Goal: Information Seeking & Learning: Check status

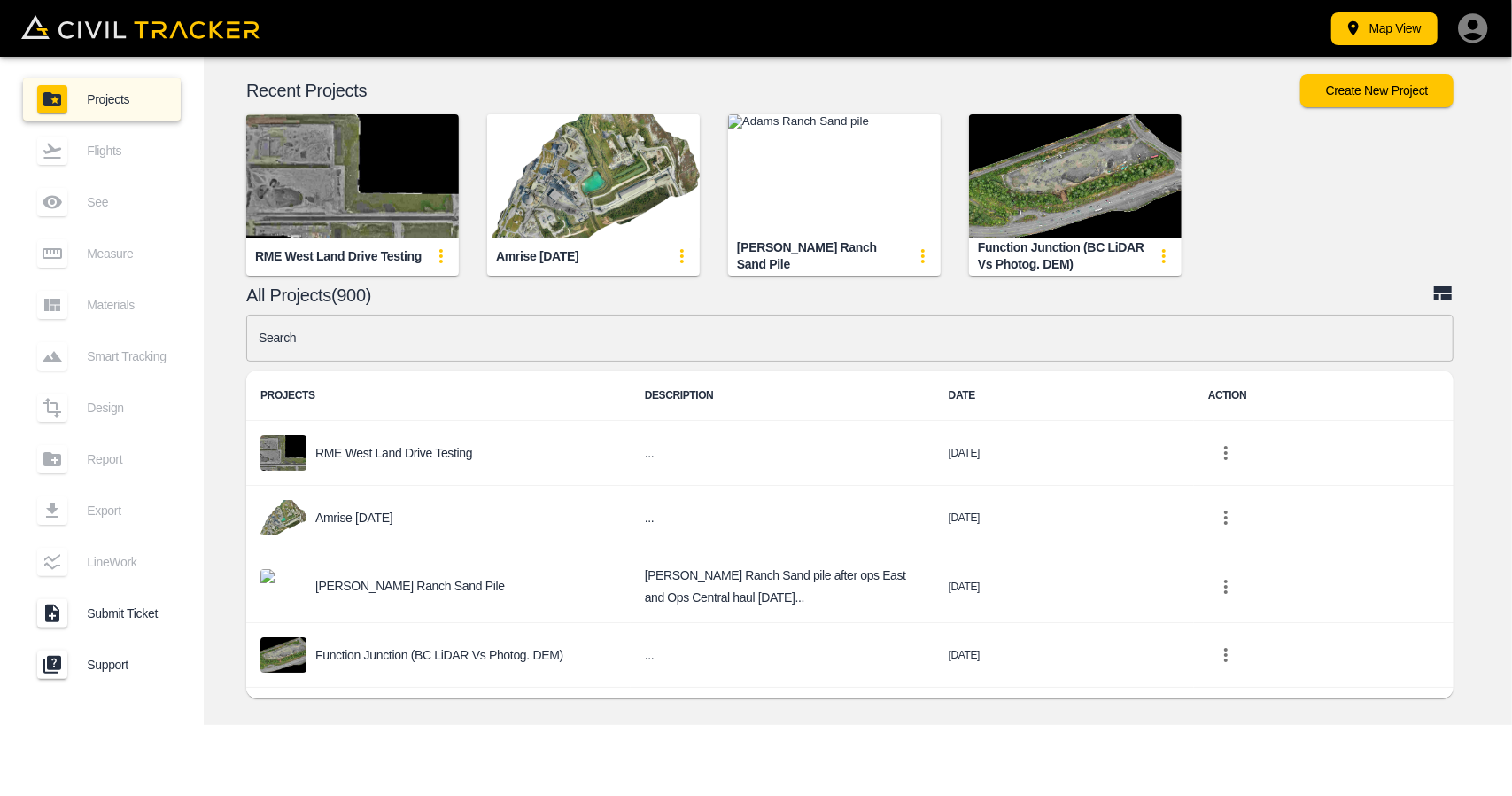
click at [601, 335] on input "text" at bounding box center [851, 338] width 1208 height 47
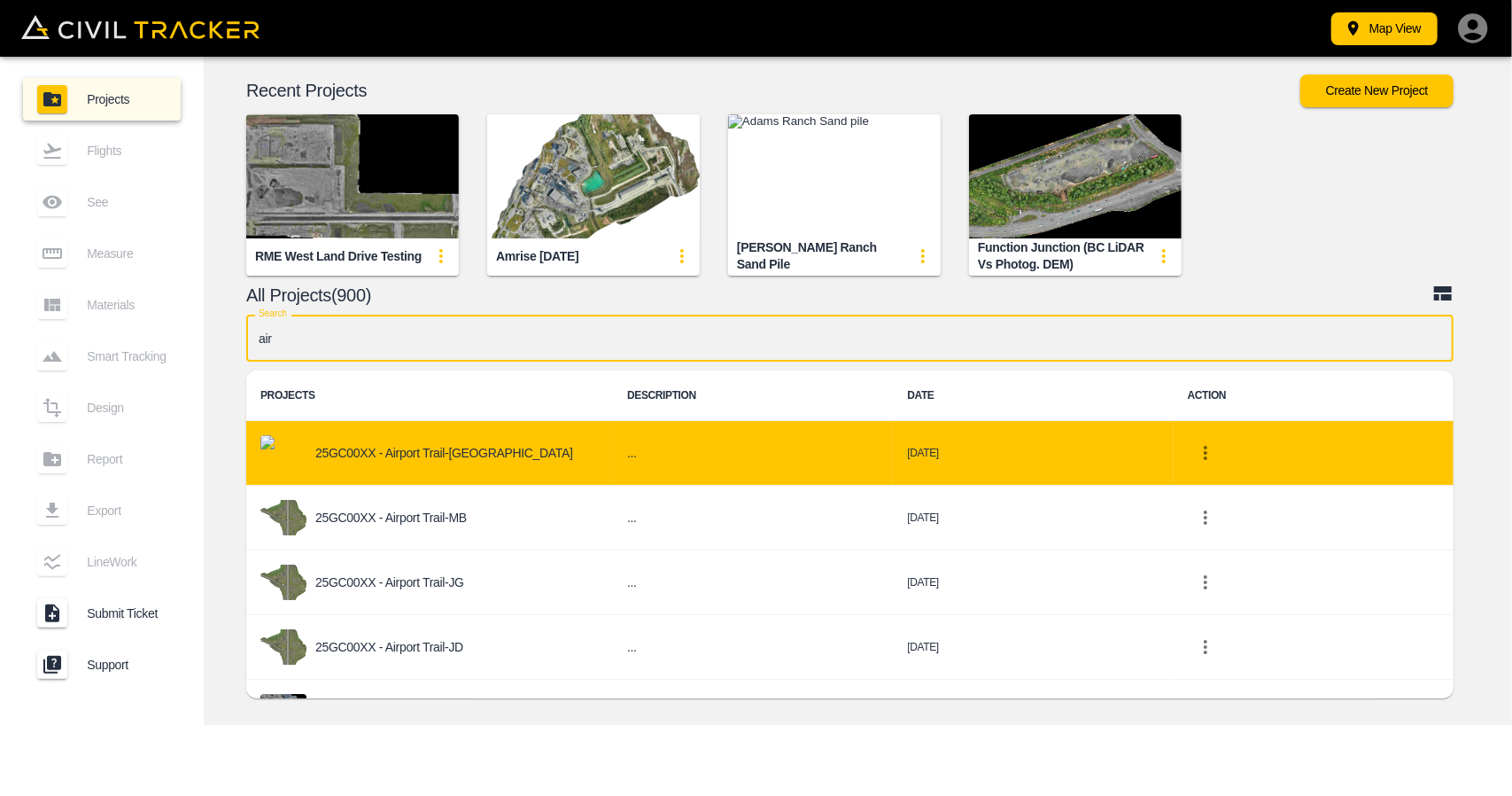
type input "air"
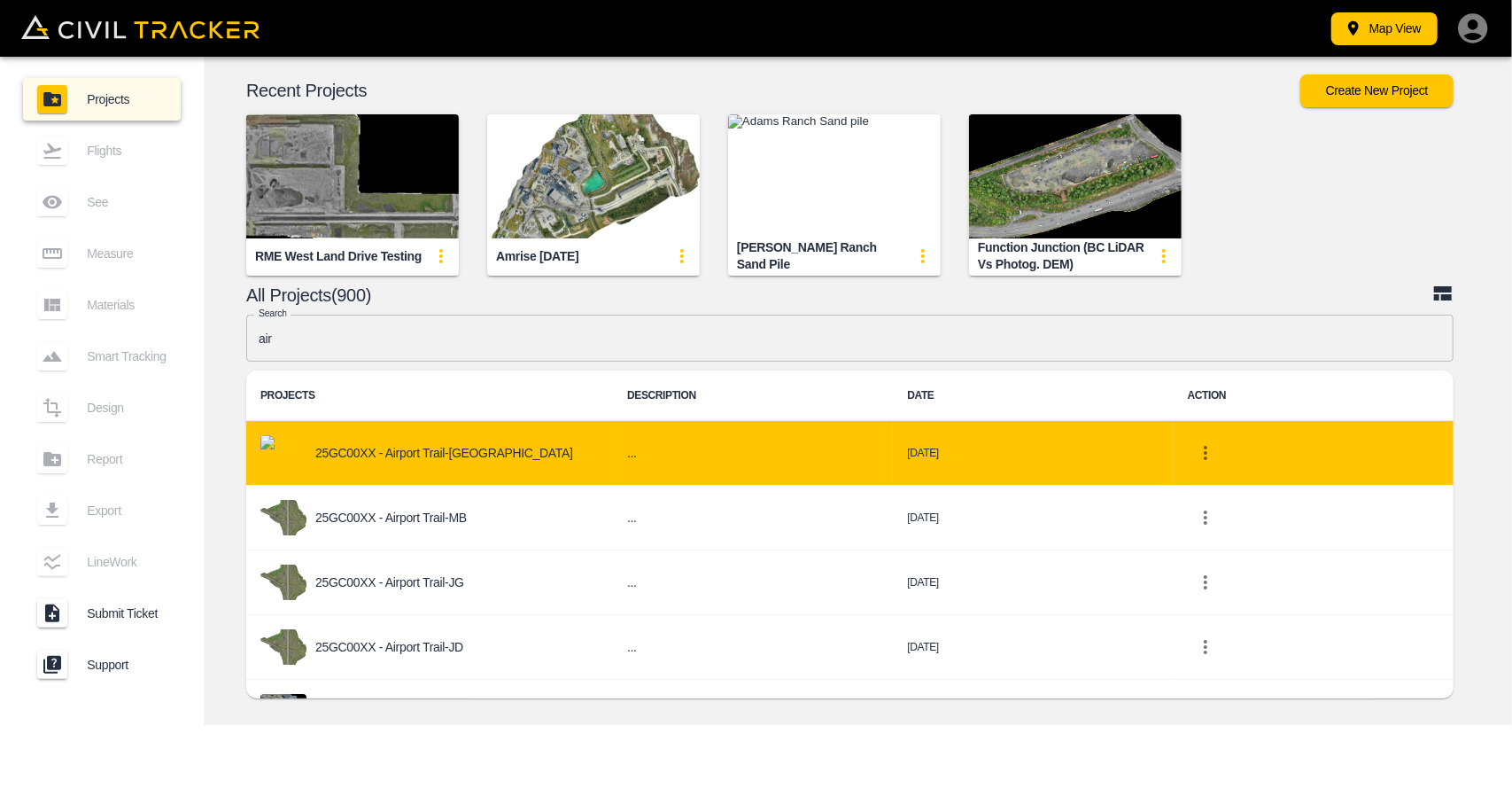
click at [537, 443] on div "25GC00XX - Airport Trail-[GEOGRAPHIC_DATA]" at bounding box center [429, 452] width 339 height 36
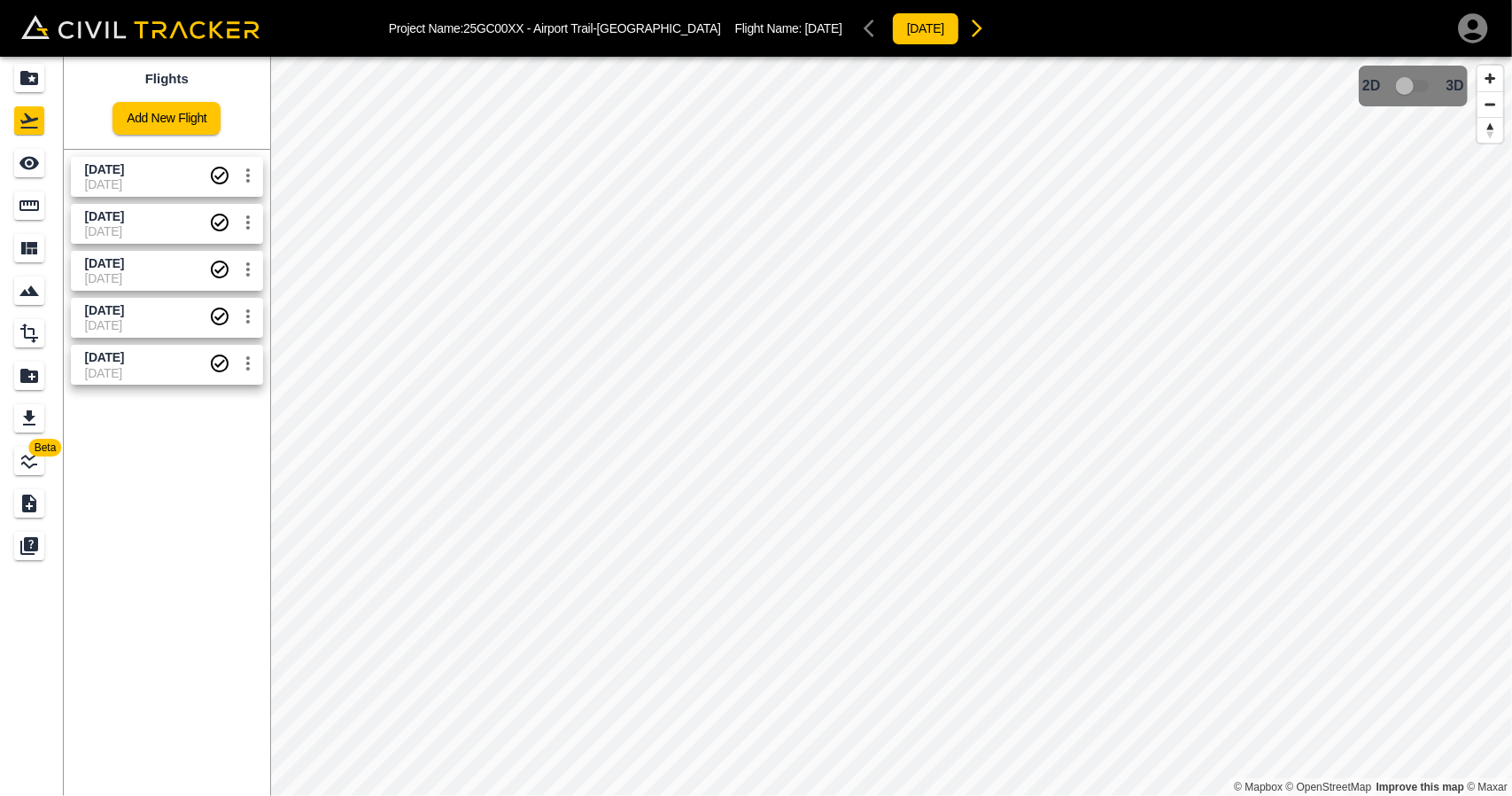
click at [153, 180] on span "[DATE]" at bounding box center [147, 184] width 124 height 14
click at [1414, 86] on span "3D model not uploaded yet" at bounding box center [1414, 85] width 52 height 34
click at [132, 178] on span "[DATE]" at bounding box center [147, 184] width 124 height 14
click at [132, 231] on div "[DATE]" at bounding box center [107, 238] width 49 height 32
click at [124, 267] on span "[DATE]" at bounding box center [105, 263] width 39 height 14
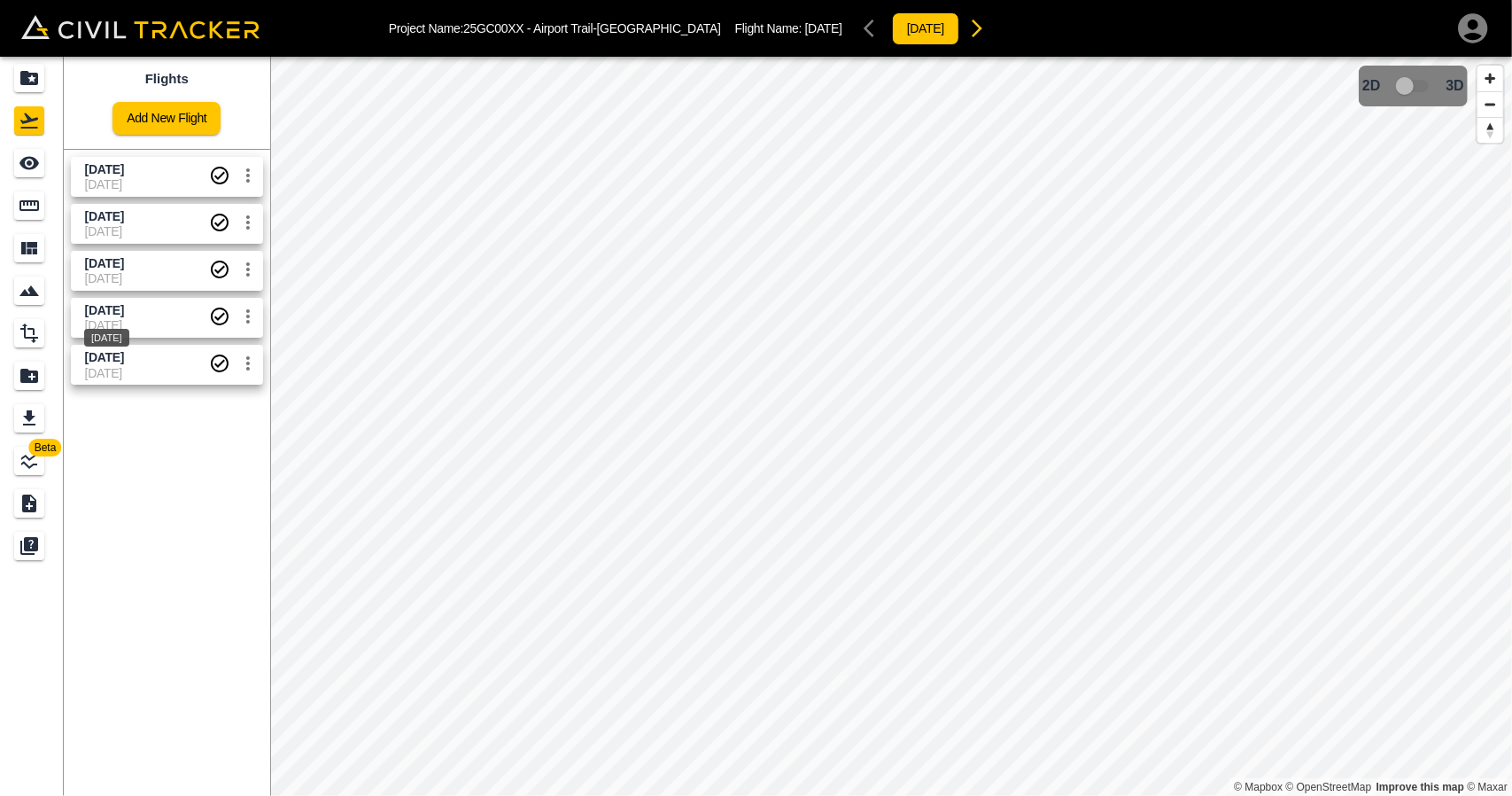
click at [132, 323] on div "[DATE]" at bounding box center [107, 331] width 49 height 32
click at [130, 382] on div "[DATE]" at bounding box center [107, 384] width 45 height 17
click at [135, 153] on div "Sept 4 2025 08-09-2025" at bounding box center [163, 173] width 200 height 47
click at [124, 169] on span "[DATE]" at bounding box center [105, 169] width 39 height 14
click at [1414, 86] on span "3D model not uploaded yet" at bounding box center [1414, 85] width 52 height 34
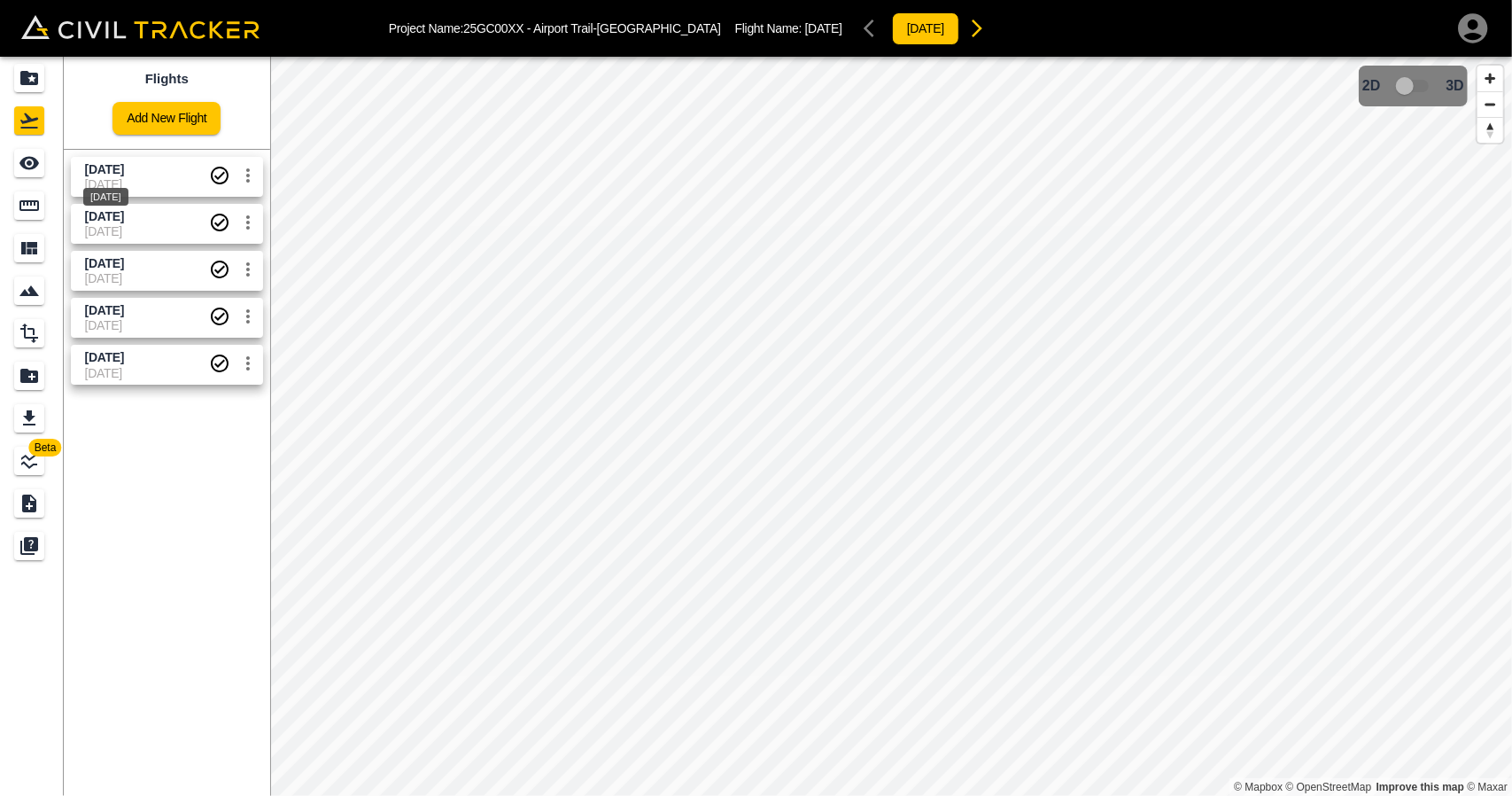
click at [109, 176] on div "[DATE]" at bounding box center [106, 191] width 49 height 32
click at [29, 84] on icon "Projects" at bounding box center [29, 78] width 17 height 14
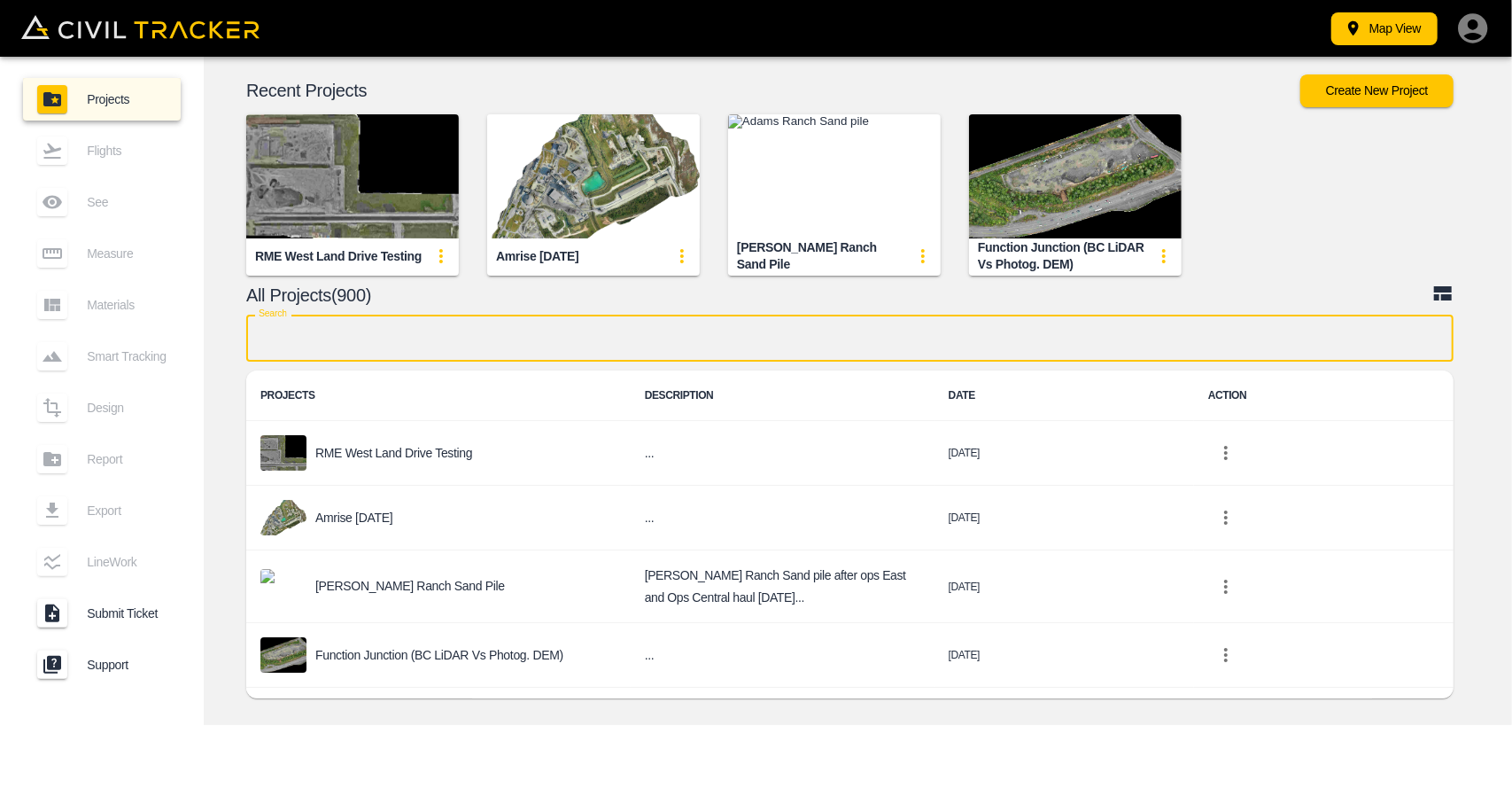
click at [508, 340] on input "text" at bounding box center [851, 338] width 1208 height 47
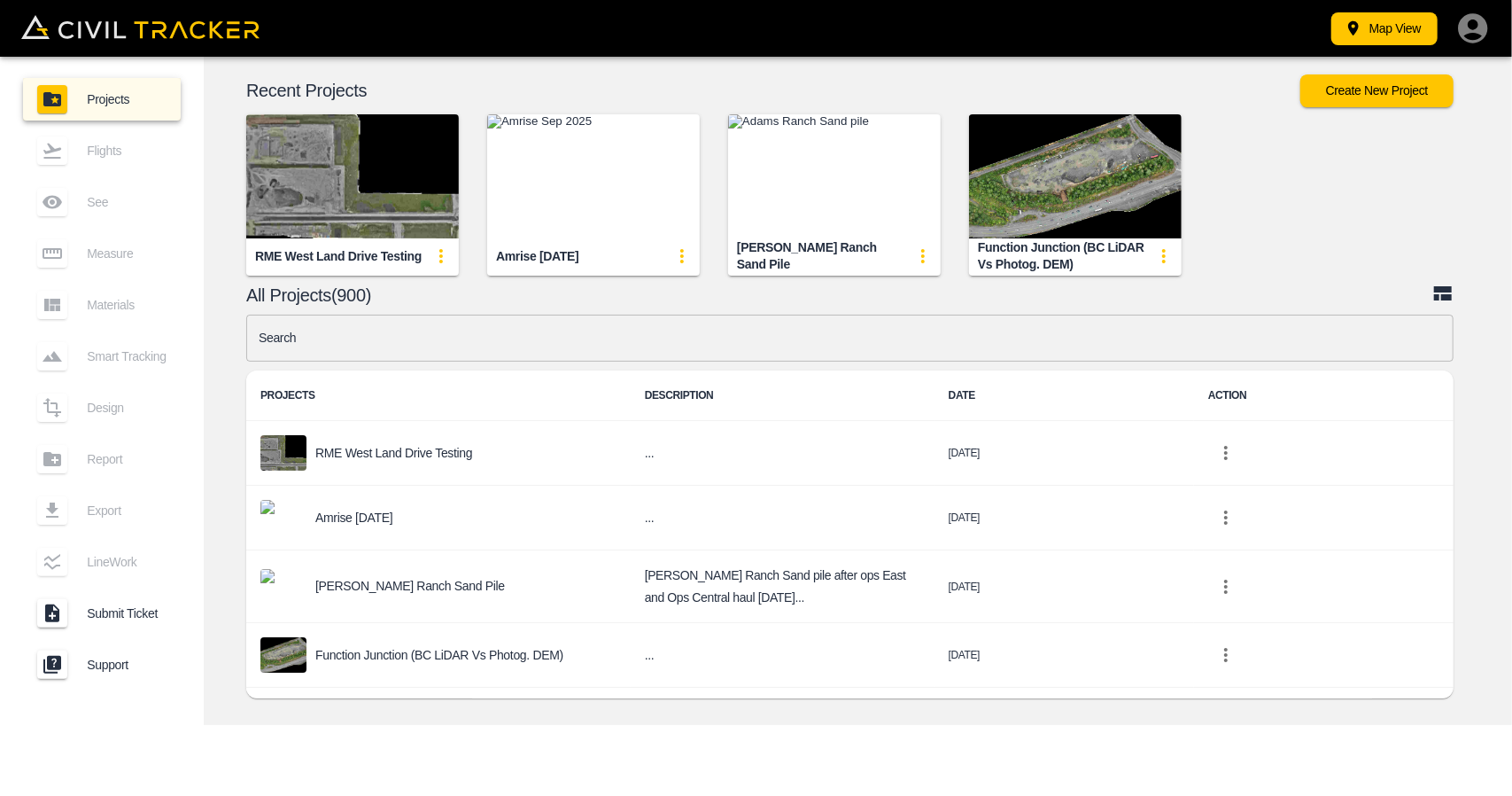
drag, startPoint x: 313, startPoint y: 731, endPoint x: 336, endPoint y: 712, distance: 29.8
click at [313, 731] on div "Map View Projects Flights See Measure Materials Smart Tracking Design Report Ex…" at bounding box center [756, 398] width 1512 height 796
click at [481, 341] on input "text" at bounding box center [851, 338] width 1208 height 47
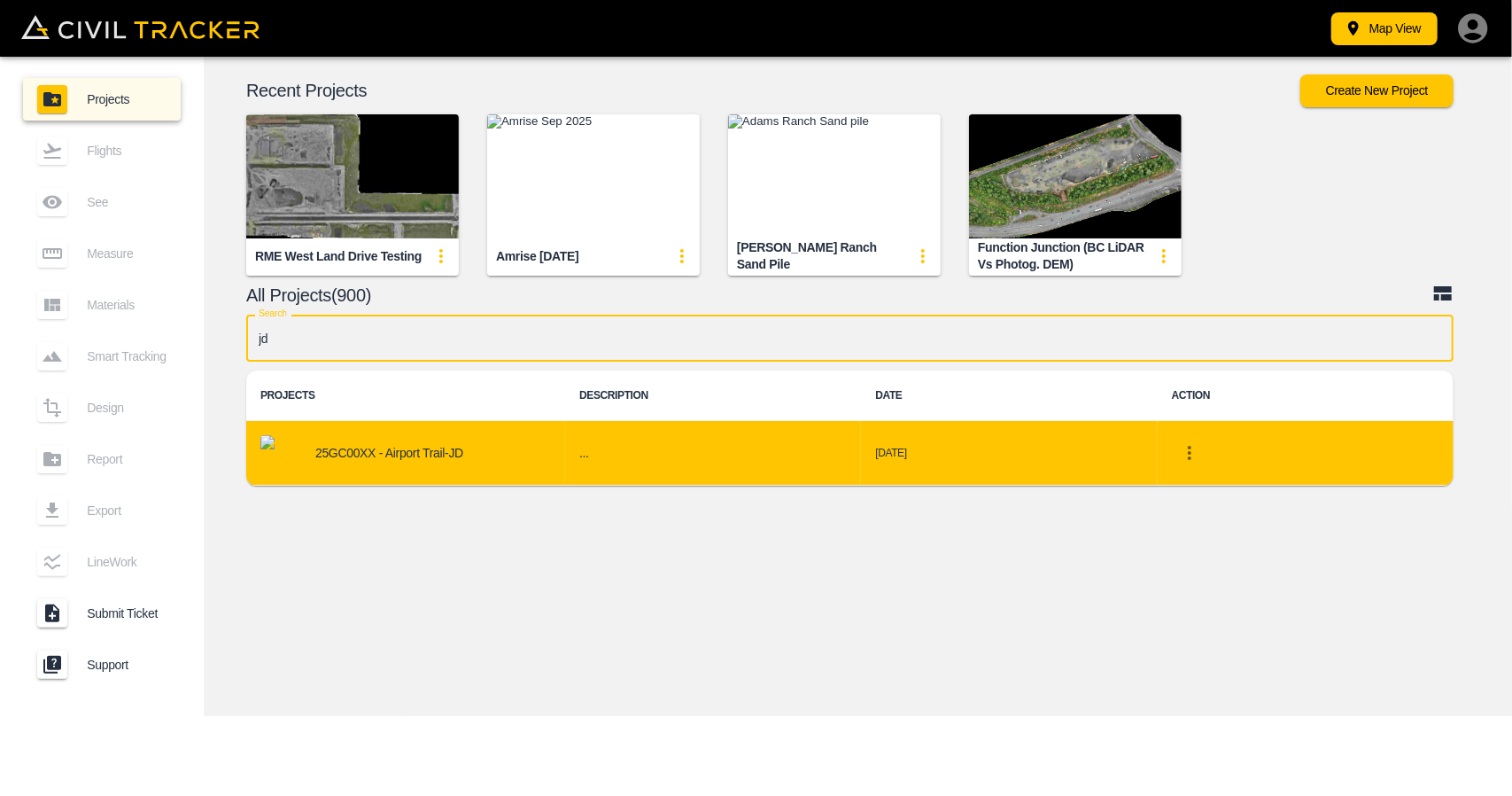
type input "jd"
click at [478, 442] on div "25GC00XX - Airport Trail-JD" at bounding box center [405, 452] width 291 height 36
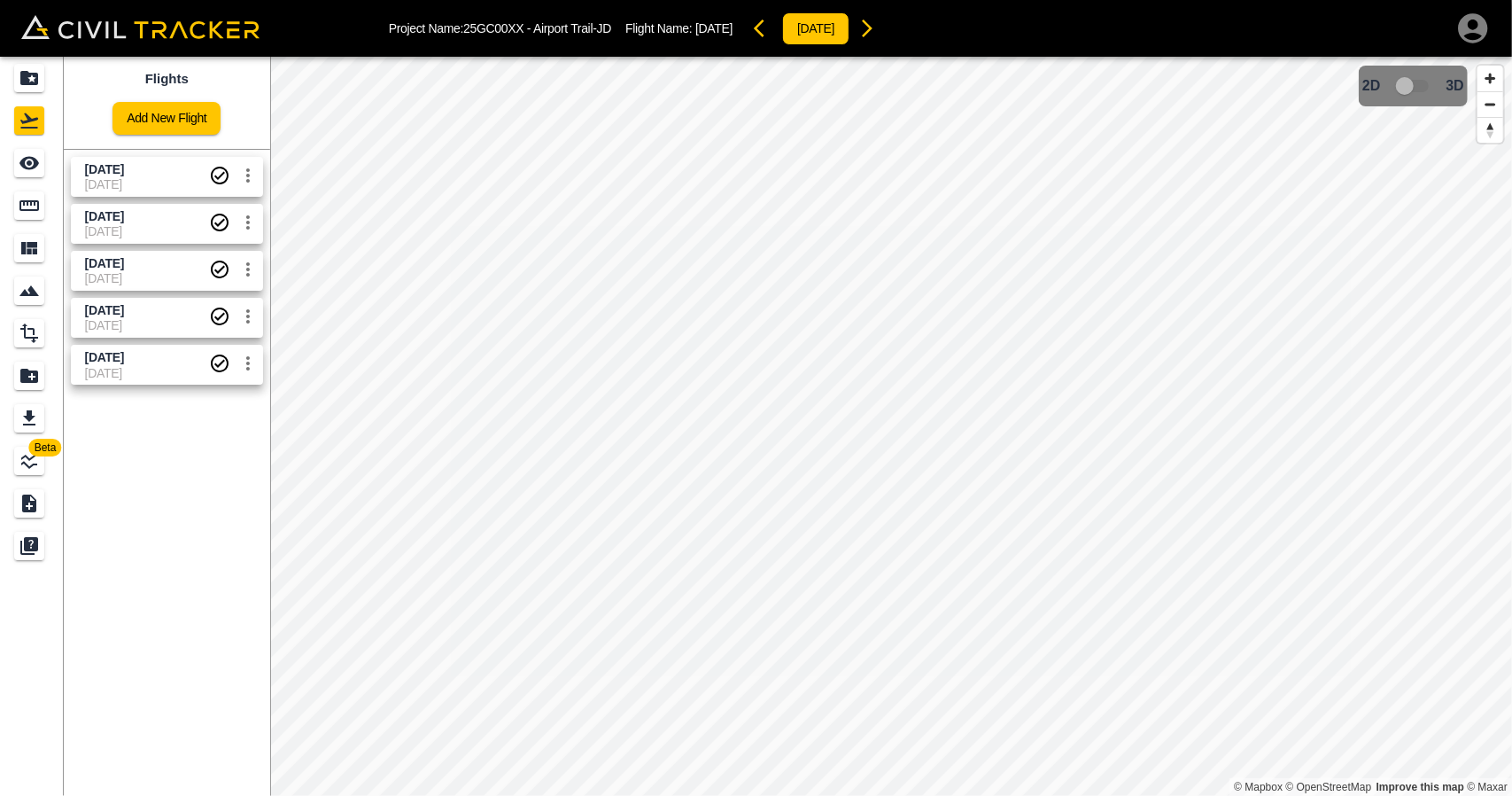
click at [161, 175] on span "[DATE]" at bounding box center [147, 170] width 124 height 17
click at [160, 219] on span "[DATE]" at bounding box center [147, 217] width 124 height 17
click at [160, 267] on span "[DATE]" at bounding box center [147, 264] width 124 height 17
click at [161, 305] on span "[DATE]" at bounding box center [147, 311] width 124 height 17
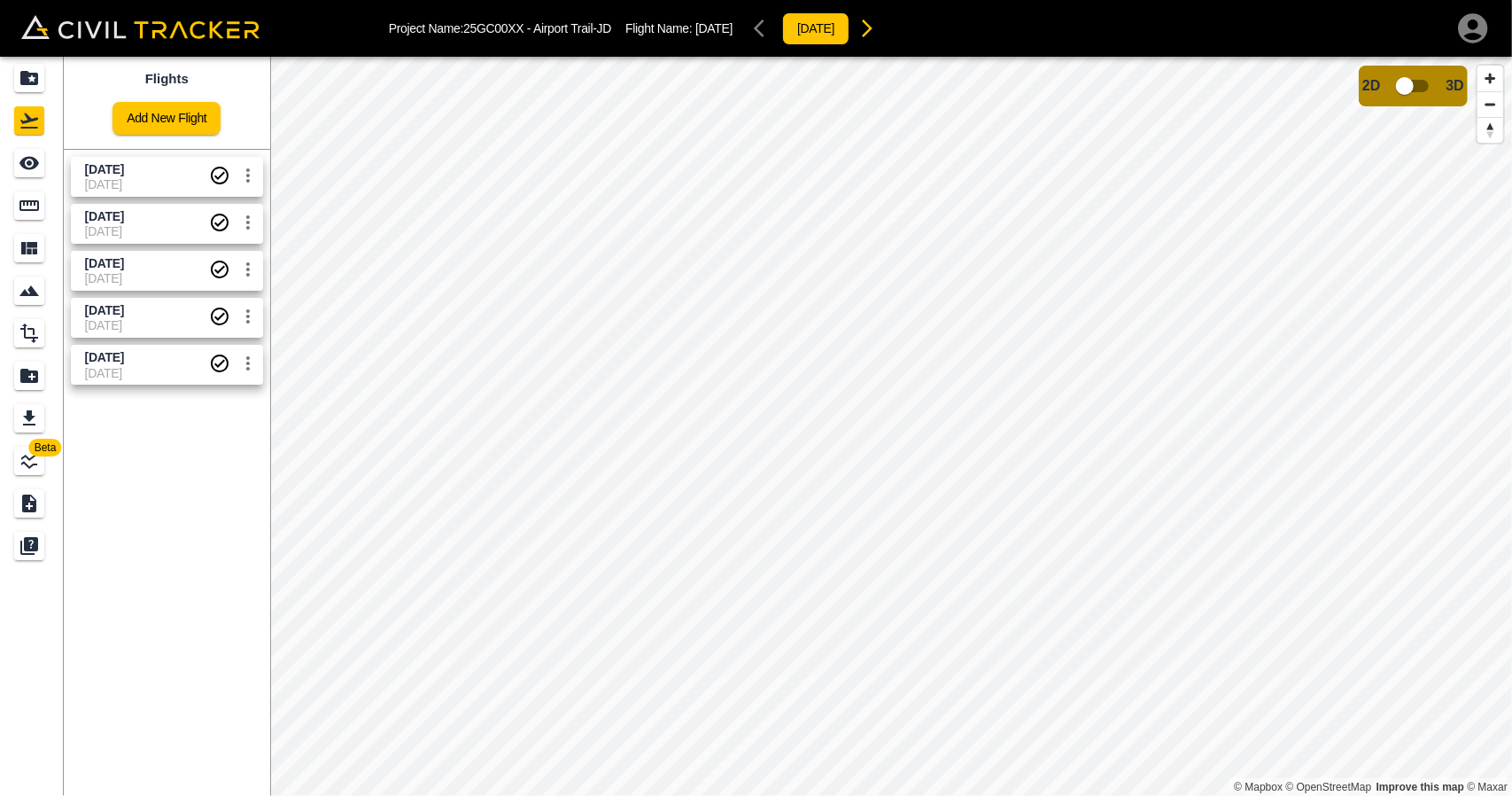
click at [163, 370] on span "20-08-2025" at bounding box center [147, 373] width 124 height 14
click at [15, 71] on div "Projects" at bounding box center [29, 78] width 30 height 29
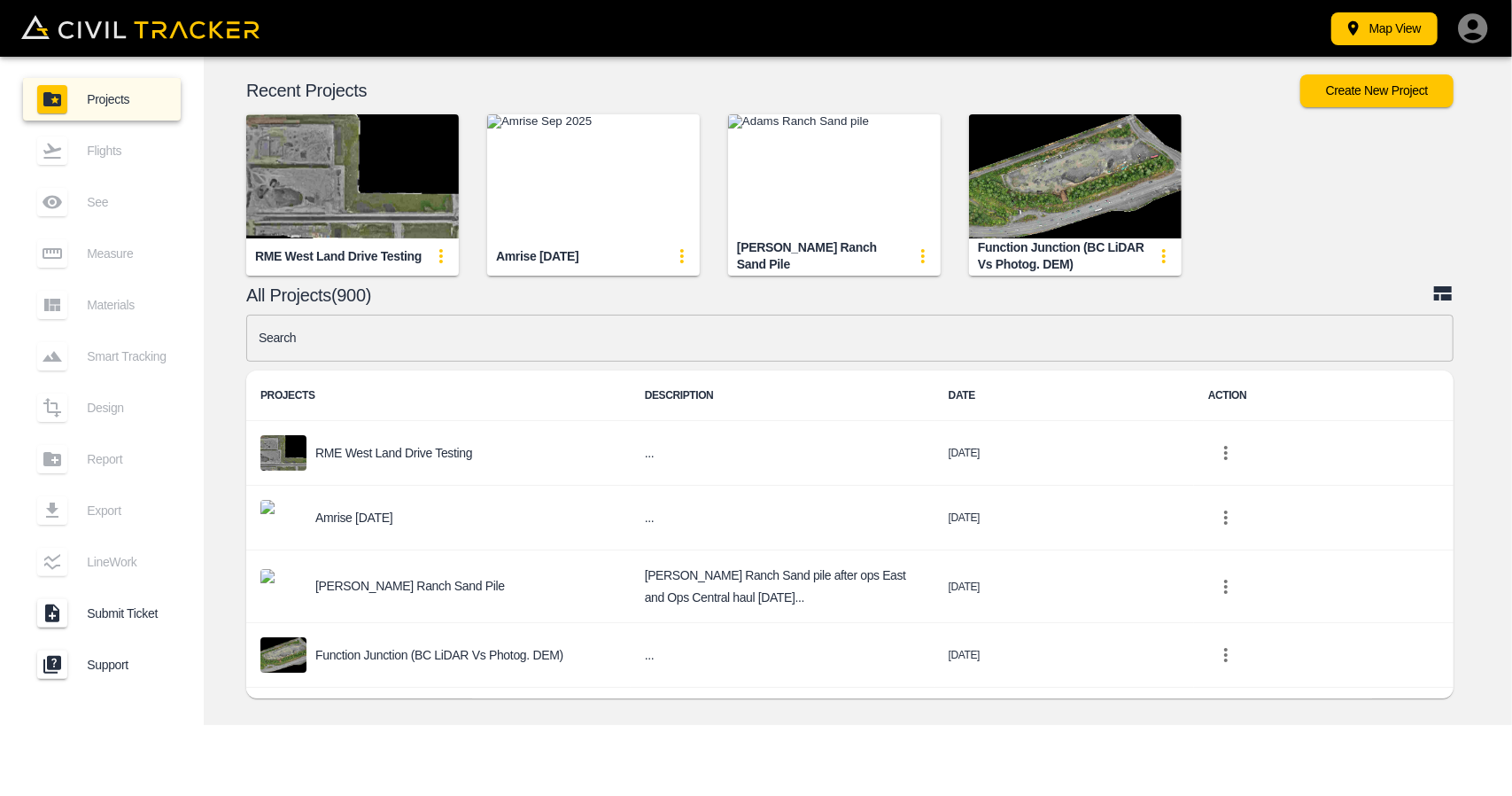
click at [410, 332] on input "text" at bounding box center [851, 338] width 1208 height 47
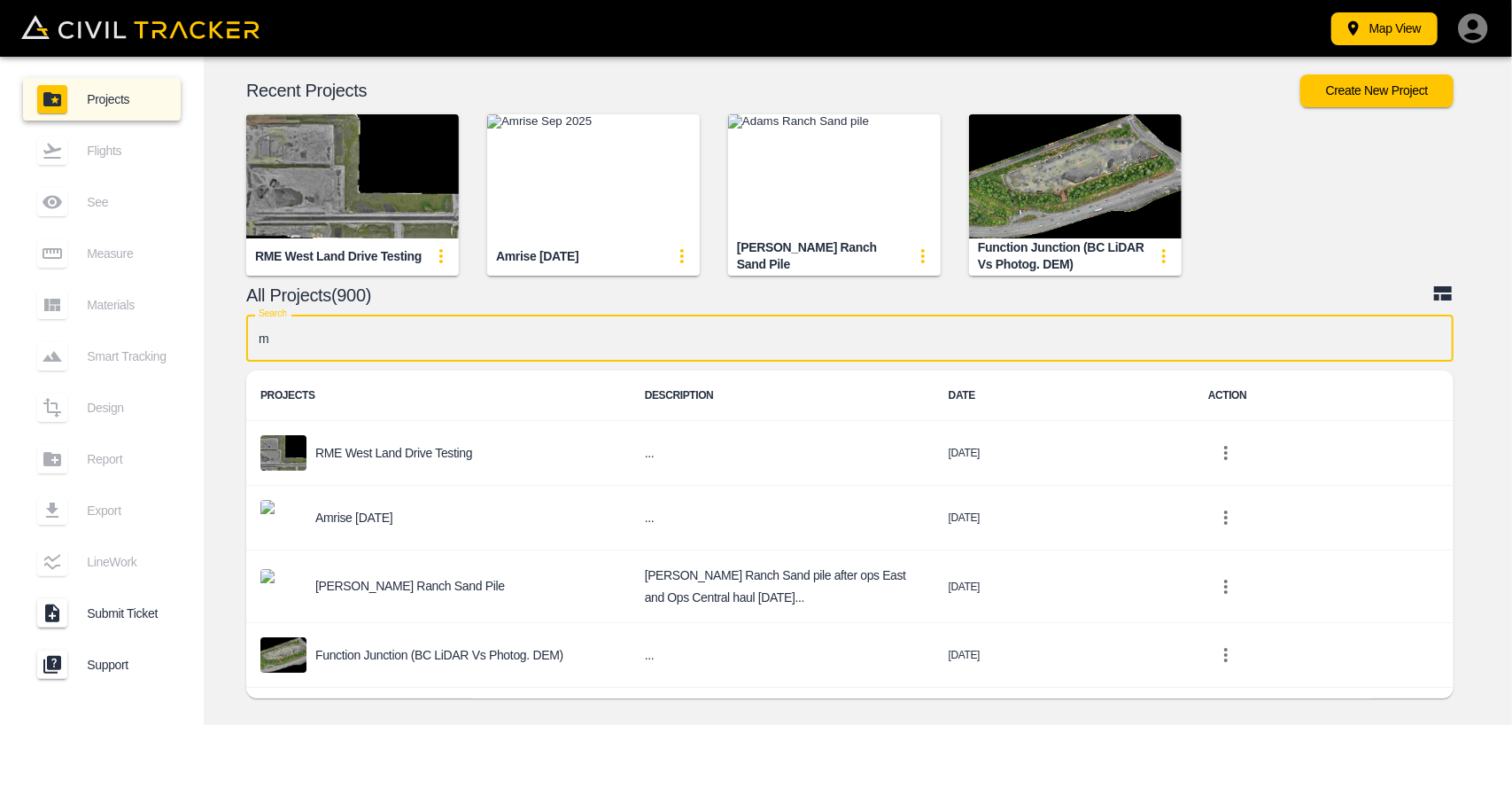
type input "mb"
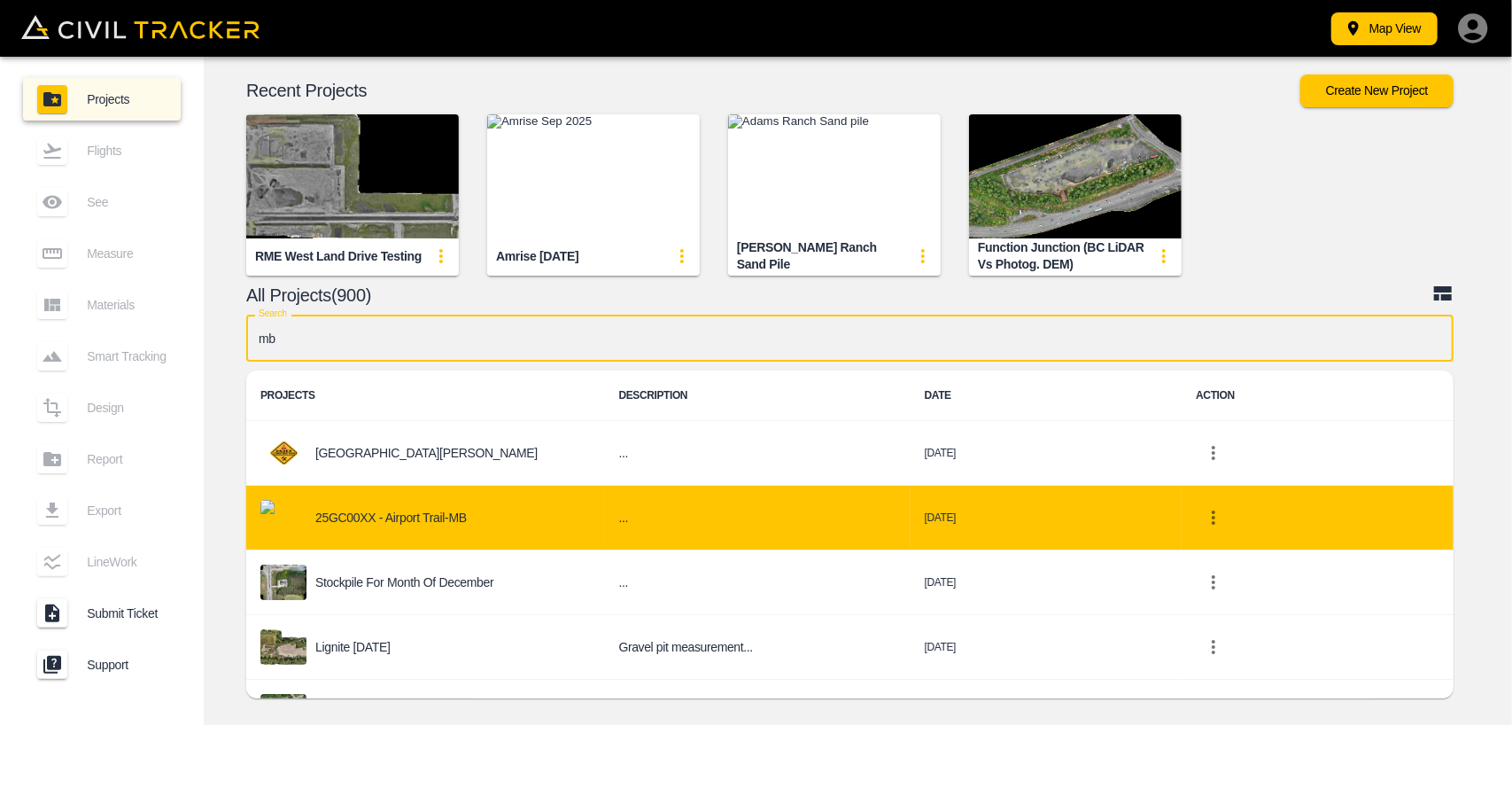
click at [498, 510] on div "25GC00XX - Airport Trail-MB" at bounding box center [424, 517] width 329 height 36
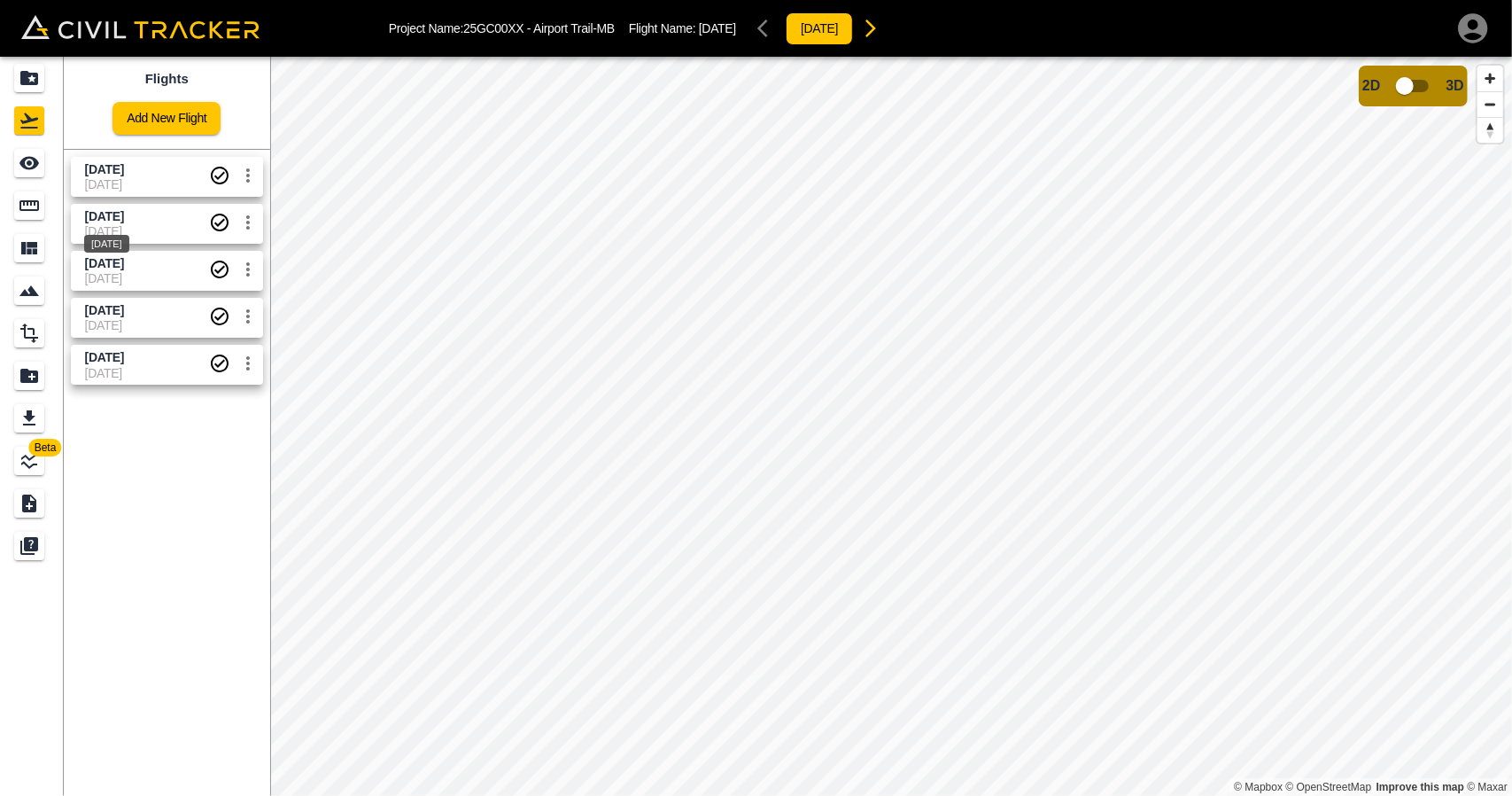
click at [132, 229] on div "[DATE]" at bounding box center [107, 238] width 49 height 32
click at [132, 276] on div "[DATE]" at bounding box center [107, 285] width 49 height 32
click at [132, 327] on div "[DATE]" at bounding box center [107, 331] width 49 height 32
click at [124, 355] on span "[DATE]" at bounding box center [105, 357] width 39 height 14
click at [14, 78] on div "Projects" at bounding box center [29, 78] width 30 height 29
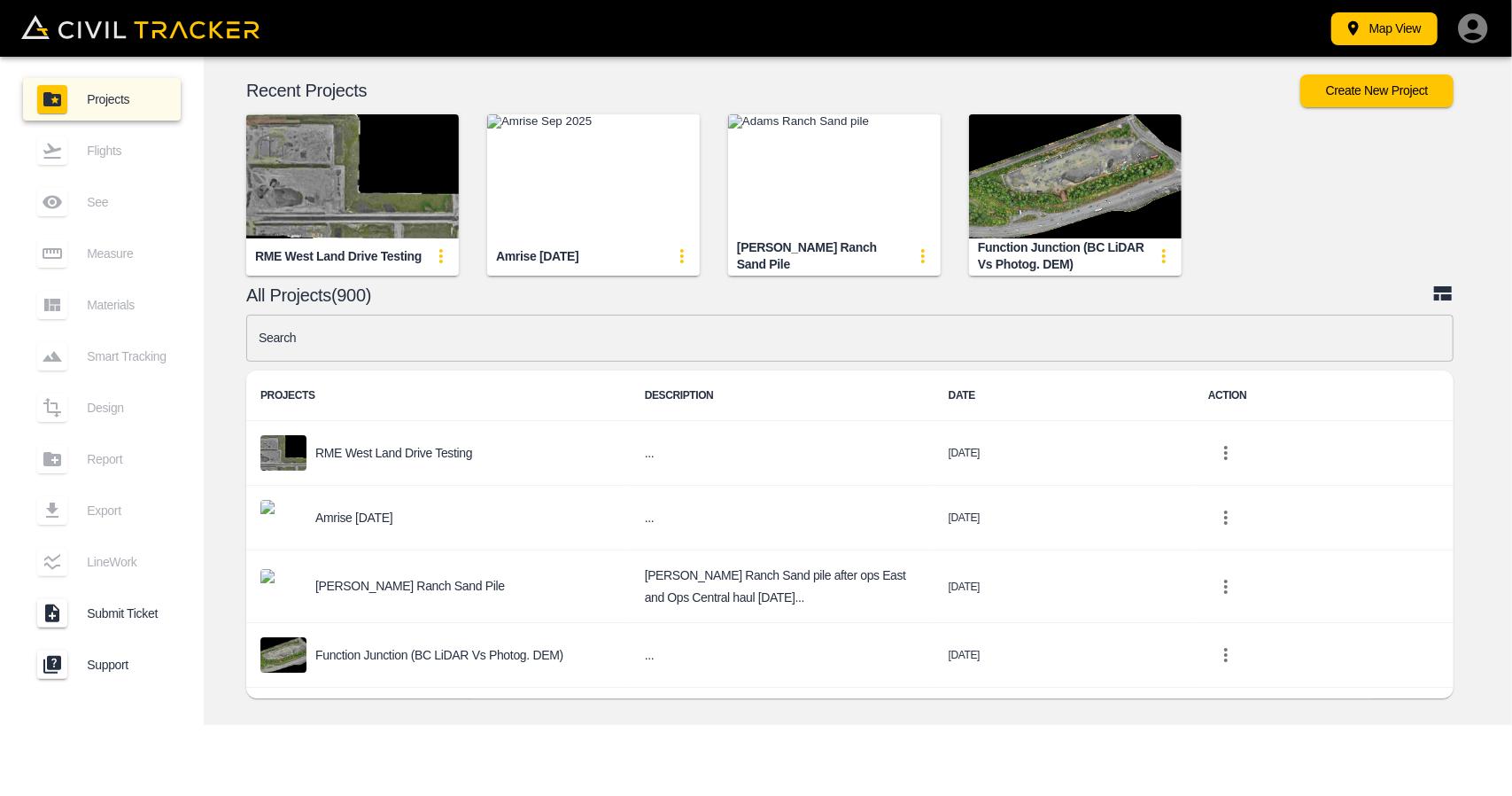
click at [425, 341] on input "text" at bounding box center [851, 338] width 1208 height 47
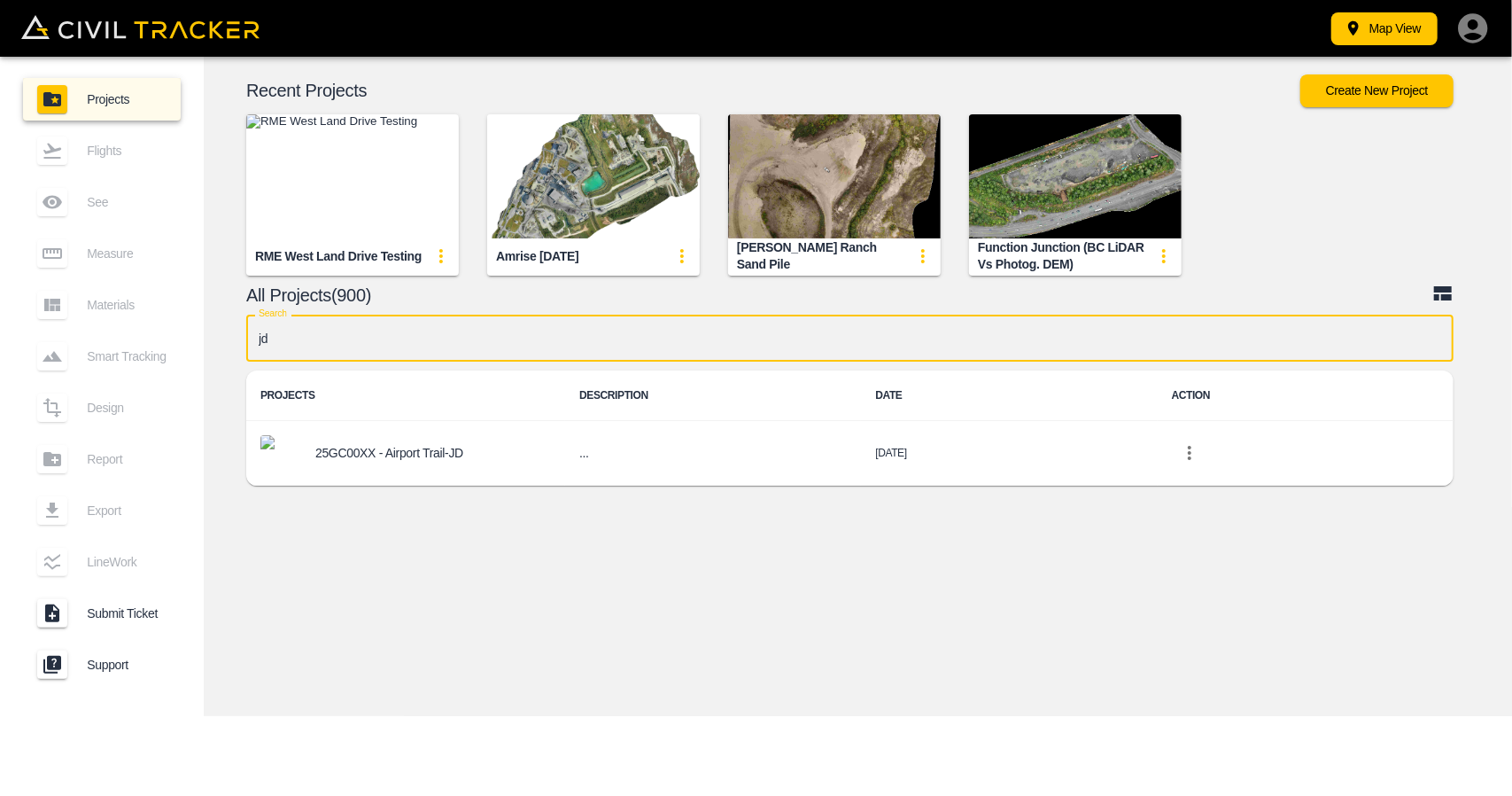
type input "j"
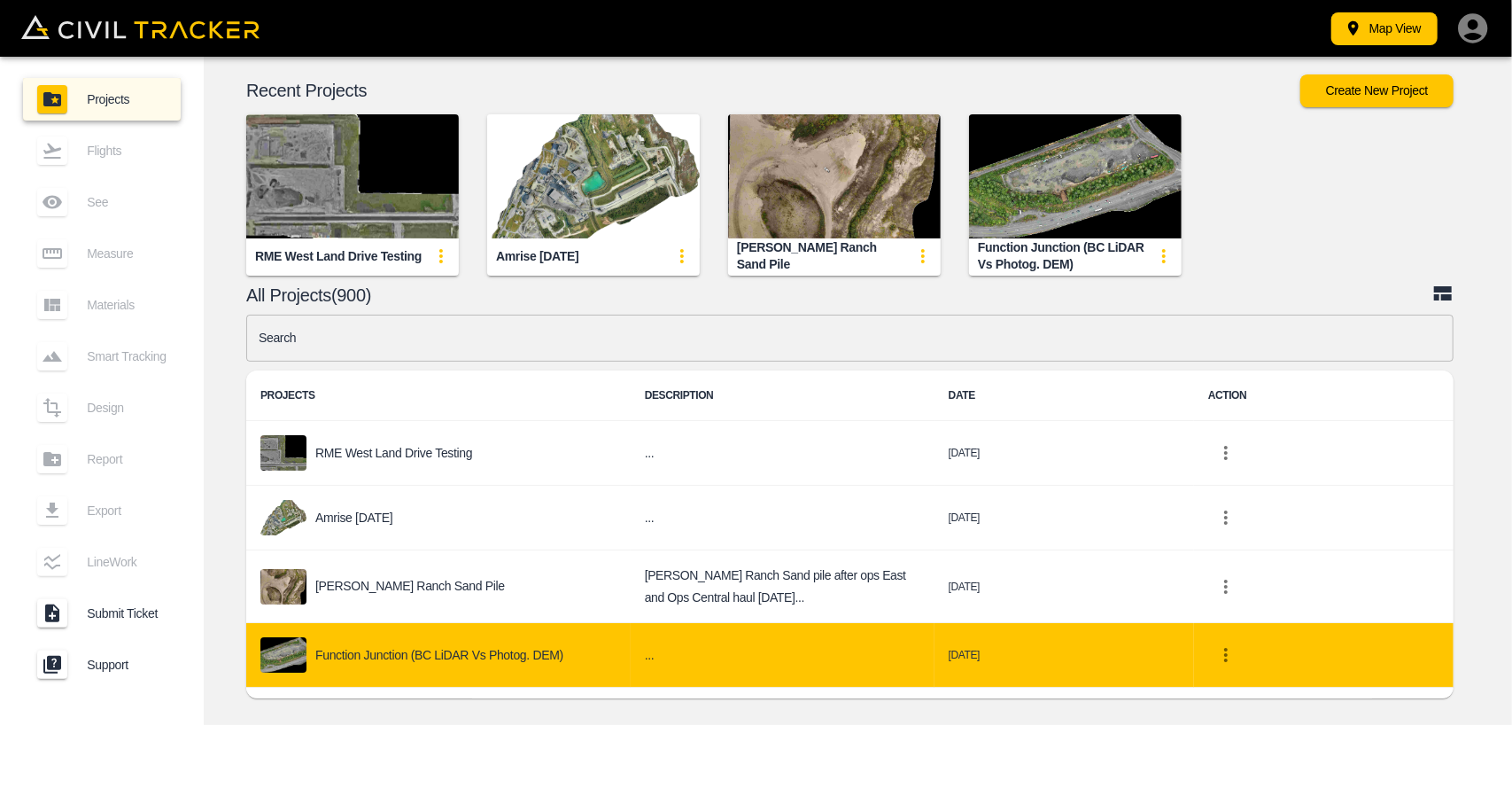
drag, startPoint x: 667, startPoint y: 749, endPoint x: 633, endPoint y: 682, distance: 75.1
click at [667, 749] on div "Map View Projects Flights See Measure Materials Smart Tracking Design Report Ex…" at bounding box center [756, 398] width 1512 height 796
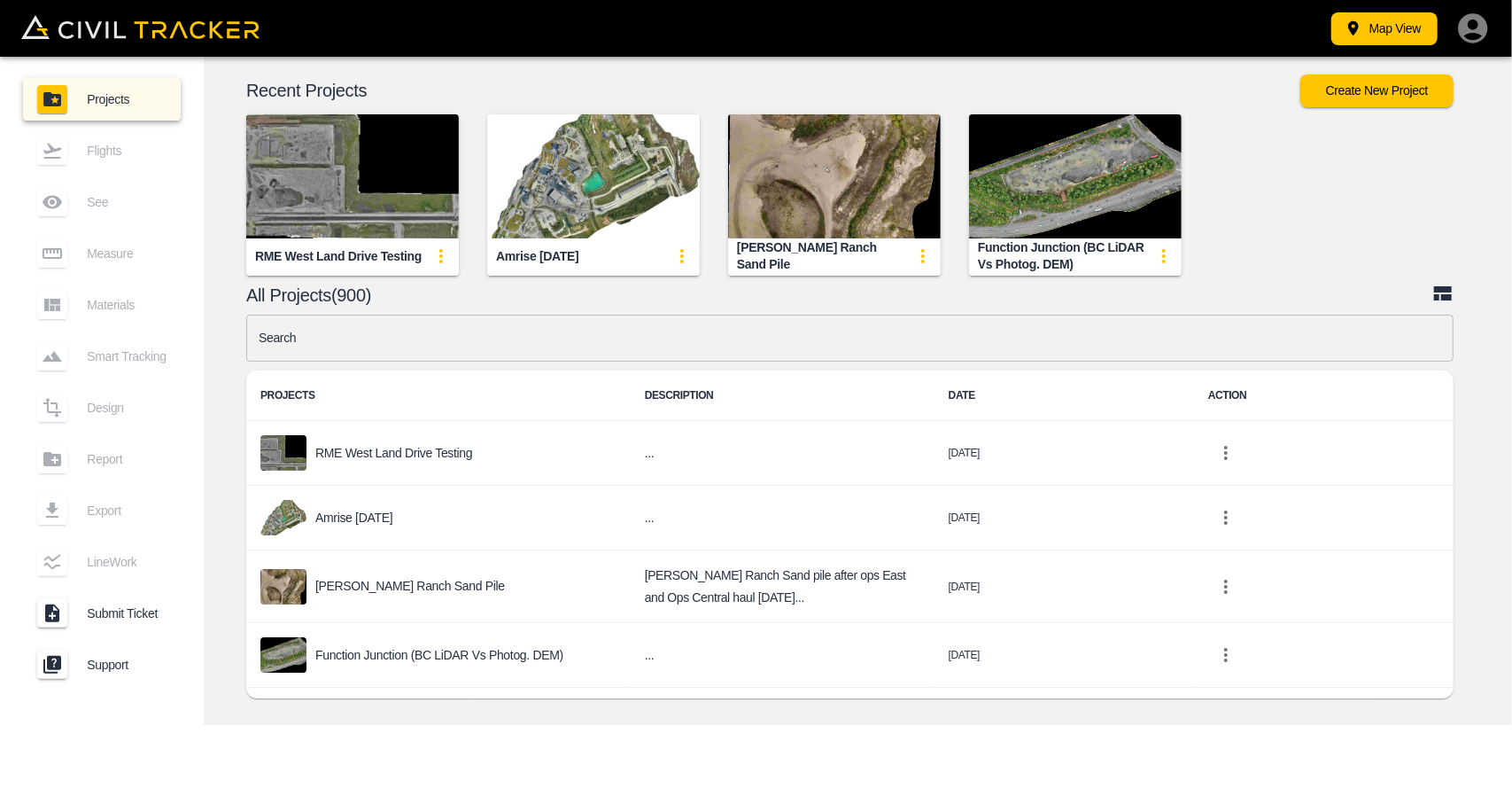
click at [479, 340] on input "text" at bounding box center [851, 338] width 1208 height 47
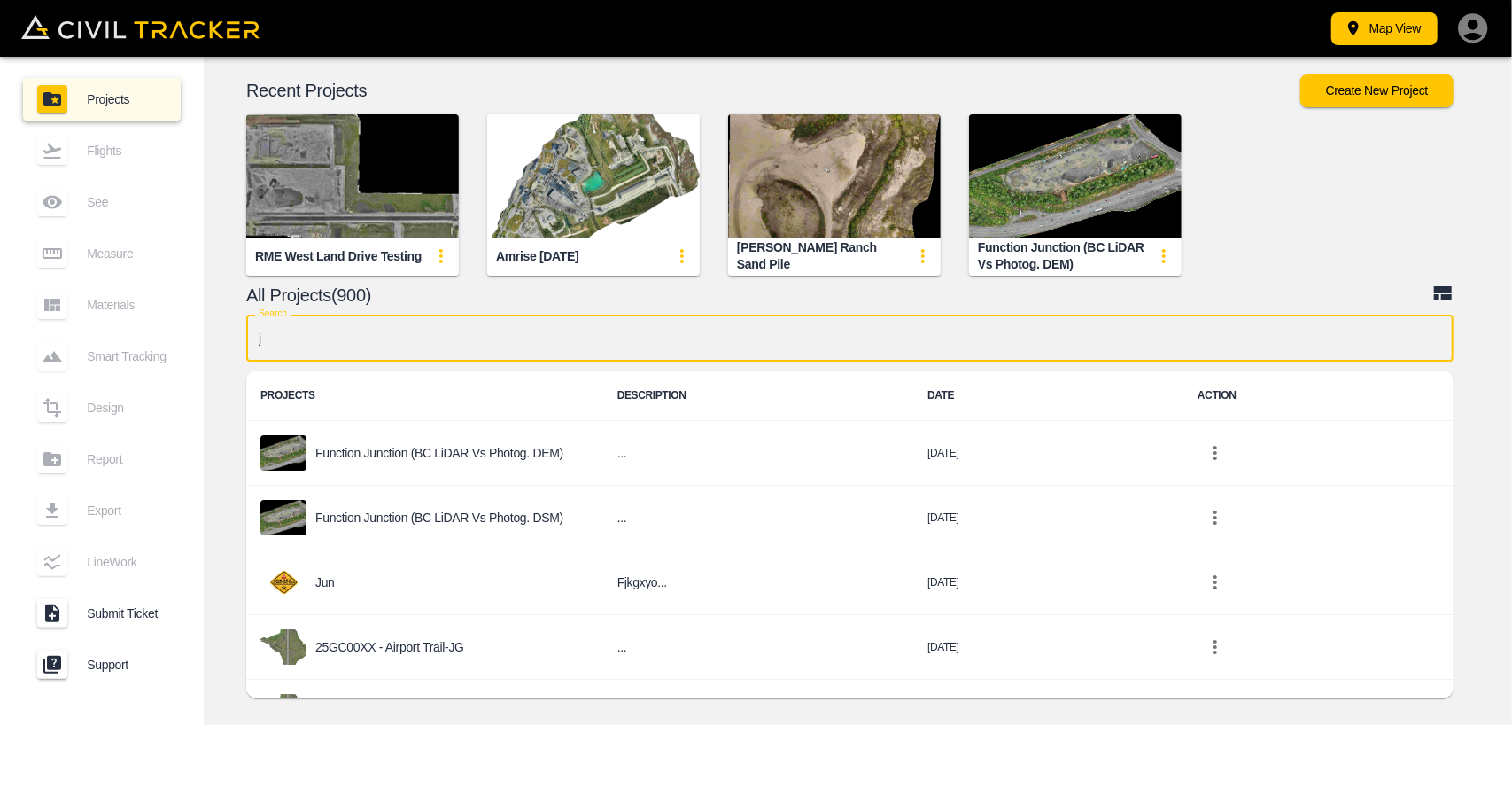
type input "jg"
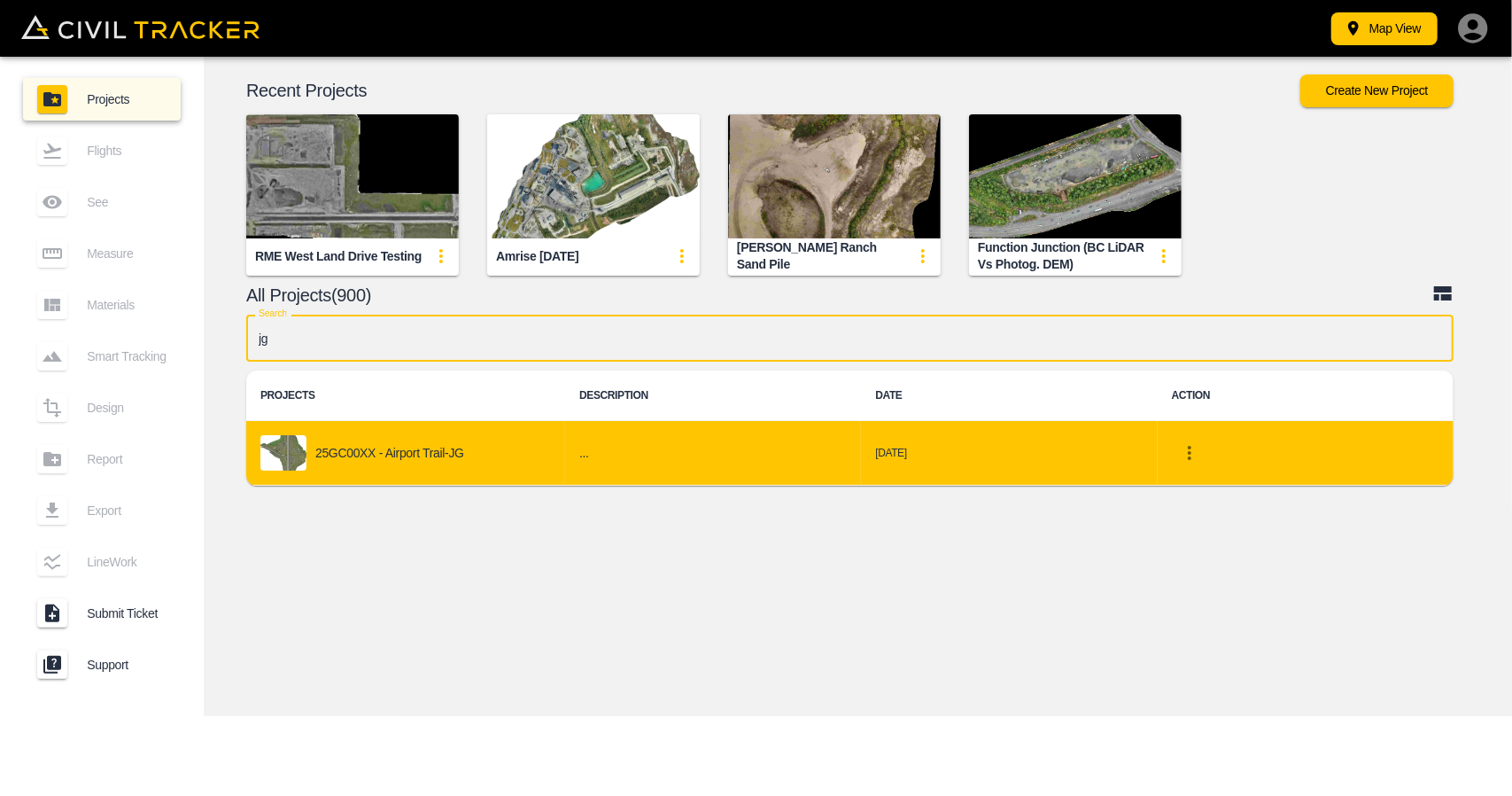
click at [452, 439] on div "25GC00XX - Airport Trail-JG" at bounding box center [405, 452] width 291 height 36
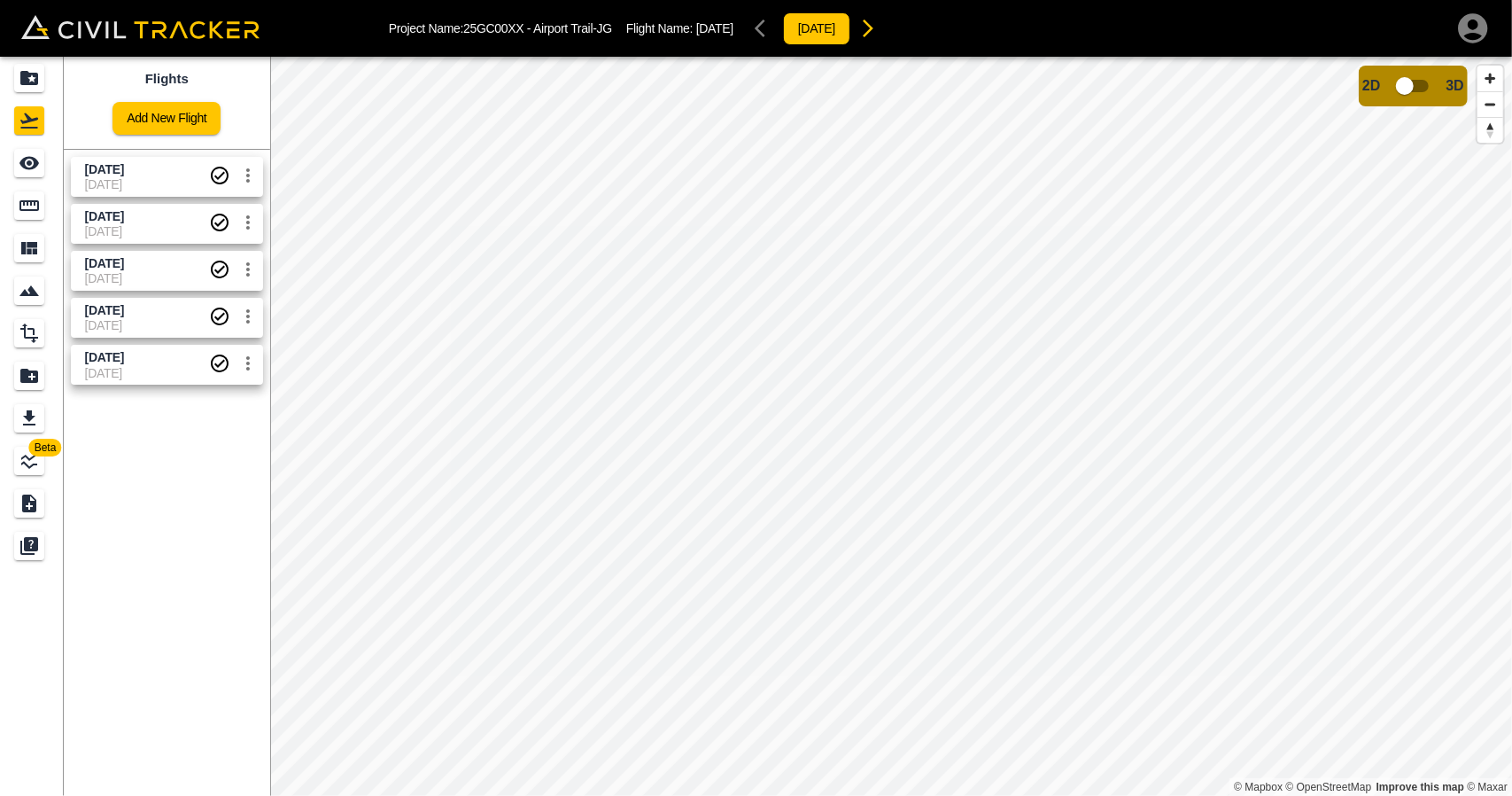
click at [170, 169] on span "[DATE]" at bounding box center [147, 170] width 124 height 17
click at [168, 219] on span "[DATE]" at bounding box center [147, 217] width 124 height 17
click at [159, 271] on span "[DATE]" at bounding box center [147, 277] width 124 height 14
click at [150, 320] on span "[DATE]" at bounding box center [147, 325] width 124 height 14
click at [124, 353] on span "[DATE]" at bounding box center [105, 357] width 39 height 14
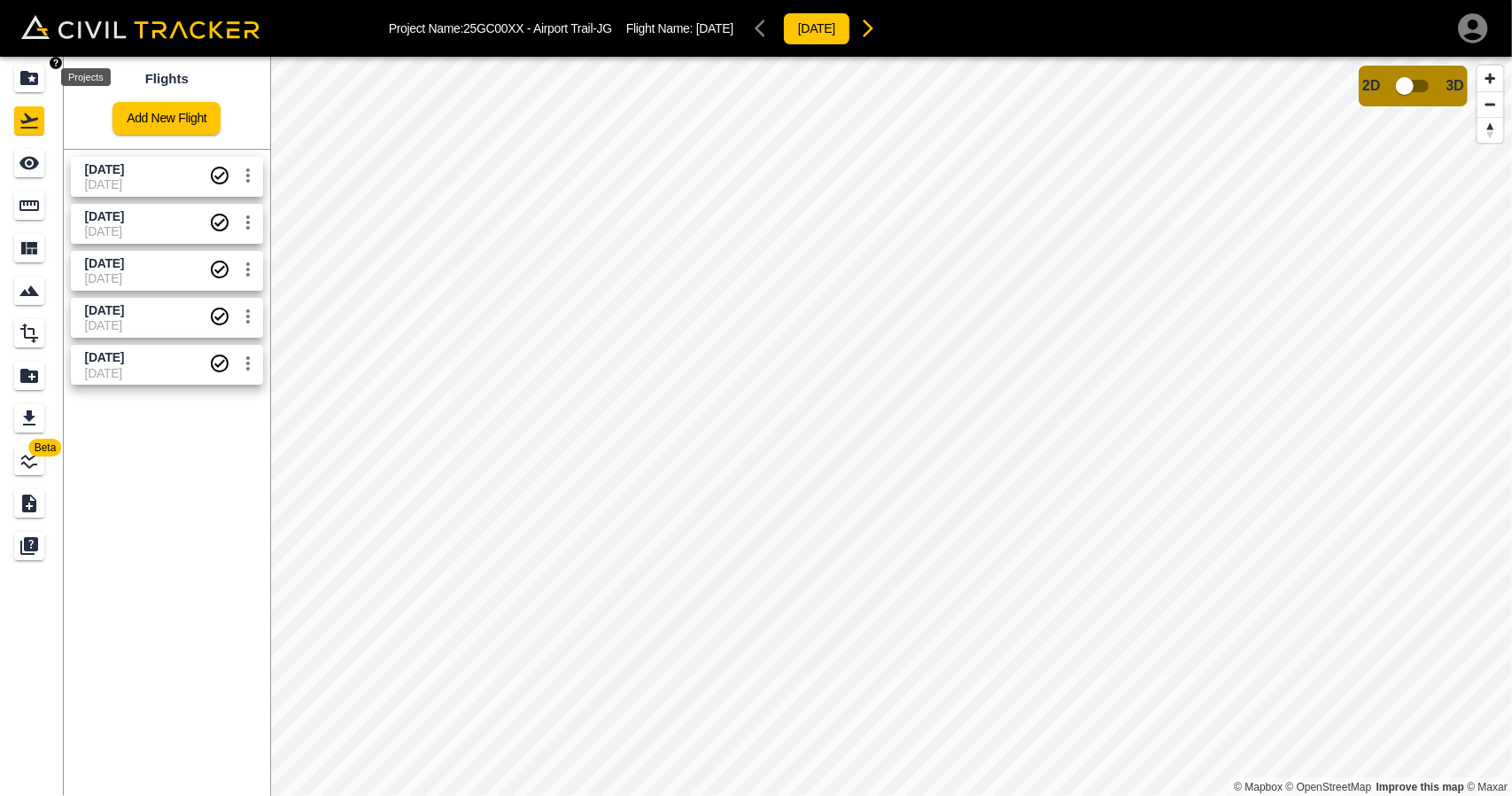
click at [27, 79] on icon "Projects" at bounding box center [29, 78] width 17 height 14
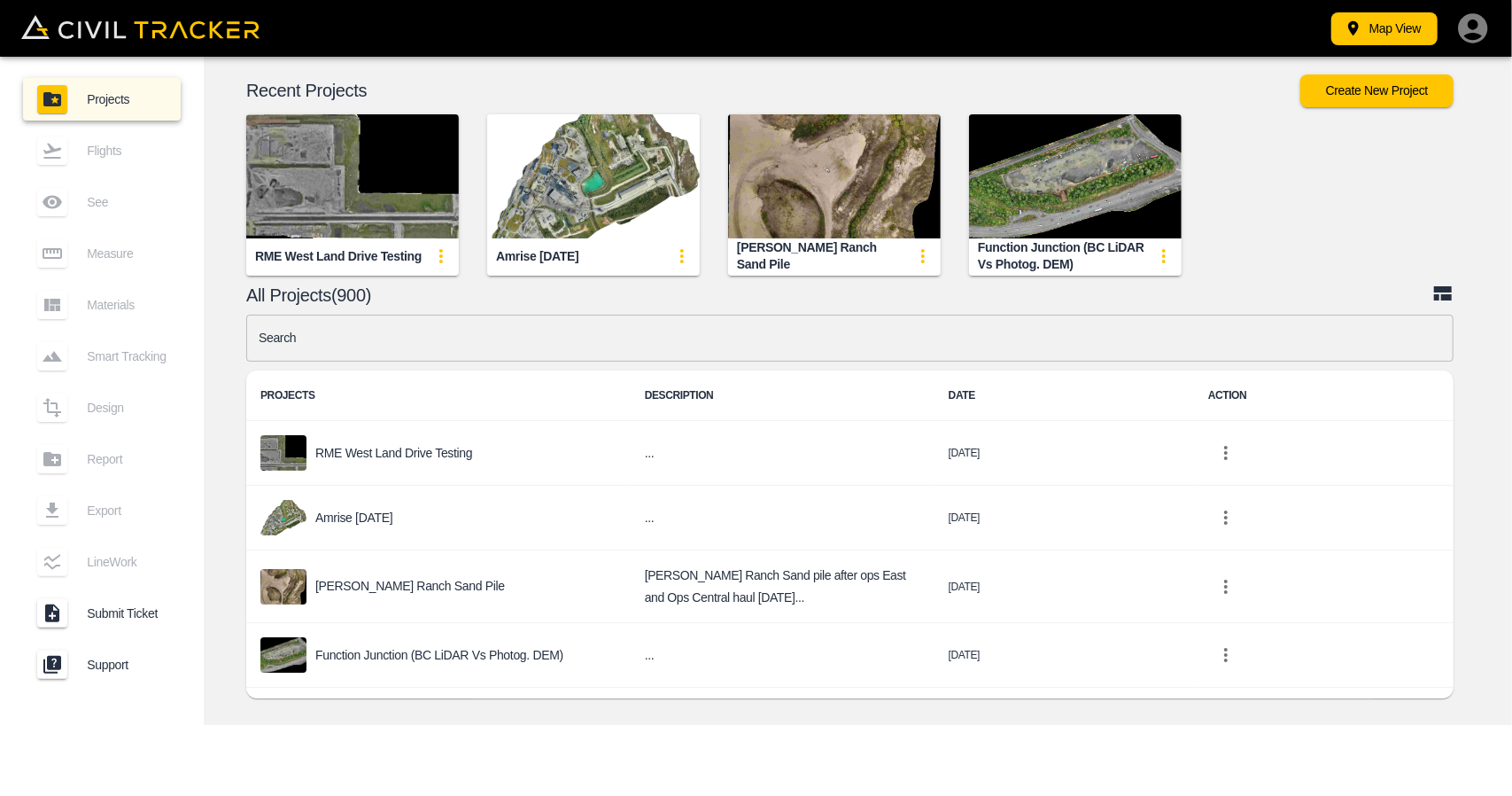
click at [403, 355] on input "text" at bounding box center [851, 338] width 1208 height 47
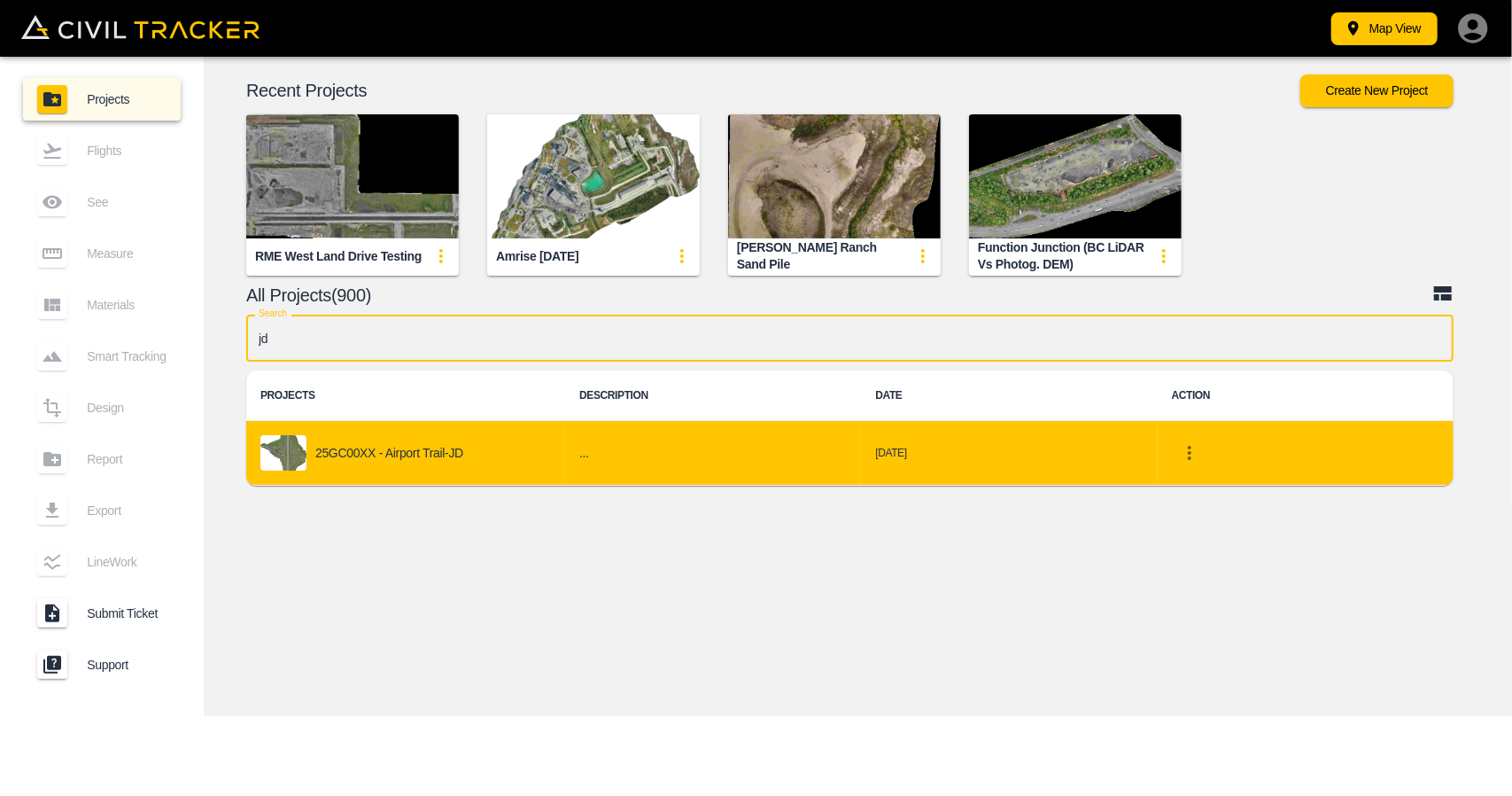
type input "jd"
click at [379, 436] on div "25GC00XX - Airport Trail-JD" at bounding box center [405, 452] width 291 height 36
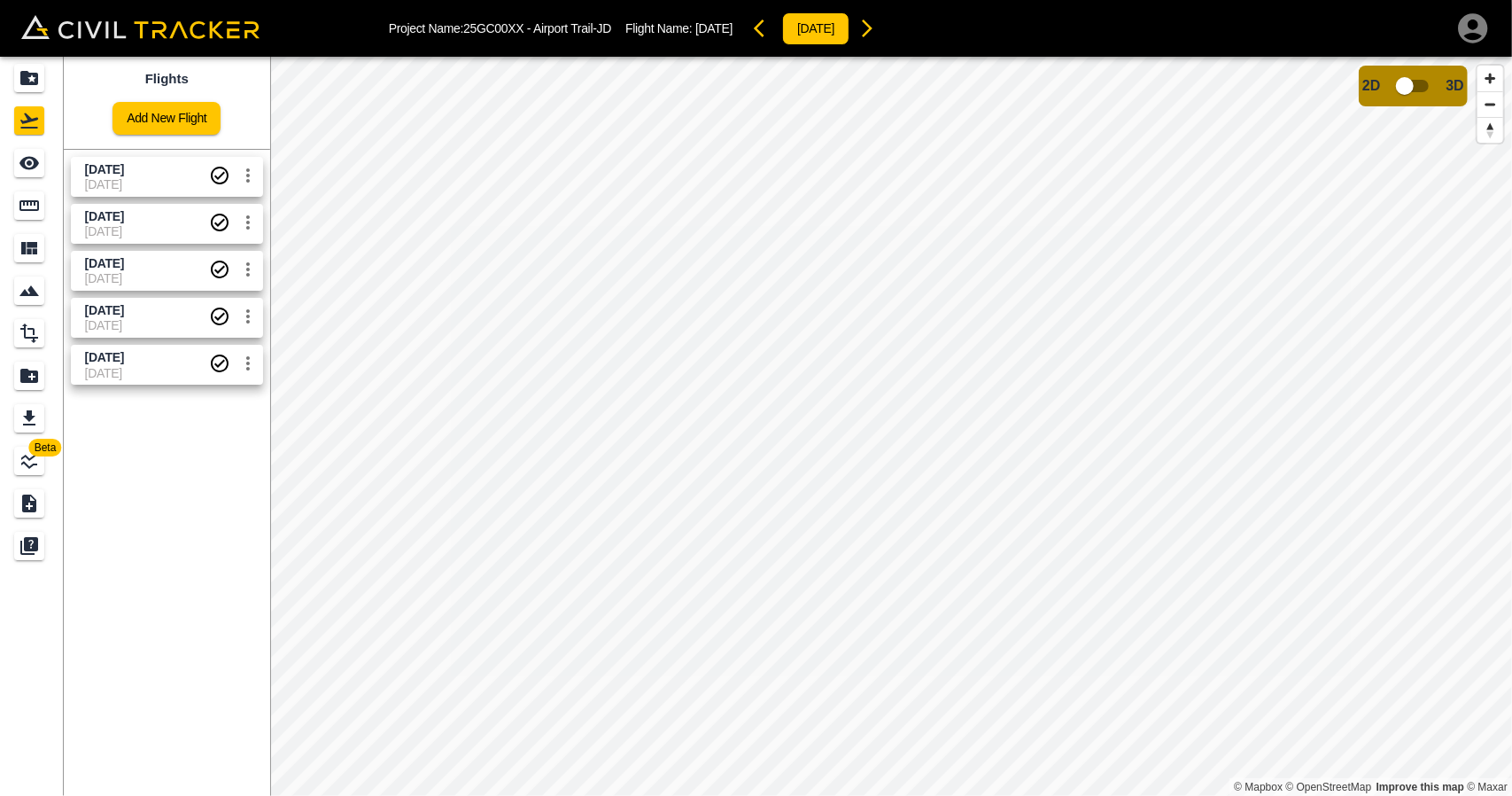
click at [162, 166] on span "[DATE]" at bounding box center [147, 170] width 124 height 17
click at [157, 229] on span "[DATE]" at bounding box center [147, 230] width 124 height 14
click at [161, 282] on span "21-08-2025" at bounding box center [147, 277] width 124 height 14
click at [161, 313] on span "[DATE]" at bounding box center [147, 311] width 124 height 17
click at [160, 350] on span "26 June 2025" at bounding box center [147, 358] width 124 height 17
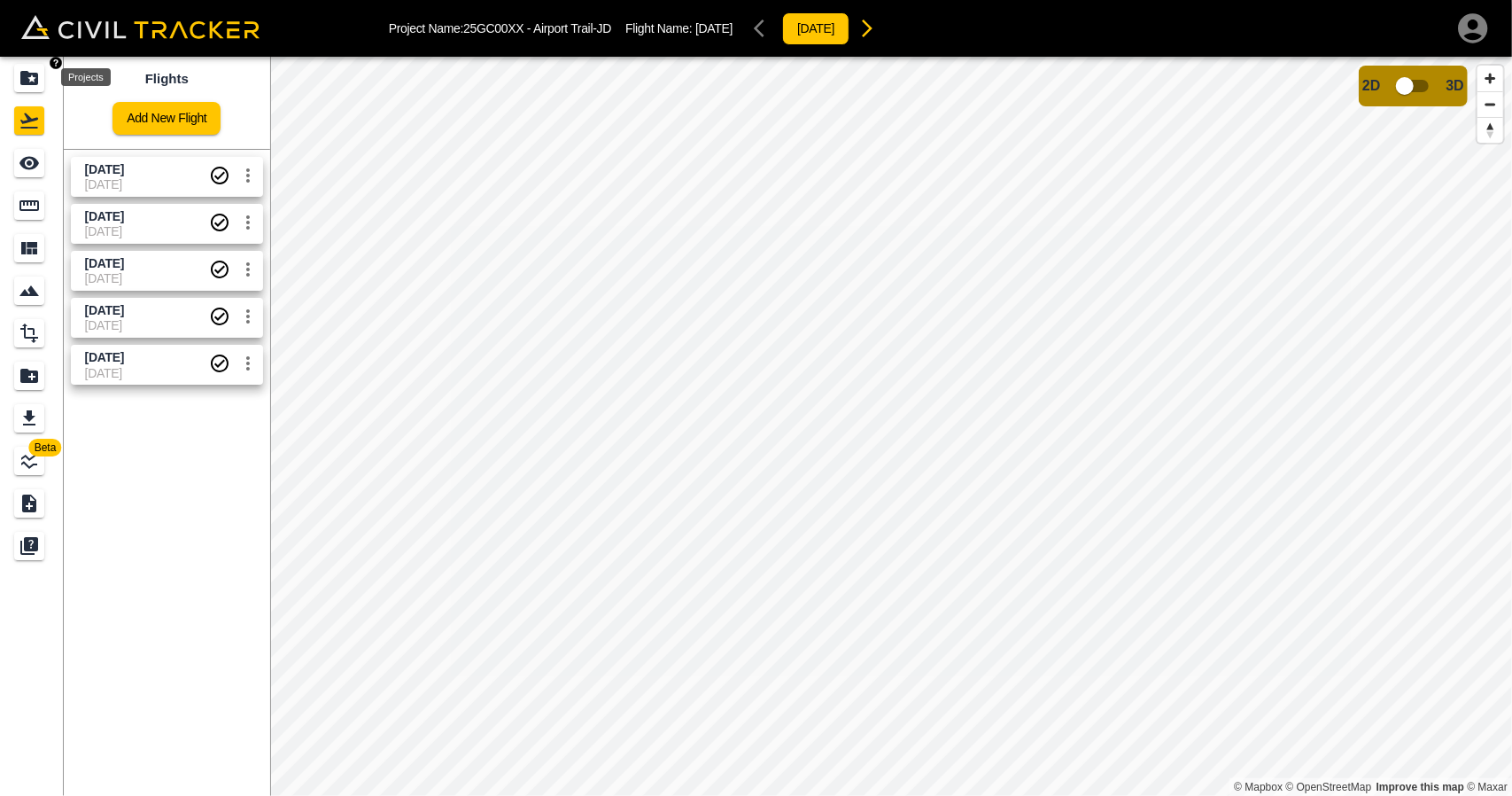
click at [25, 83] on icon "Projects" at bounding box center [29, 78] width 17 height 14
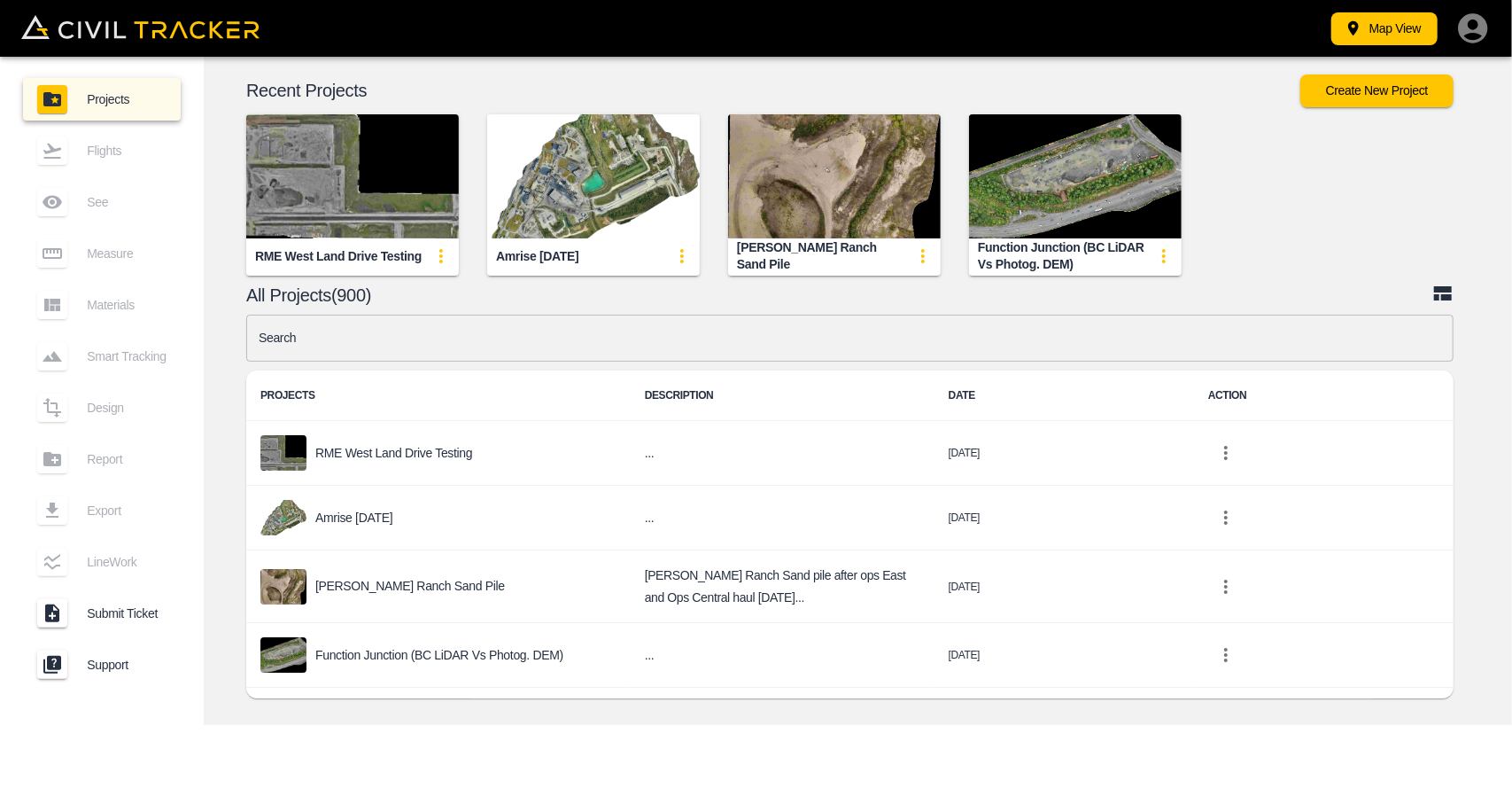
click at [430, 335] on input "text" at bounding box center [851, 338] width 1208 height 47
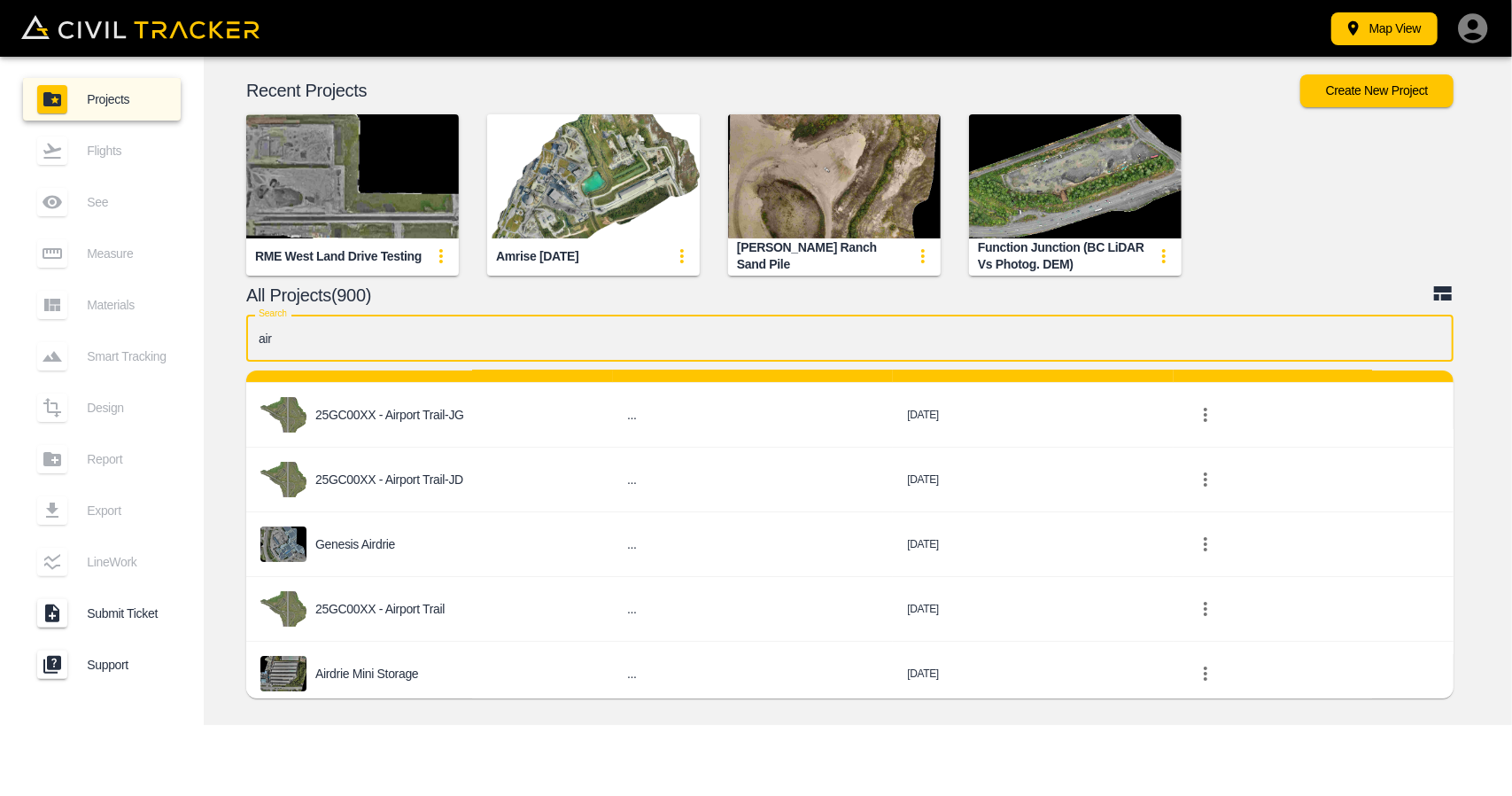
scroll to position [178, 0]
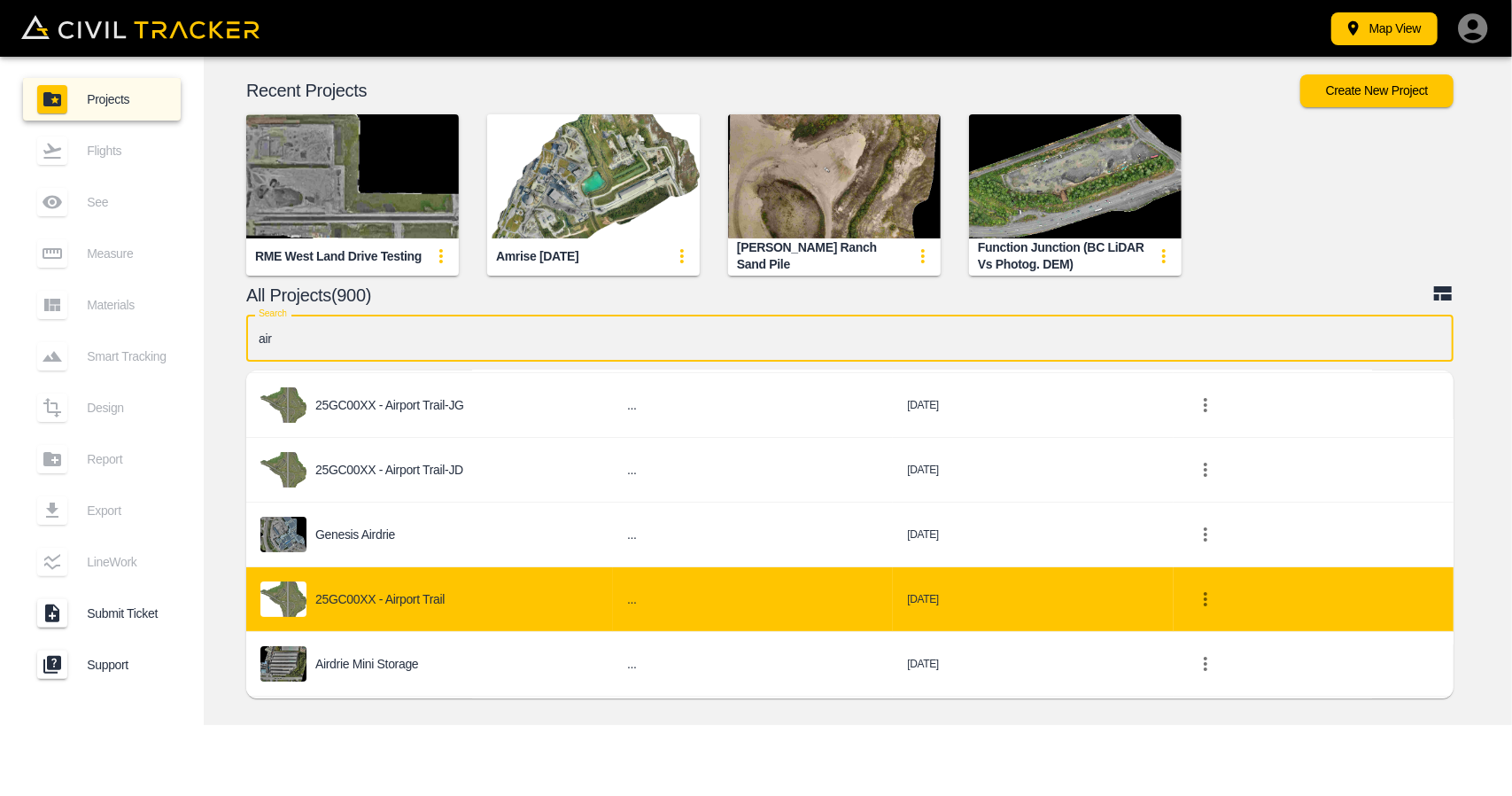
type input "air"
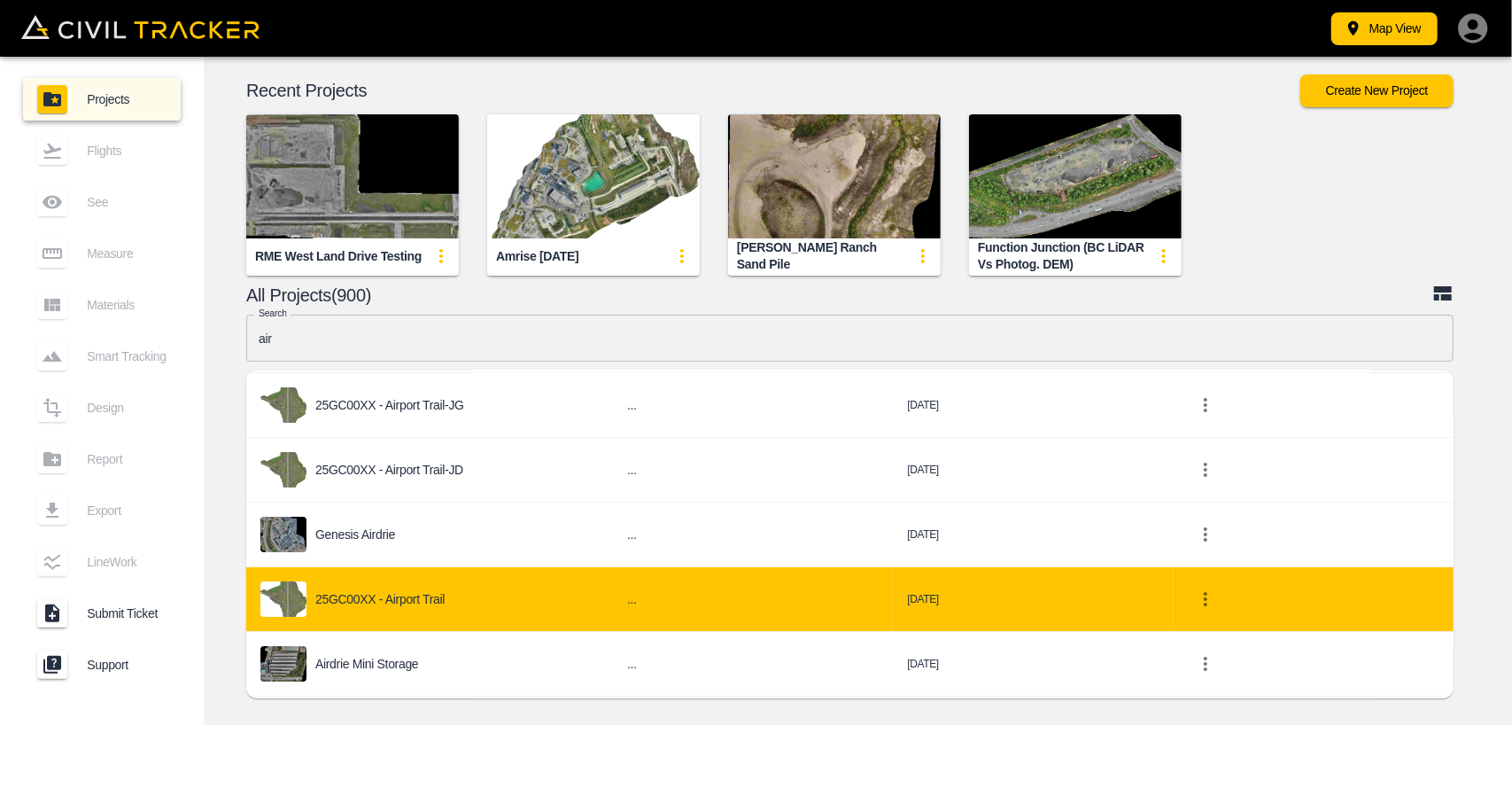
click at [485, 586] on div "25GC00XX - Airport Trail" at bounding box center [429, 598] width 339 height 36
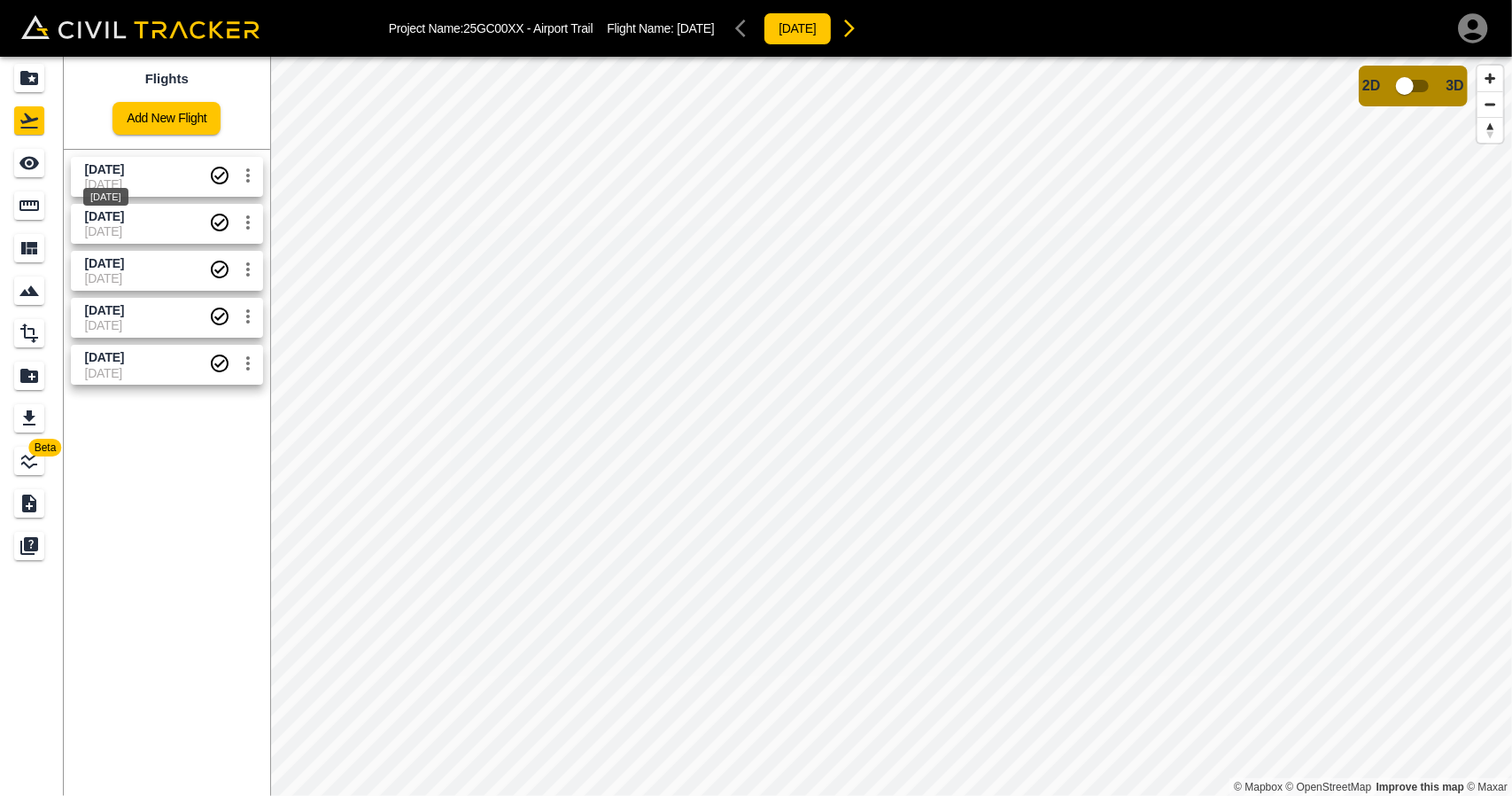
click at [124, 173] on span "[DATE]" at bounding box center [105, 169] width 39 height 14
click at [124, 219] on span "[DATE]" at bounding box center [105, 216] width 39 height 14
click at [159, 272] on span "[DATE]" at bounding box center [147, 277] width 124 height 14
click at [166, 323] on span "[DATE]" at bounding box center [147, 325] width 124 height 14
click at [172, 366] on span "[DATE]" at bounding box center [147, 373] width 124 height 14
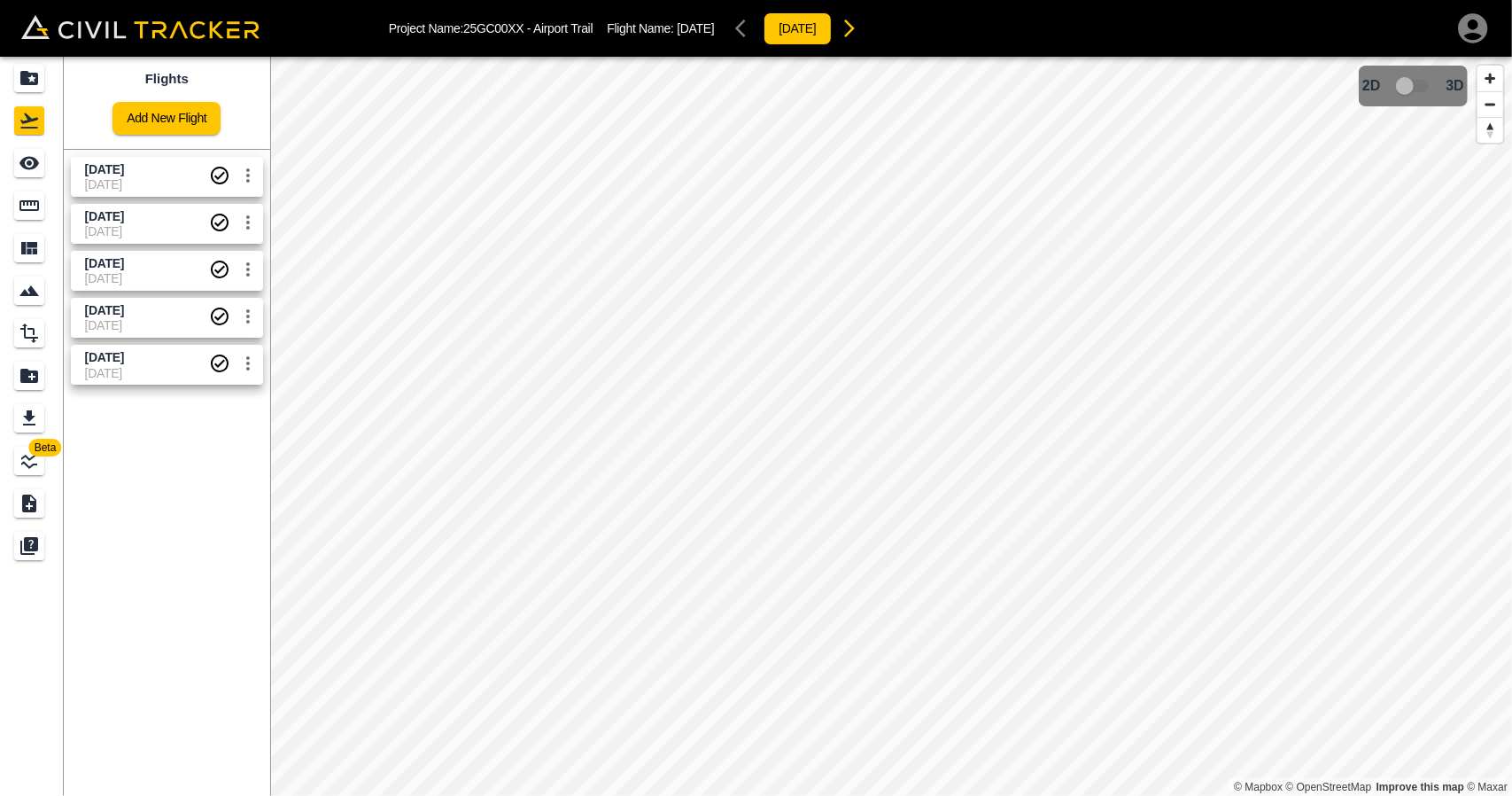
click at [124, 168] on span "[DATE]" at bounding box center [105, 169] width 39 height 14
click at [27, 165] on icon "See" at bounding box center [29, 163] width 21 height 21
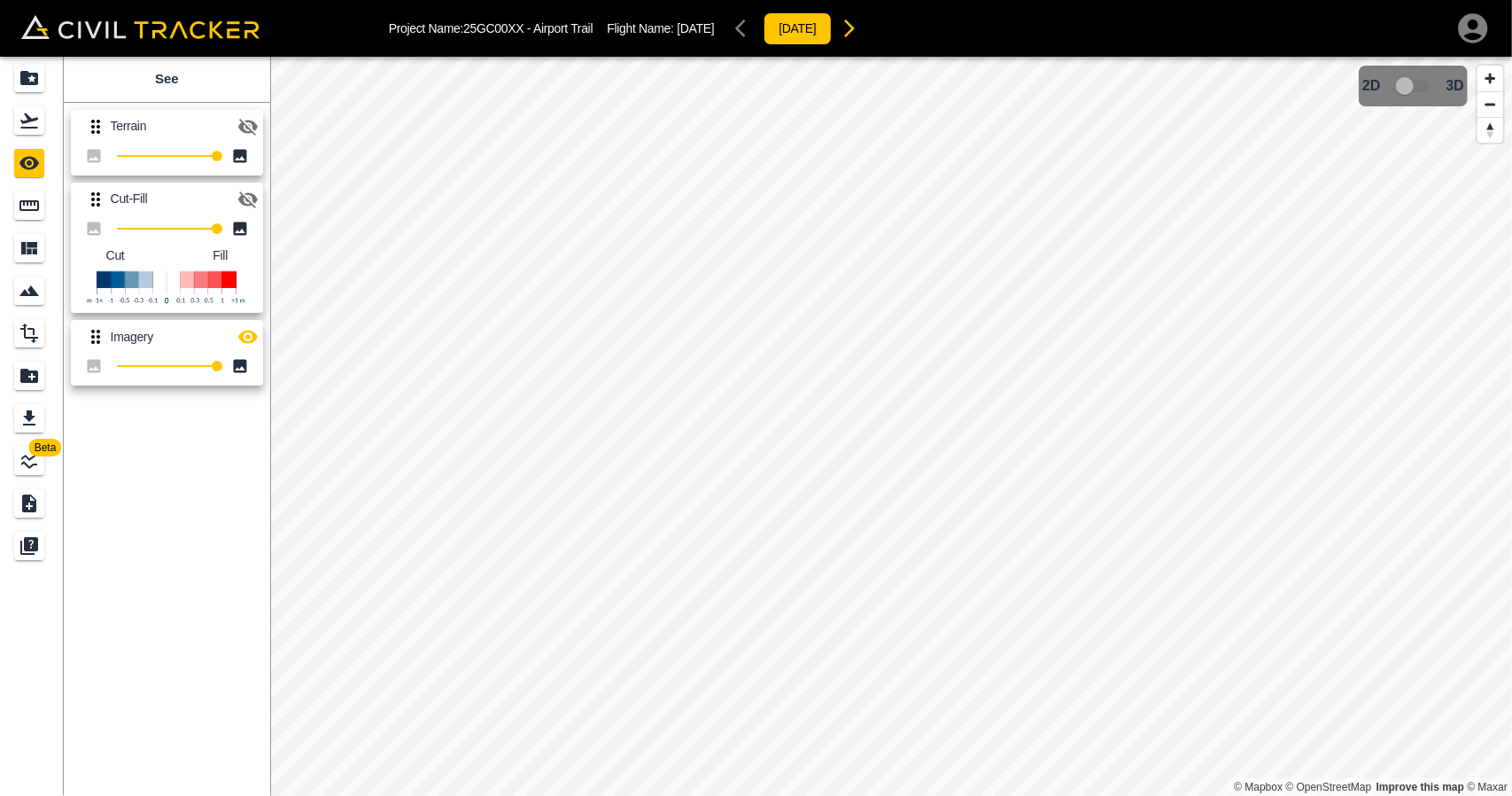
click at [252, 189] on icon "button" at bounding box center [248, 200] width 21 height 21
click at [257, 323] on button "button" at bounding box center [248, 336] width 36 height 36
click at [46, 108] on div "Flights" at bounding box center [32, 121] width 36 height 29
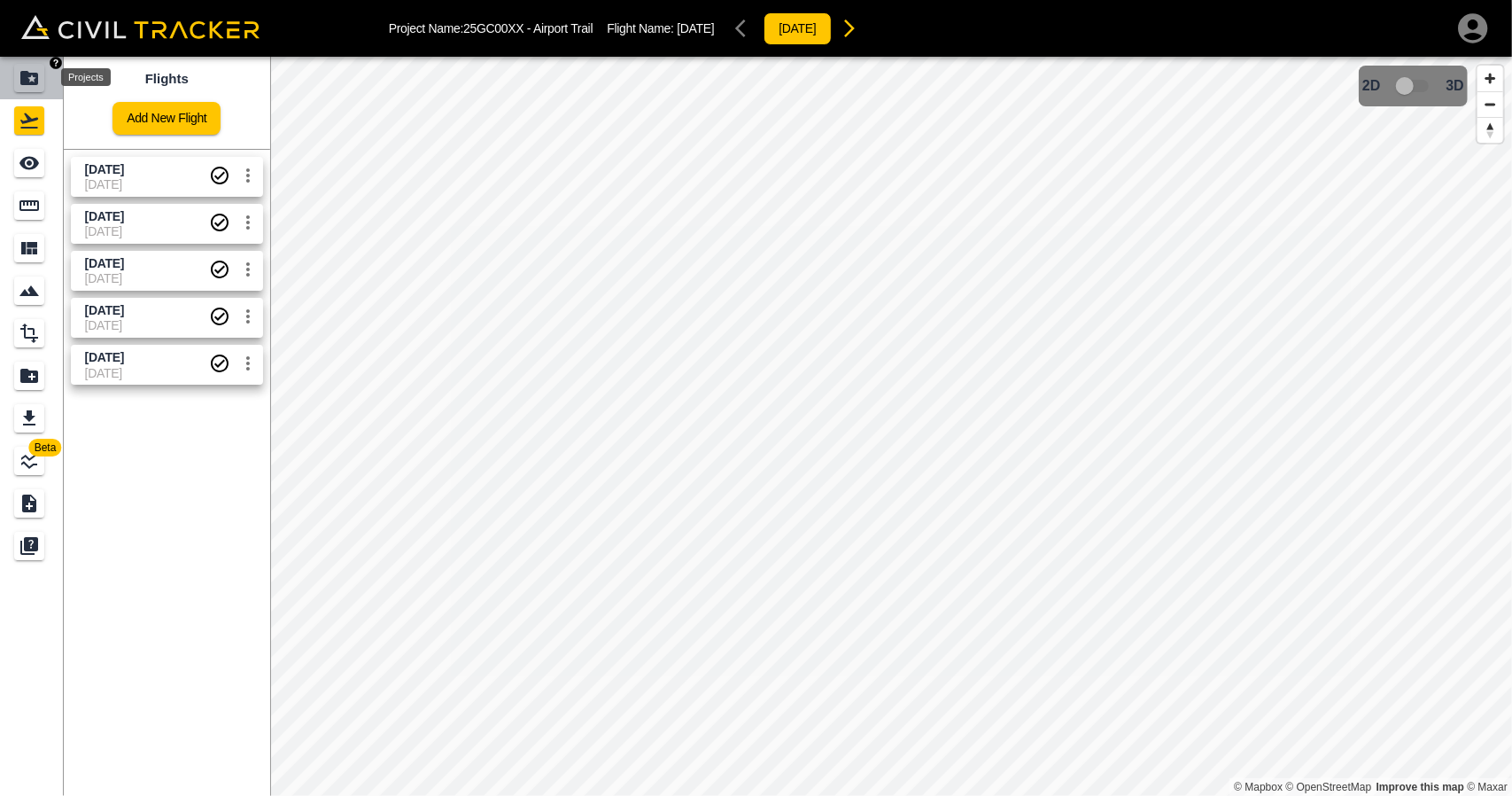
click at [33, 68] on icon "Projects" at bounding box center [29, 78] width 21 height 21
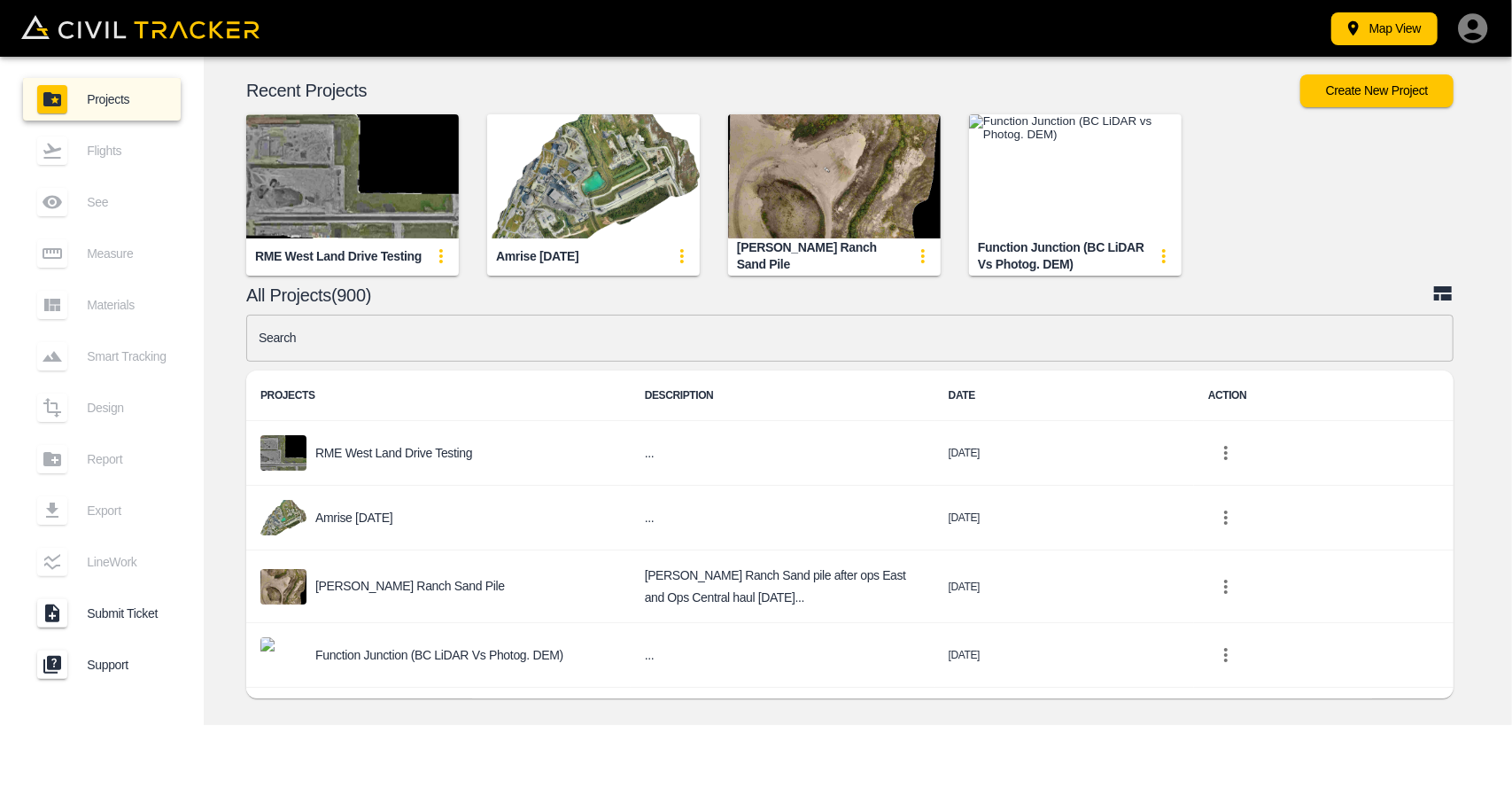
click at [641, 346] on input "text" at bounding box center [851, 338] width 1208 height 47
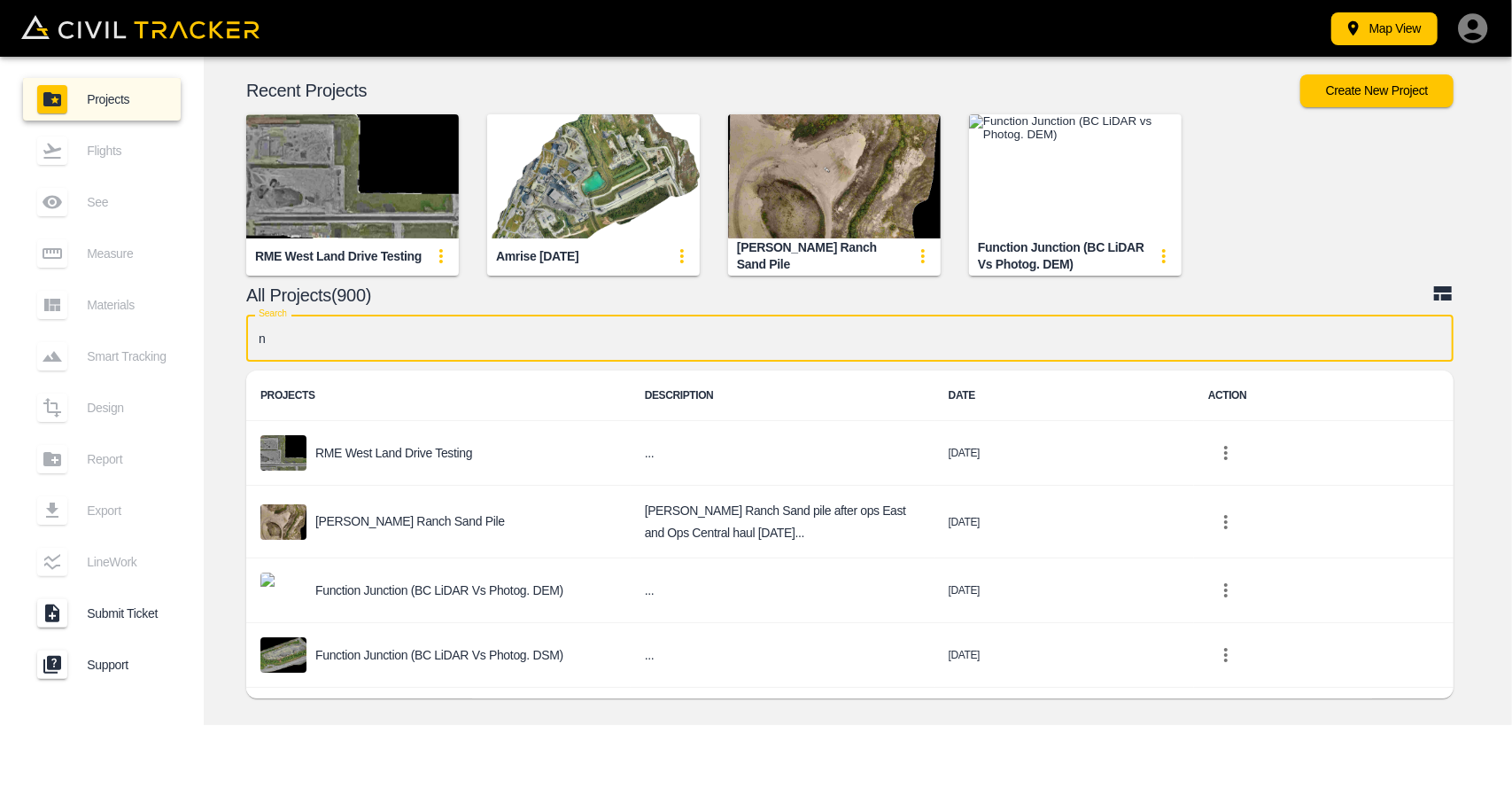
type input "nc"
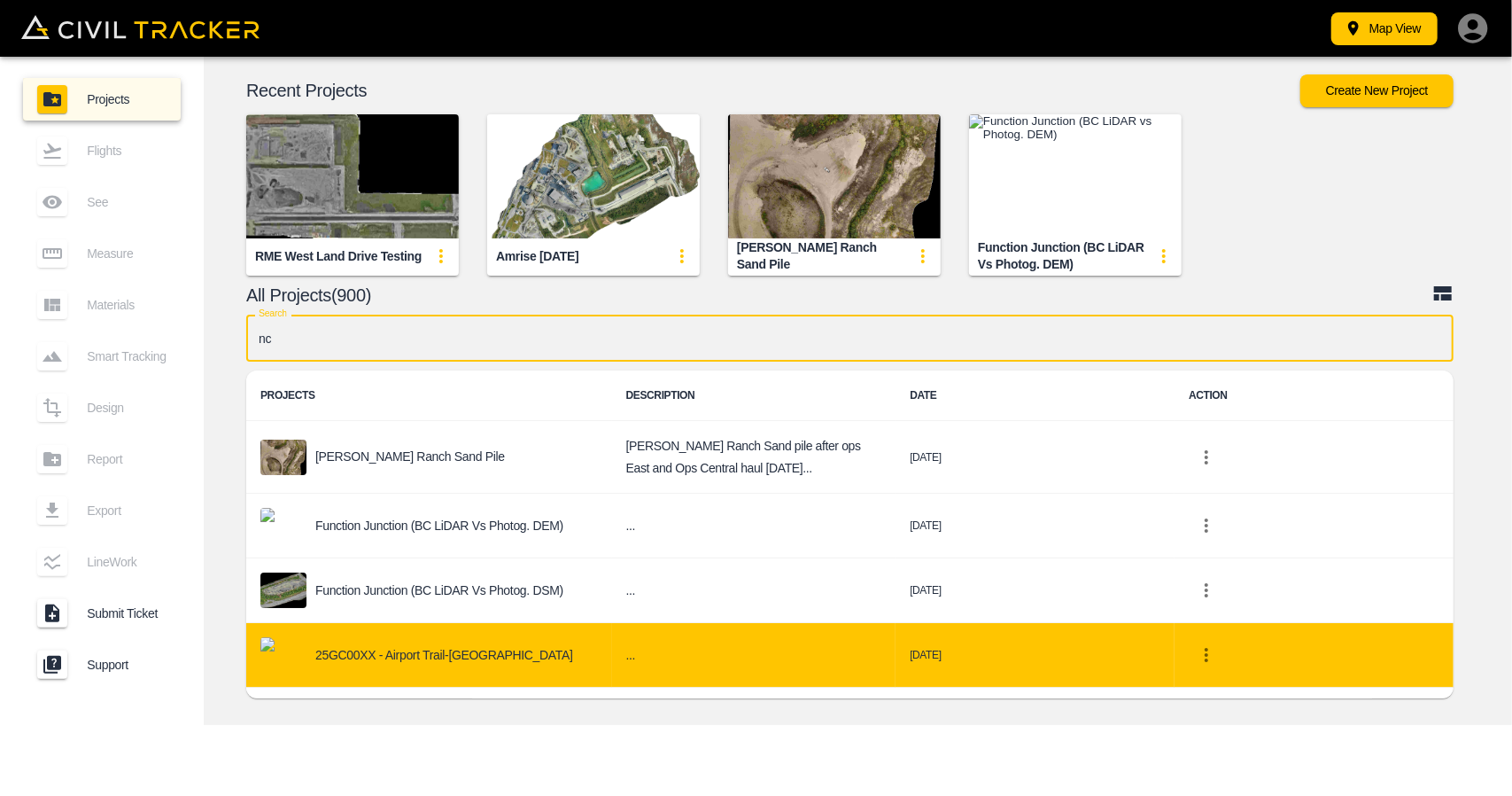
click at [457, 659] on p "25GC00XX - Airport Trail-[GEOGRAPHIC_DATA]" at bounding box center [444, 655] width 258 height 14
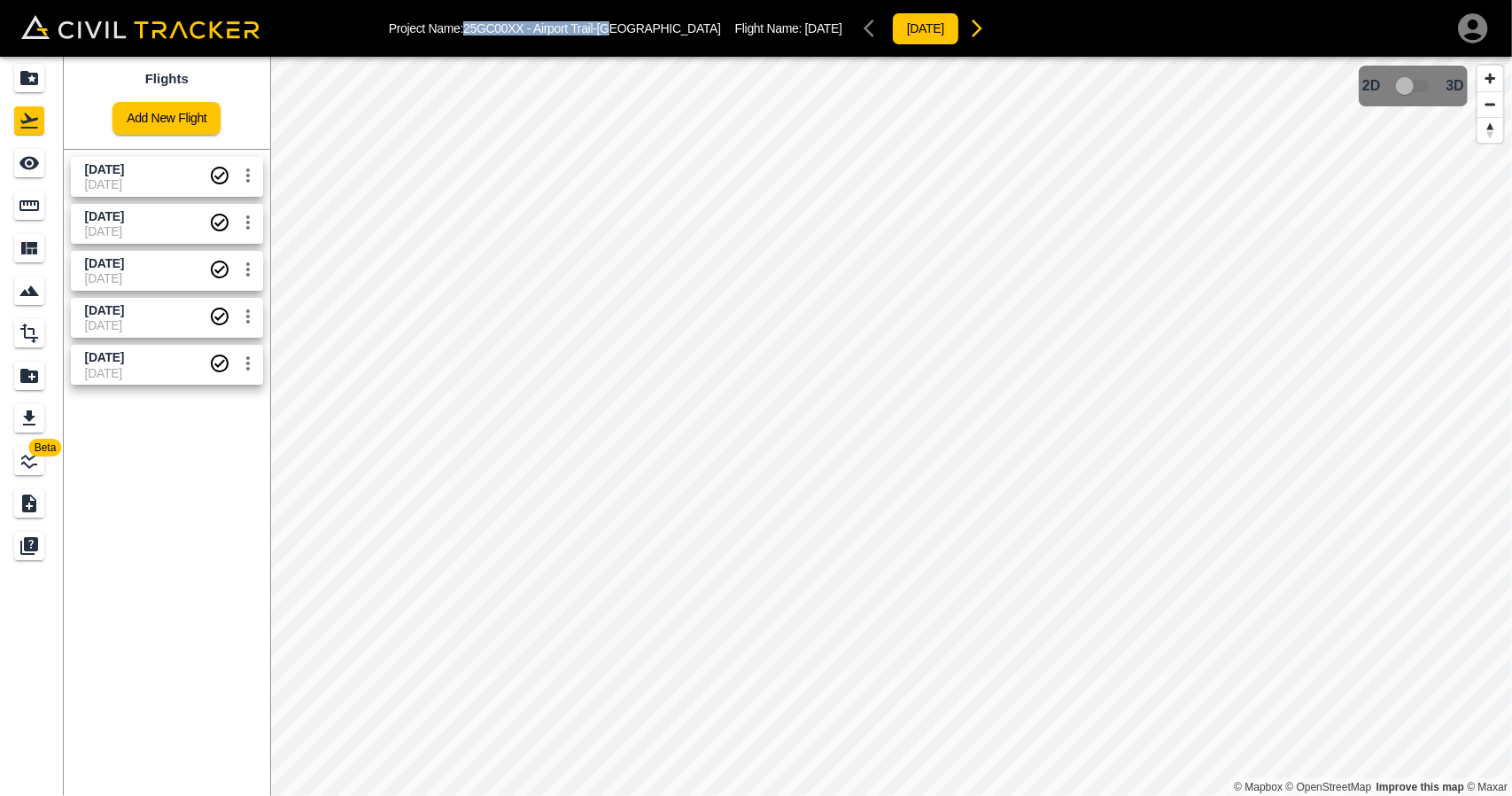
drag, startPoint x: 475, startPoint y: 28, endPoint x: 617, endPoint y: 28, distance: 142.0
click at [617, 28] on div "Project Name: 25GC00XX - Airport Trail-[GEOGRAPHIC_DATA] Flight Name: [DATE] [D…" at bounding box center [691, 28] width 606 height 36
copy p "25GC00XX - Airport Trail-[GEOGRAPHIC_DATA]"
click at [29, 68] on icon "Projects" at bounding box center [29, 78] width 21 height 21
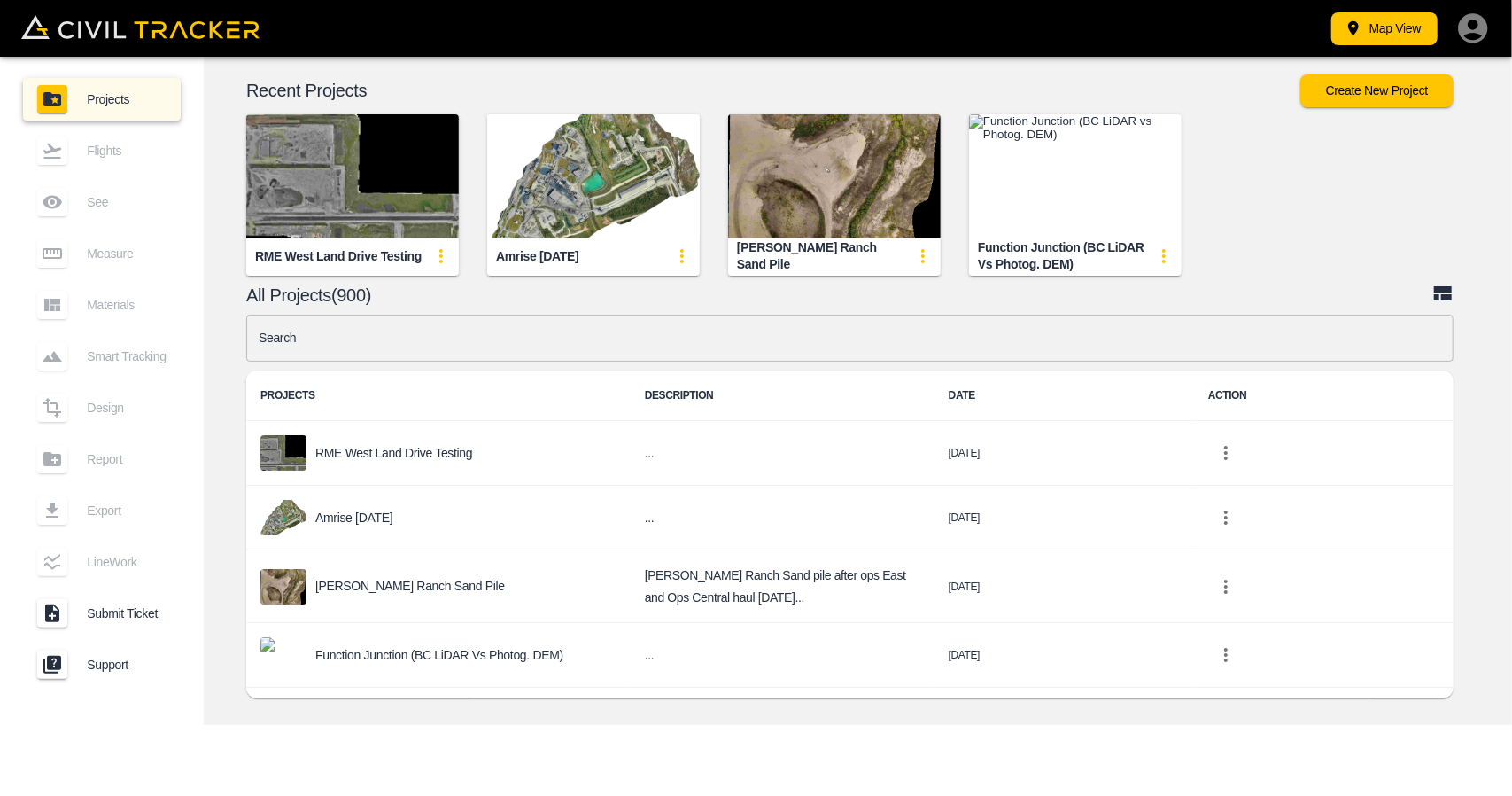
click at [545, 339] on input "text" at bounding box center [851, 338] width 1208 height 47
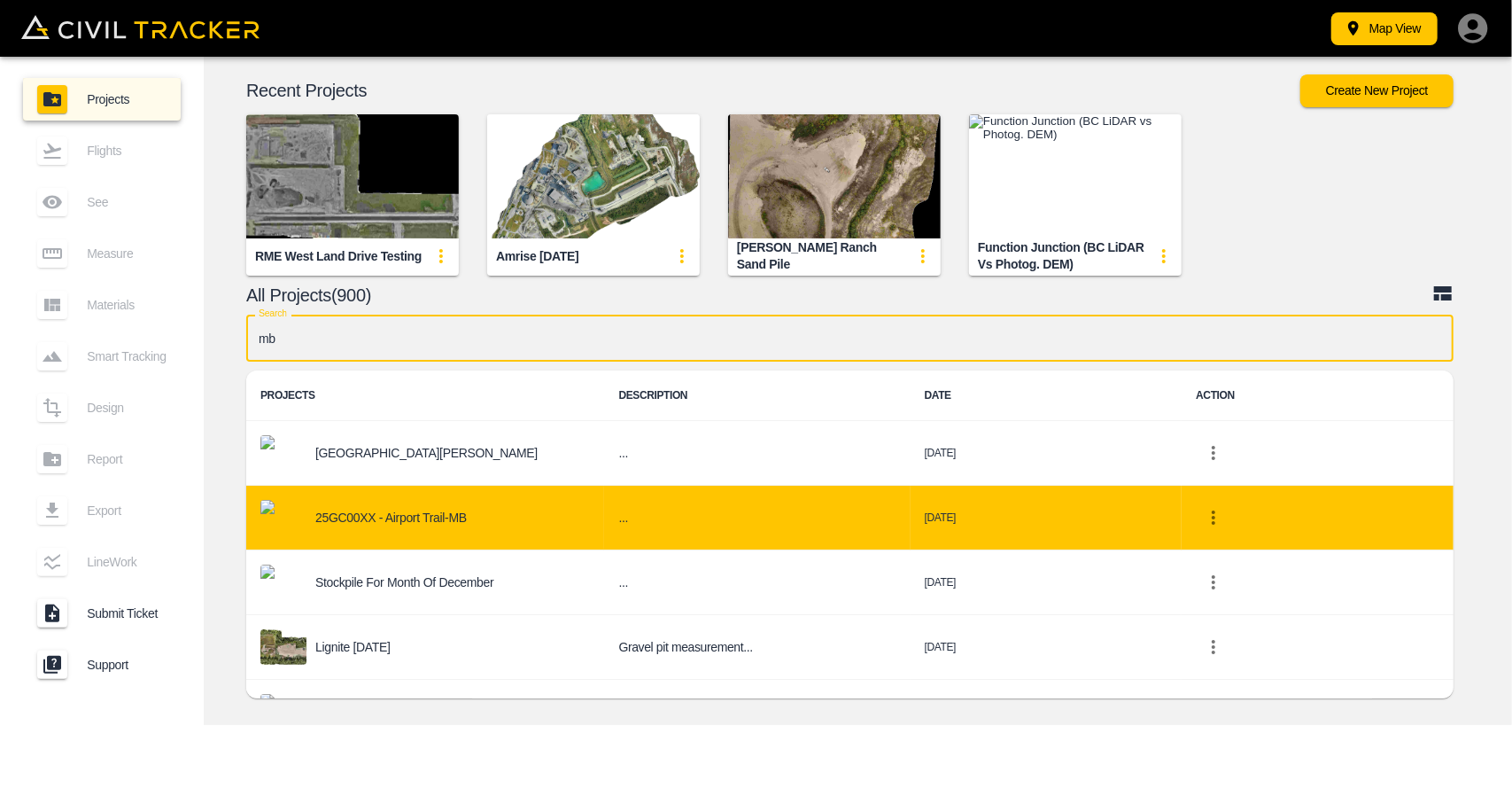
type input "mb"
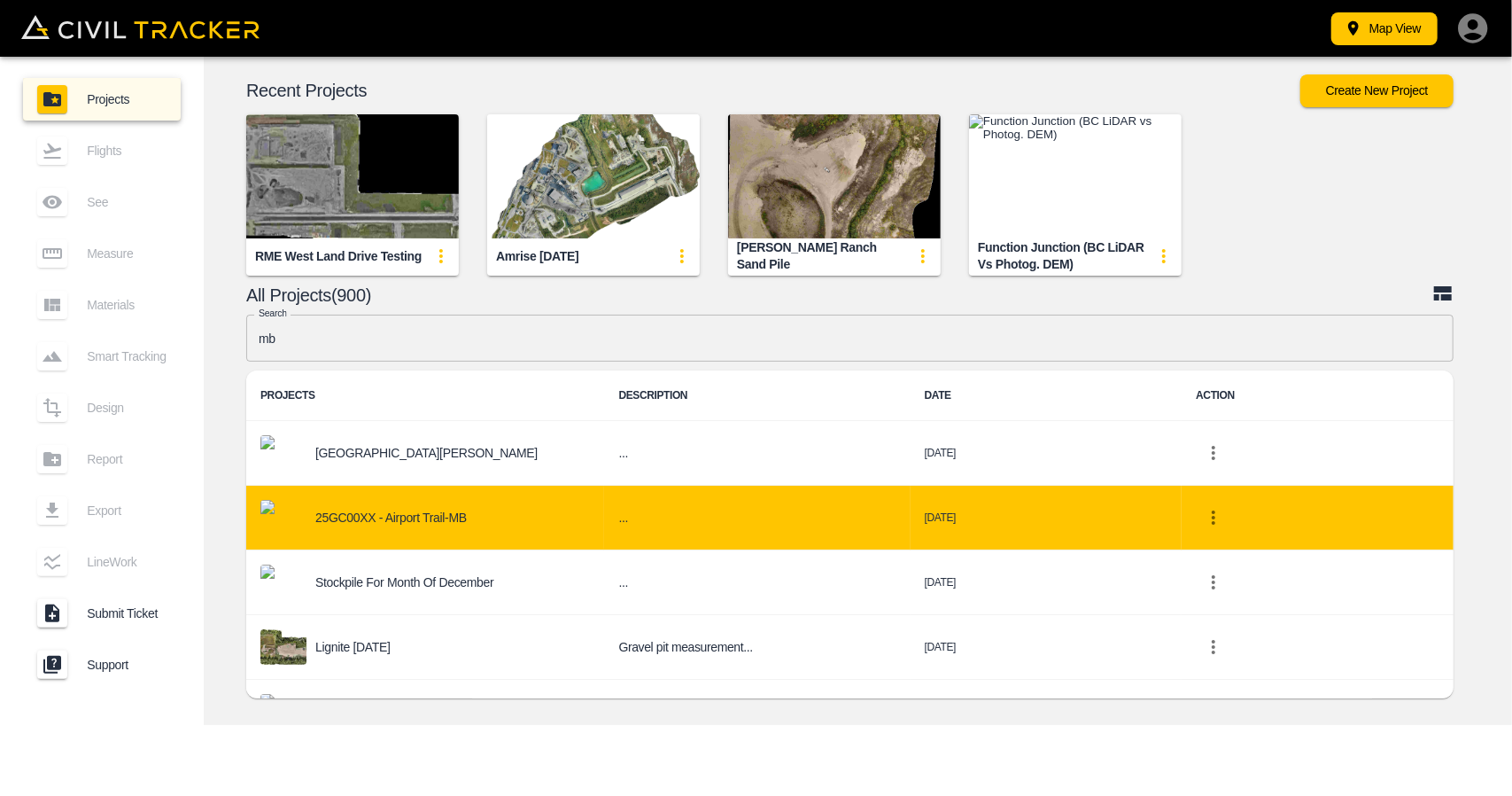
click at [483, 519] on div "25GC00XX - Airport Trail-MB" at bounding box center [424, 517] width 329 height 36
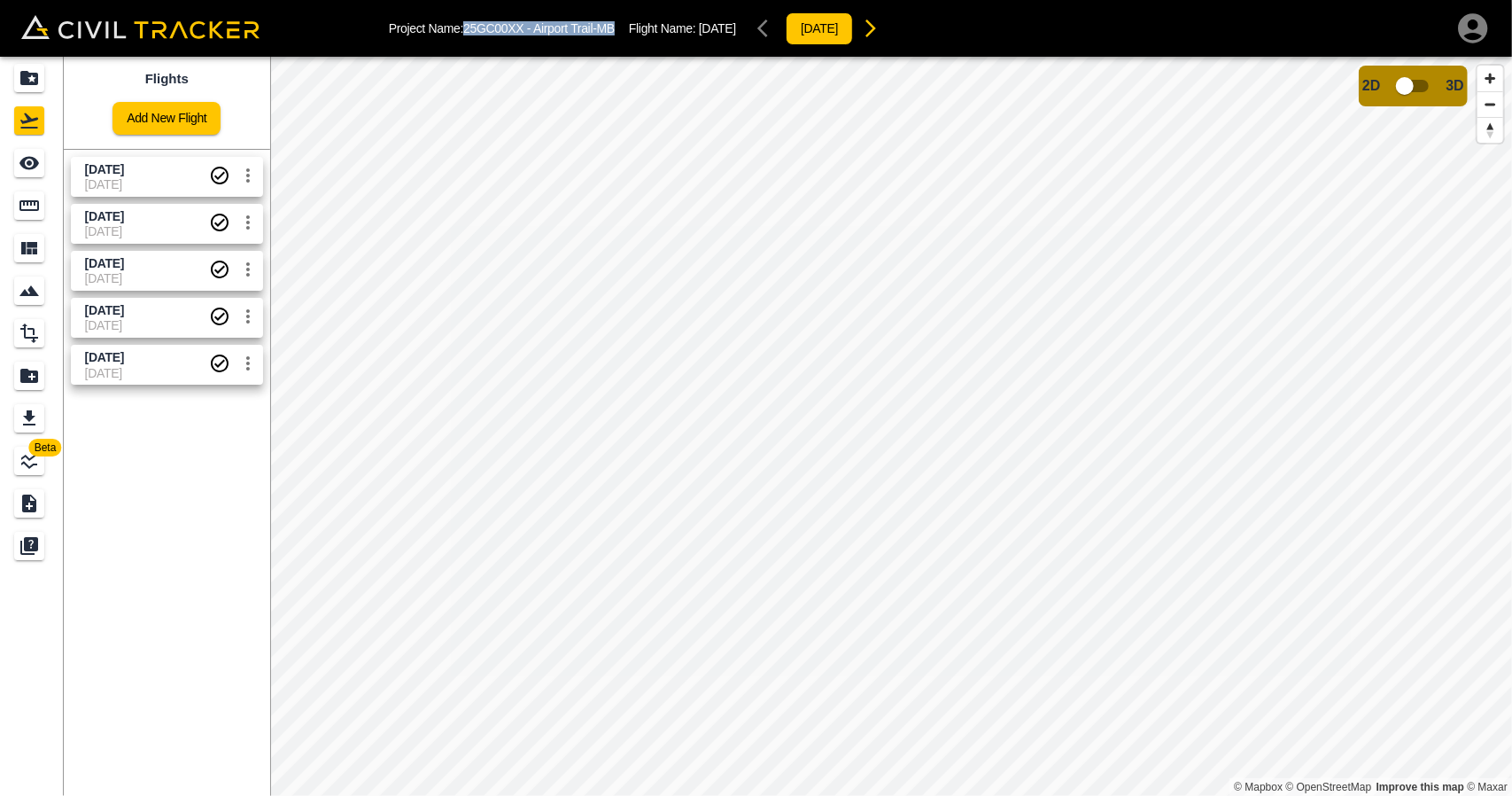
drag, startPoint x: 467, startPoint y: 29, endPoint x: 624, endPoint y: 28, distance: 157.0
click at [624, 28] on div "Project Name: 25GC00XX - Airport Trail-MB Flight Name: [DATE] [DATE]" at bounding box center [638, 28] width 499 height 36
copy p "25GC00XX - Airport Trail-MB"
click at [494, 38] on div "Project Name: 25GC00XX - Airport Trail-MB Flight Name: [DATE] [DATE]" at bounding box center [638, 28] width 499 height 36
click at [471, 38] on div "Project Name: 25GC00XX - Airport Trail-MB Flight Name: [DATE] [DATE]" at bounding box center [638, 28] width 499 height 36
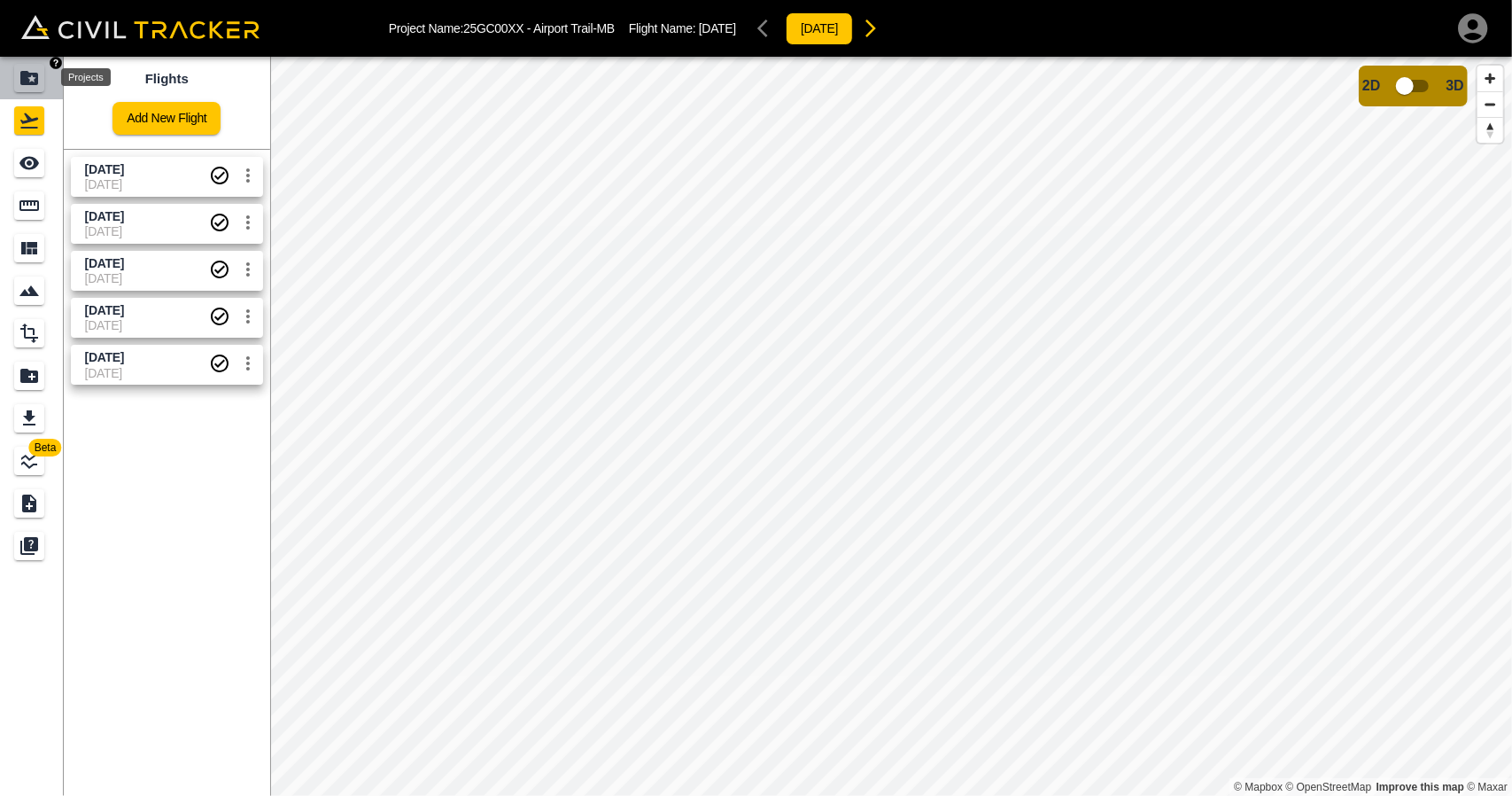
click at [36, 81] on icon "Projects" at bounding box center [29, 78] width 17 height 14
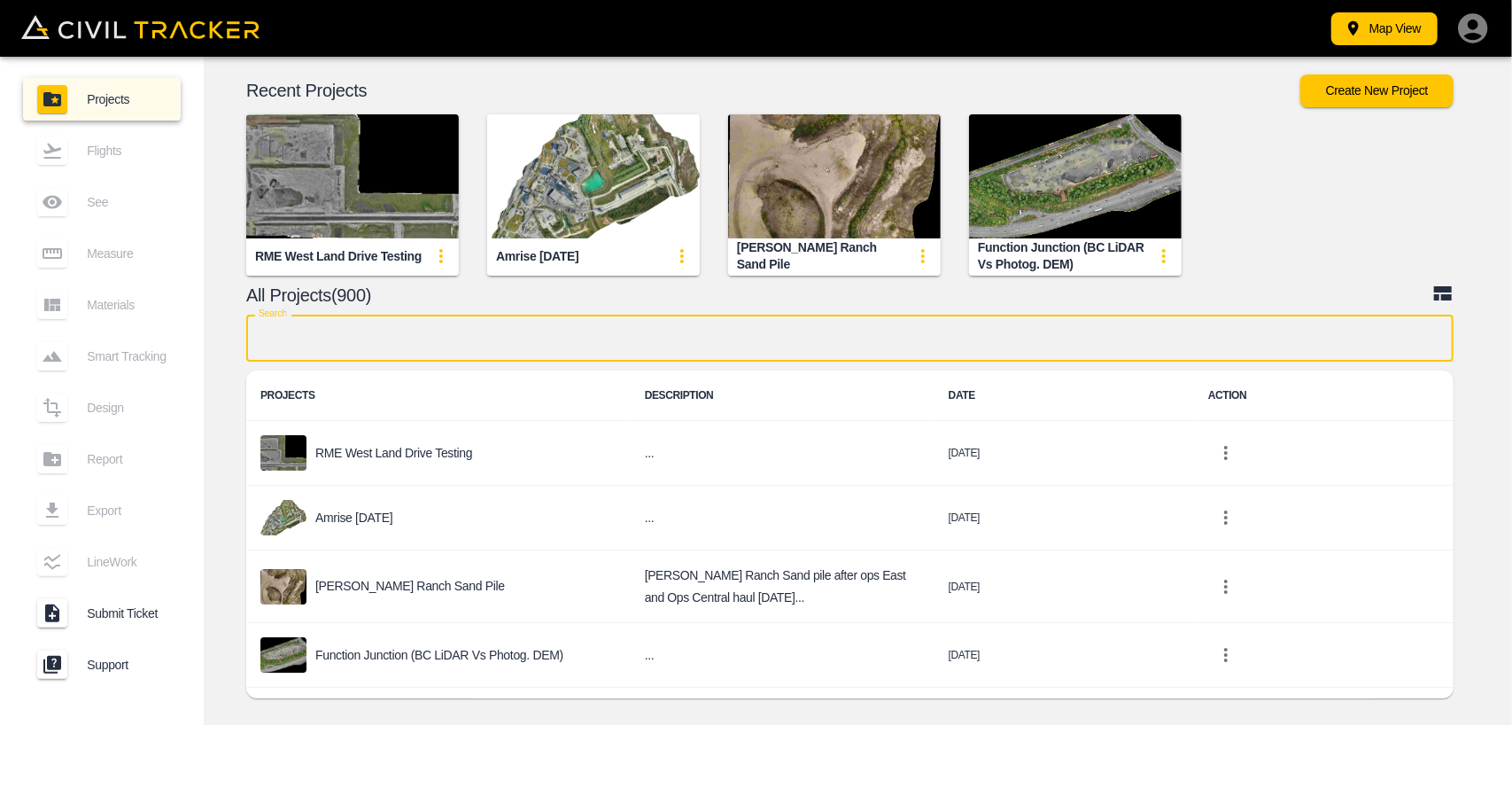
click at [560, 336] on input "text" at bounding box center [851, 338] width 1208 height 47
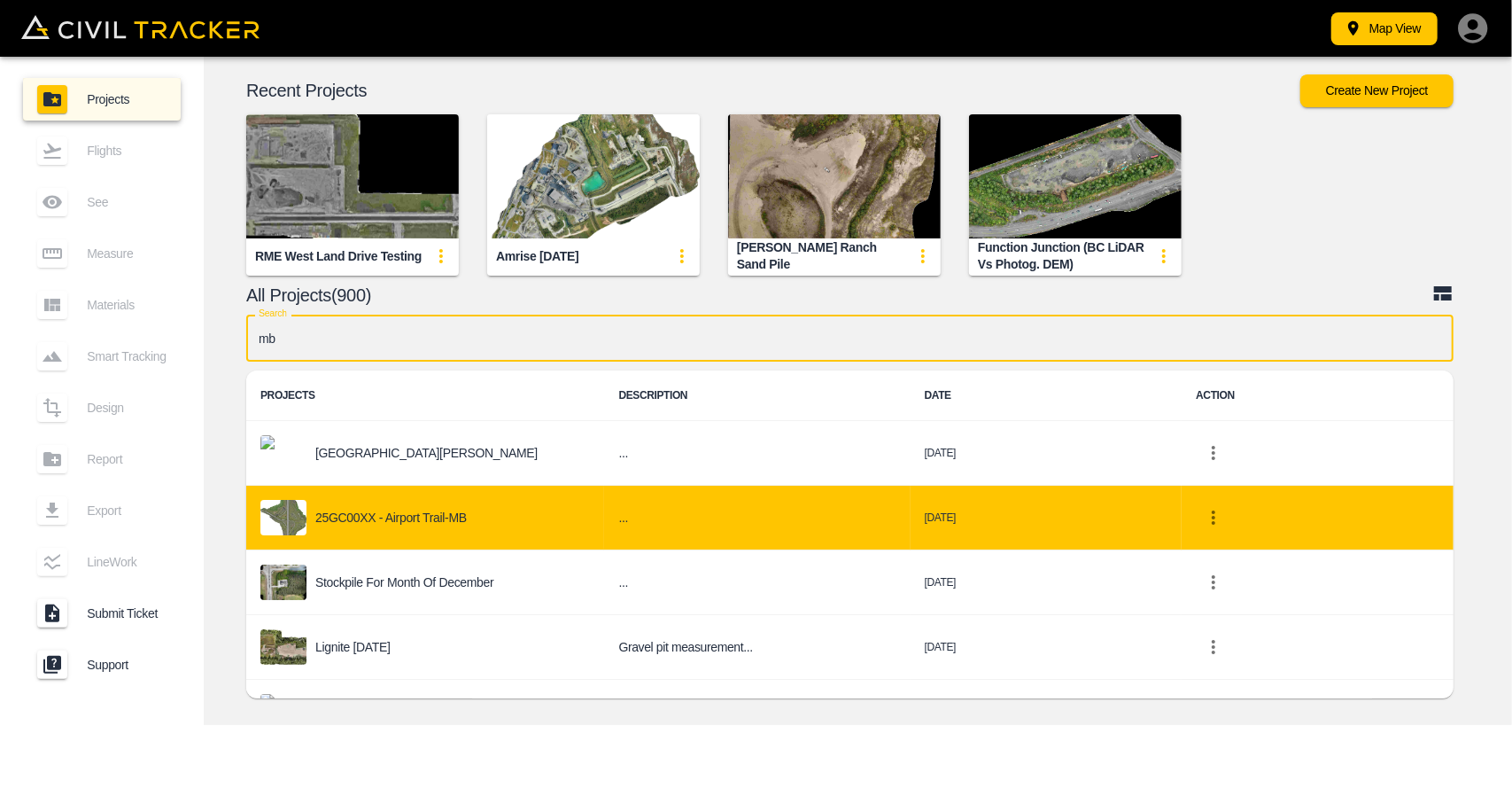
type input "mb"
click at [478, 499] on div "25GC00XX - Airport Trail-MB" at bounding box center [424, 517] width 329 height 36
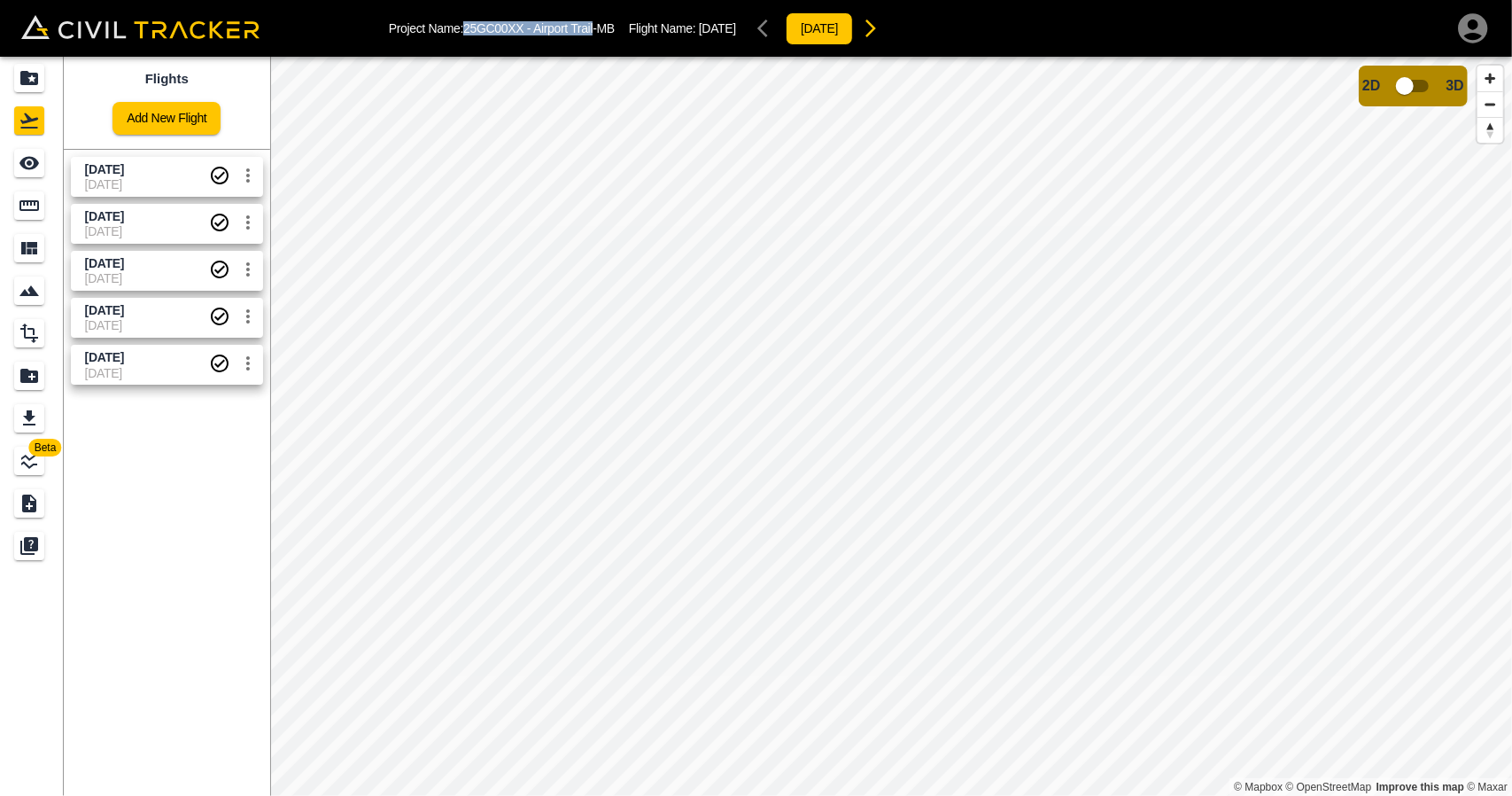
drag, startPoint x: 466, startPoint y: 28, endPoint x: 595, endPoint y: 36, distance: 129.2
click at [595, 36] on div "Project Name: 25GC00XX - Airport Trail-MB Flight Name: [DATE] [DATE]" at bounding box center [638, 28] width 499 height 36
copy p "25GC00XX - Airport Trail"
click at [46, 82] on div "Projects" at bounding box center [32, 78] width 36 height 29
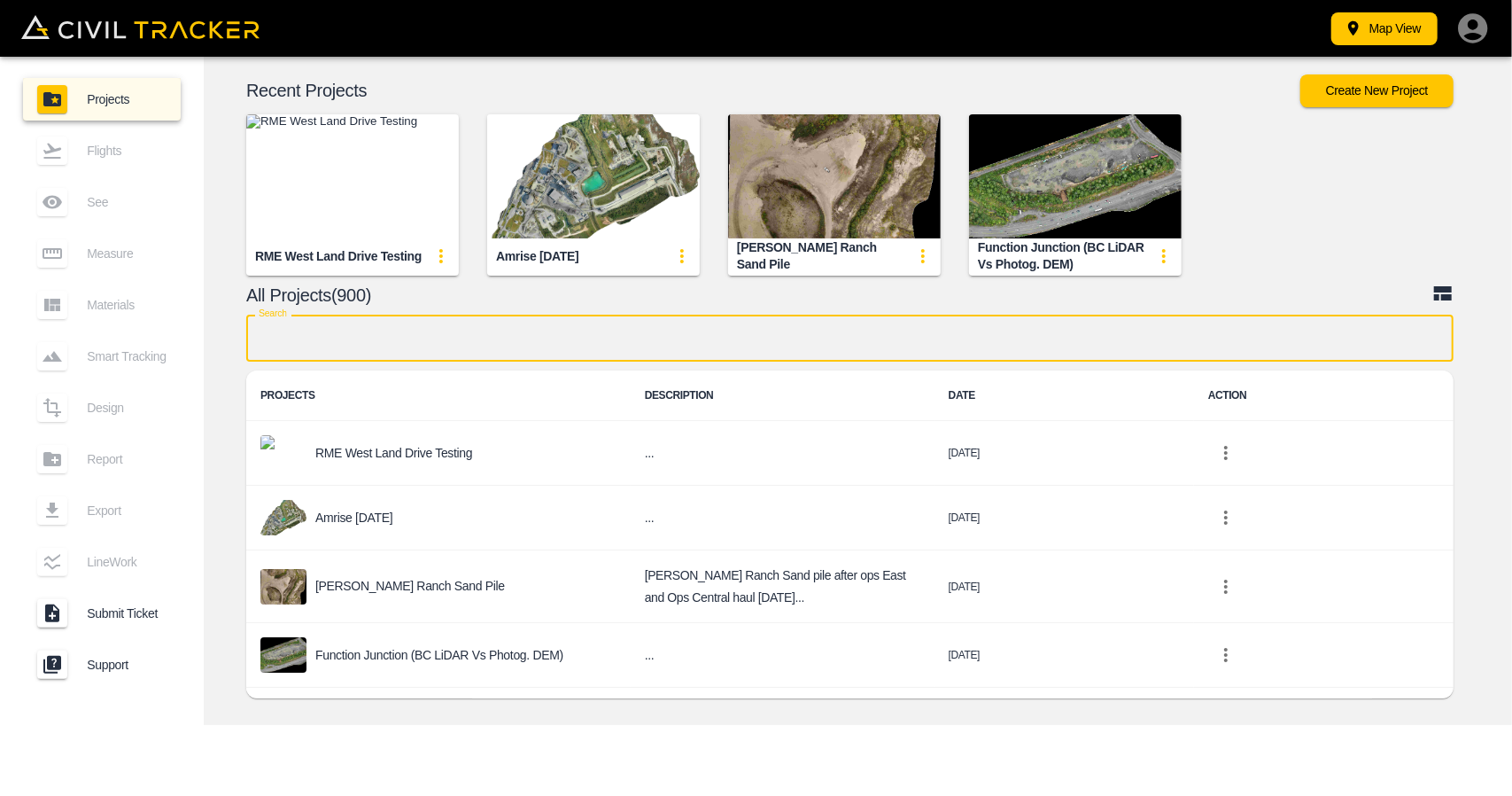
click at [397, 345] on input "text" at bounding box center [851, 338] width 1208 height 47
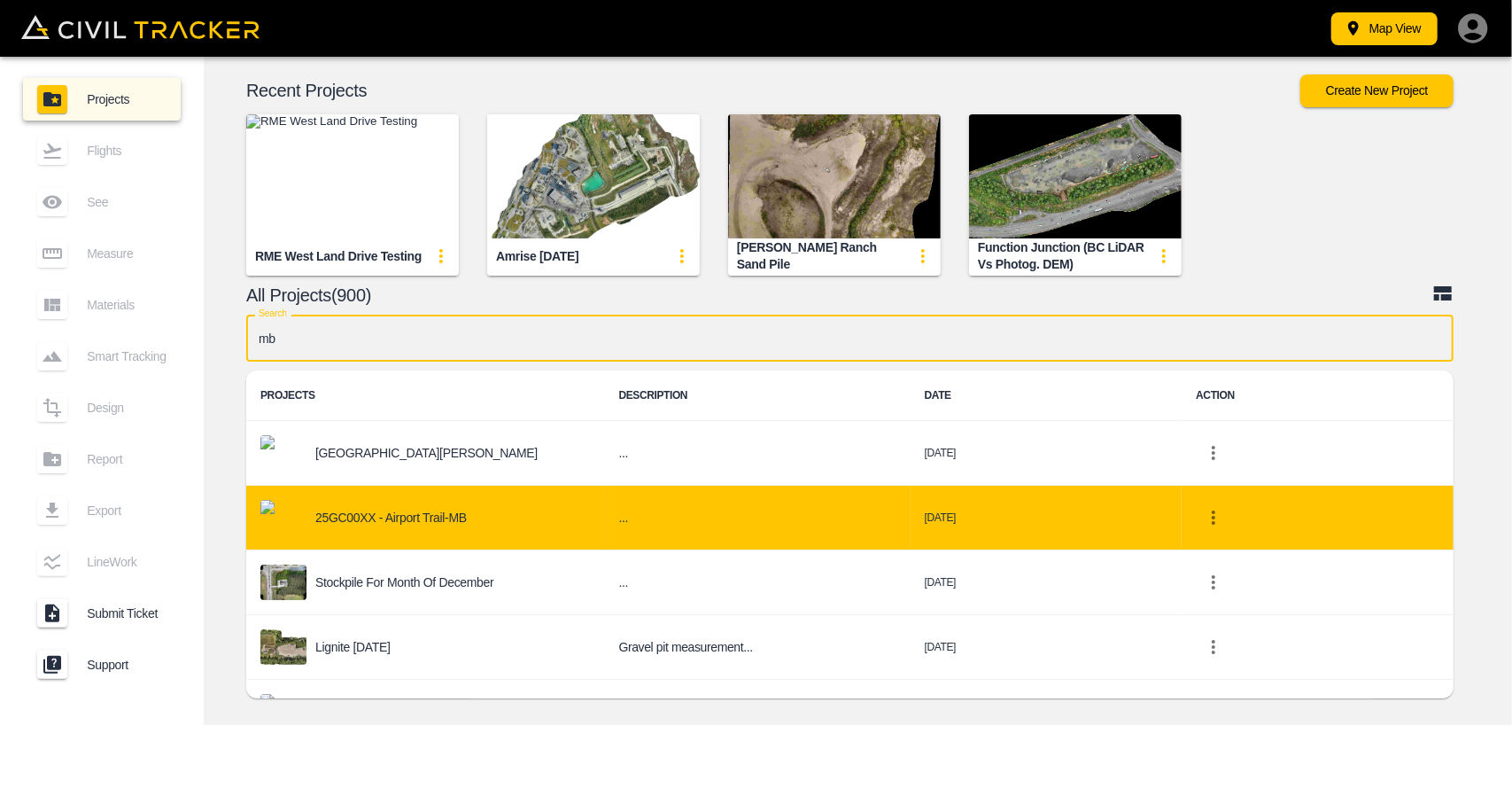
type input "mb"
click at [381, 511] on p "25GC00XX - Airport Trail-MB" at bounding box center [392, 518] width 152 height 14
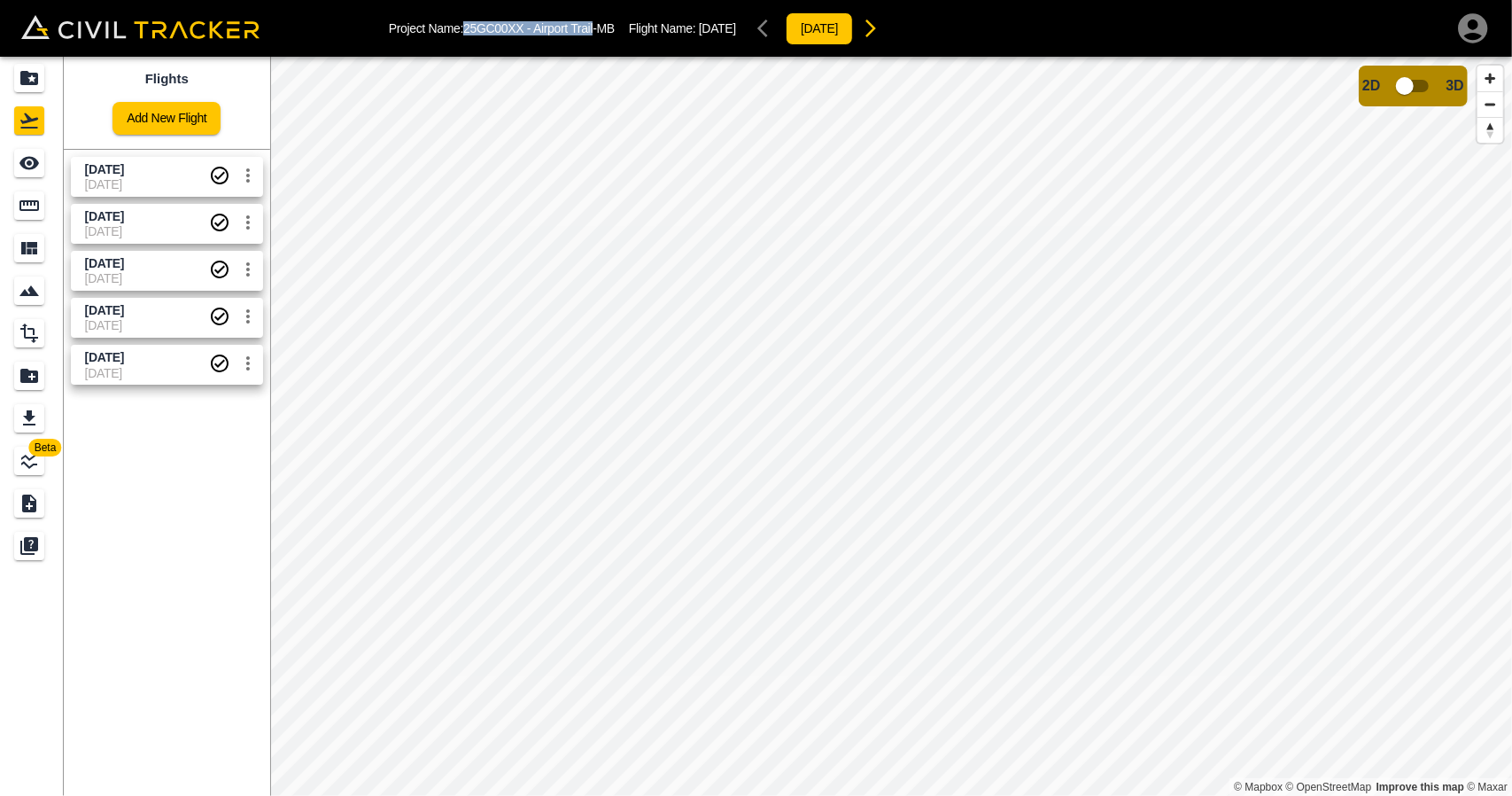
drag, startPoint x: 468, startPoint y: 26, endPoint x: 597, endPoint y: 40, distance: 129.8
click at [597, 40] on div "Project Name: 25GC00XX - Airport Trail-MB Flight Name: [DATE] [DATE]" at bounding box center [638, 28] width 499 height 36
copy p "25GC00XX - Airport Trail"
click at [470, 30] on p "Project Name: 25GC00XX - Airport Trail-MB" at bounding box center [501, 28] width 226 height 14
drag, startPoint x: 475, startPoint y: 28, endPoint x: 594, endPoint y: 29, distance: 119.0
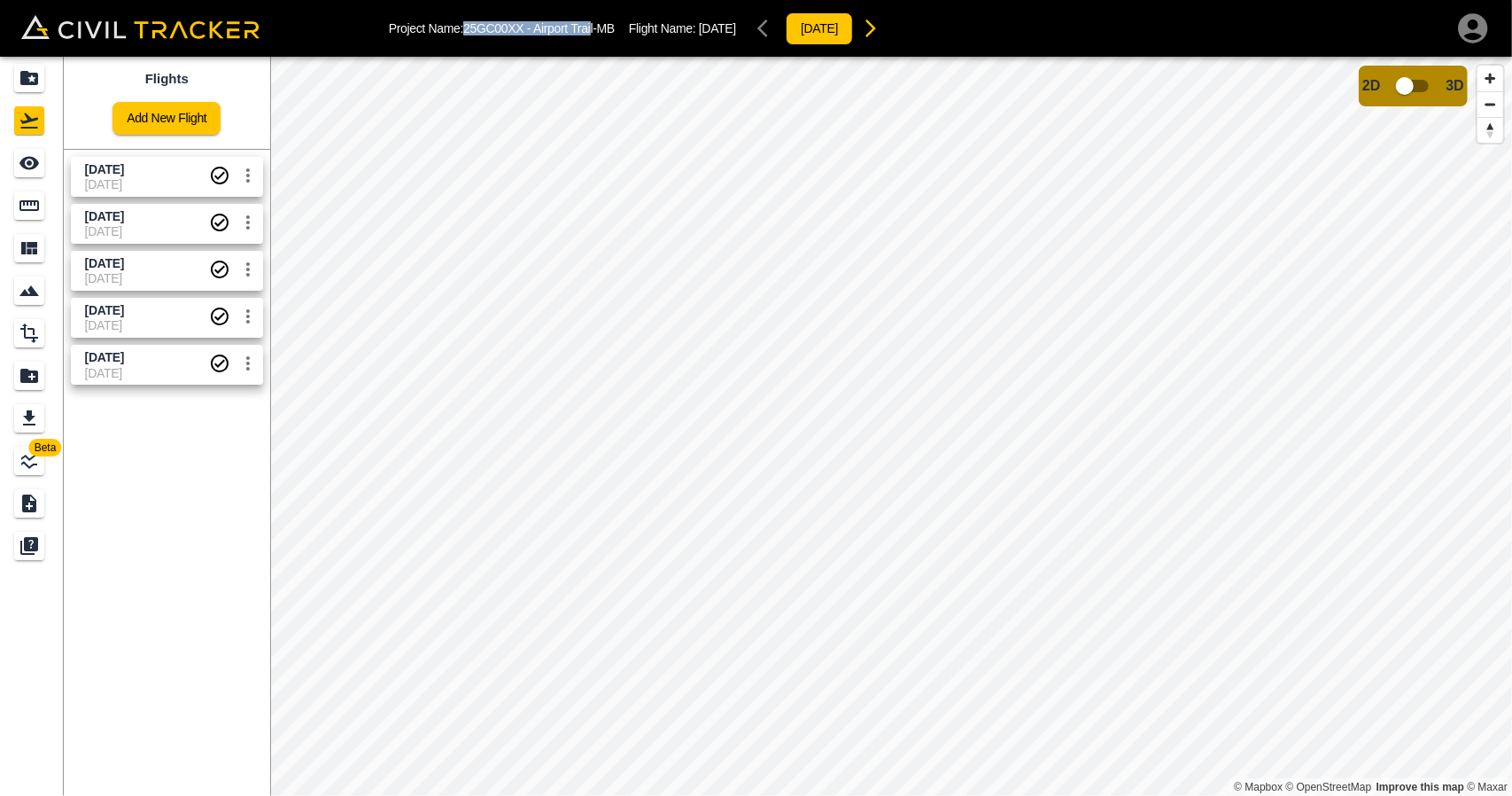
click at [594, 29] on p "Project Name: 25GC00XX - Airport Trail-MB" at bounding box center [501, 28] width 226 height 14
copy p "25GC00XX - Airport Trai"
drag, startPoint x: 471, startPoint y: 38, endPoint x: 471, endPoint y: 24, distance: 14.0
click at [472, 37] on div "Project Name: 25GC00XX - Airport Trail-MB Flight Name: [DATE] [DATE]" at bounding box center [638, 28] width 499 height 36
click at [468, 24] on p "Project Name: 25GC00XX - Airport Trail-MB" at bounding box center [501, 28] width 226 height 14
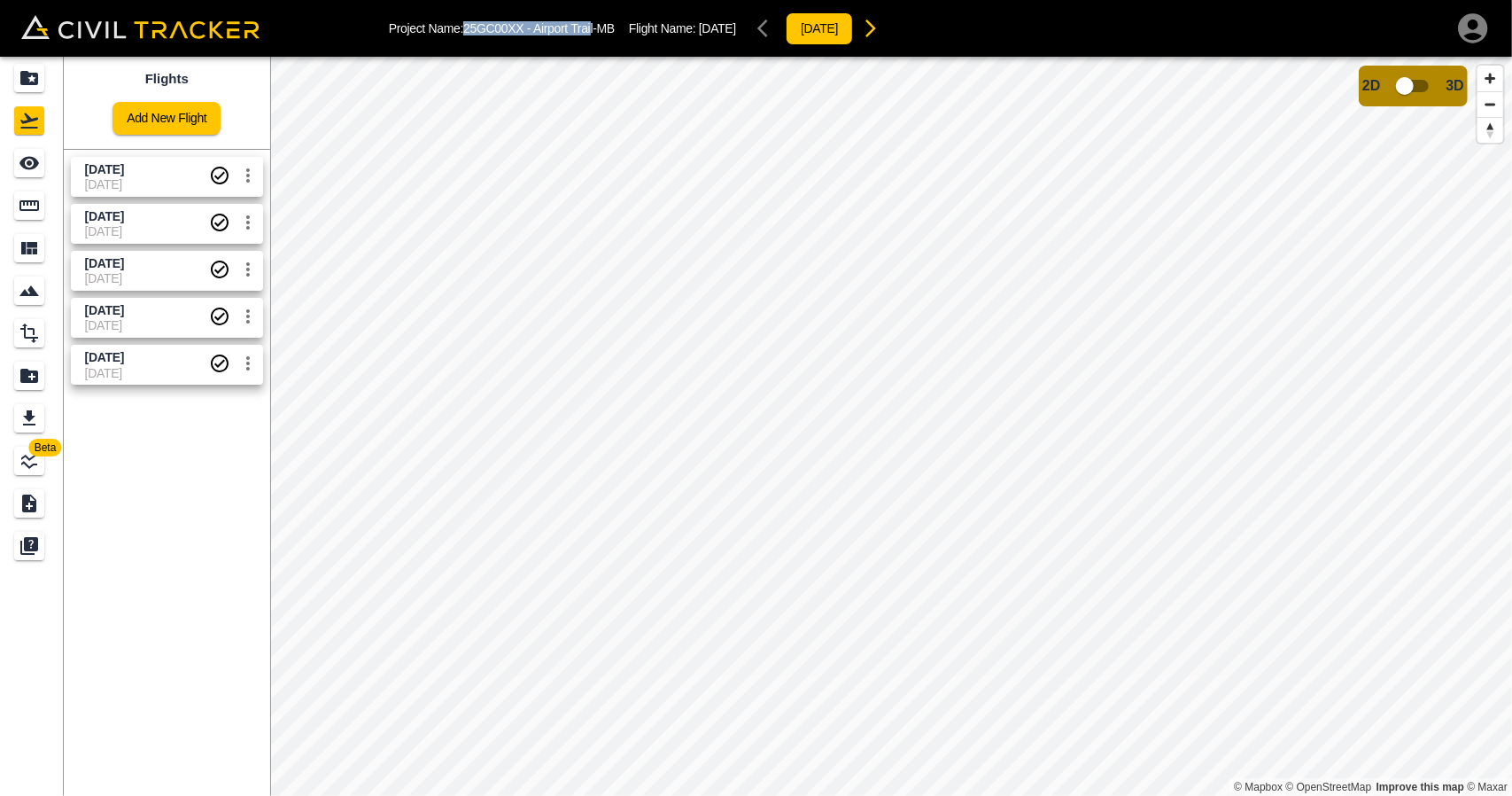
click at [468, 24] on p "Project Name: 25GC00XX - Airport Trail-MB" at bounding box center [501, 28] width 226 height 14
drag, startPoint x: 468, startPoint y: 30, endPoint x: 595, endPoint y: 36, distance: 127.1
click at [595, 36] on div "Project Name: 25GC00XX - Airport Trail-MB Flight Name: [DATE] [DATE]" at bounding box center [638, 28] width 499 height 36
copy p "25GC00XX - Airport Trail"
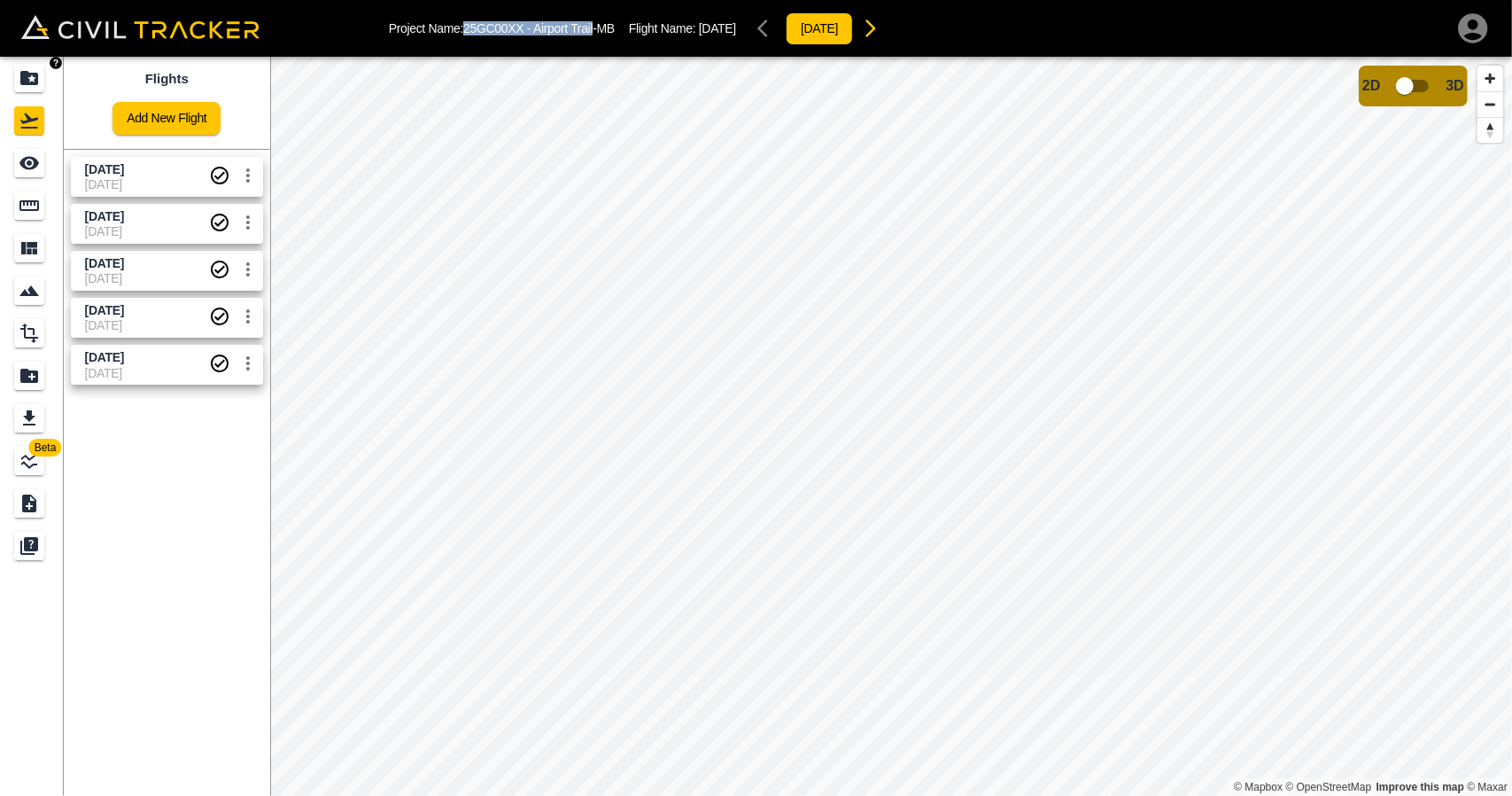
click at [36, 83] on icon "Projects" at bounding box center [29, 78] width 17 height 14
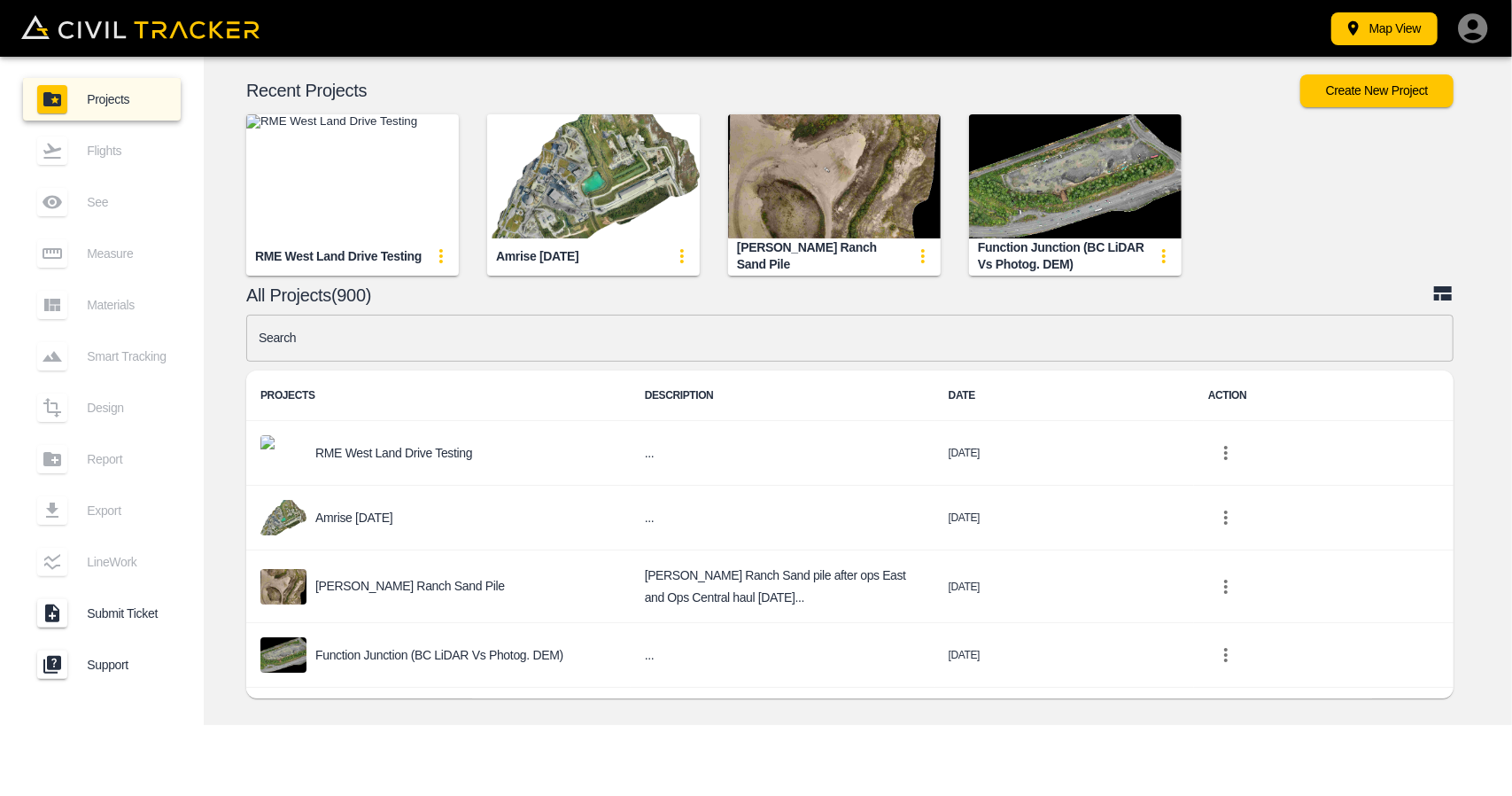
click at [628, 319] on input "text" at bounding box center [851, 338] width 1208 height 47
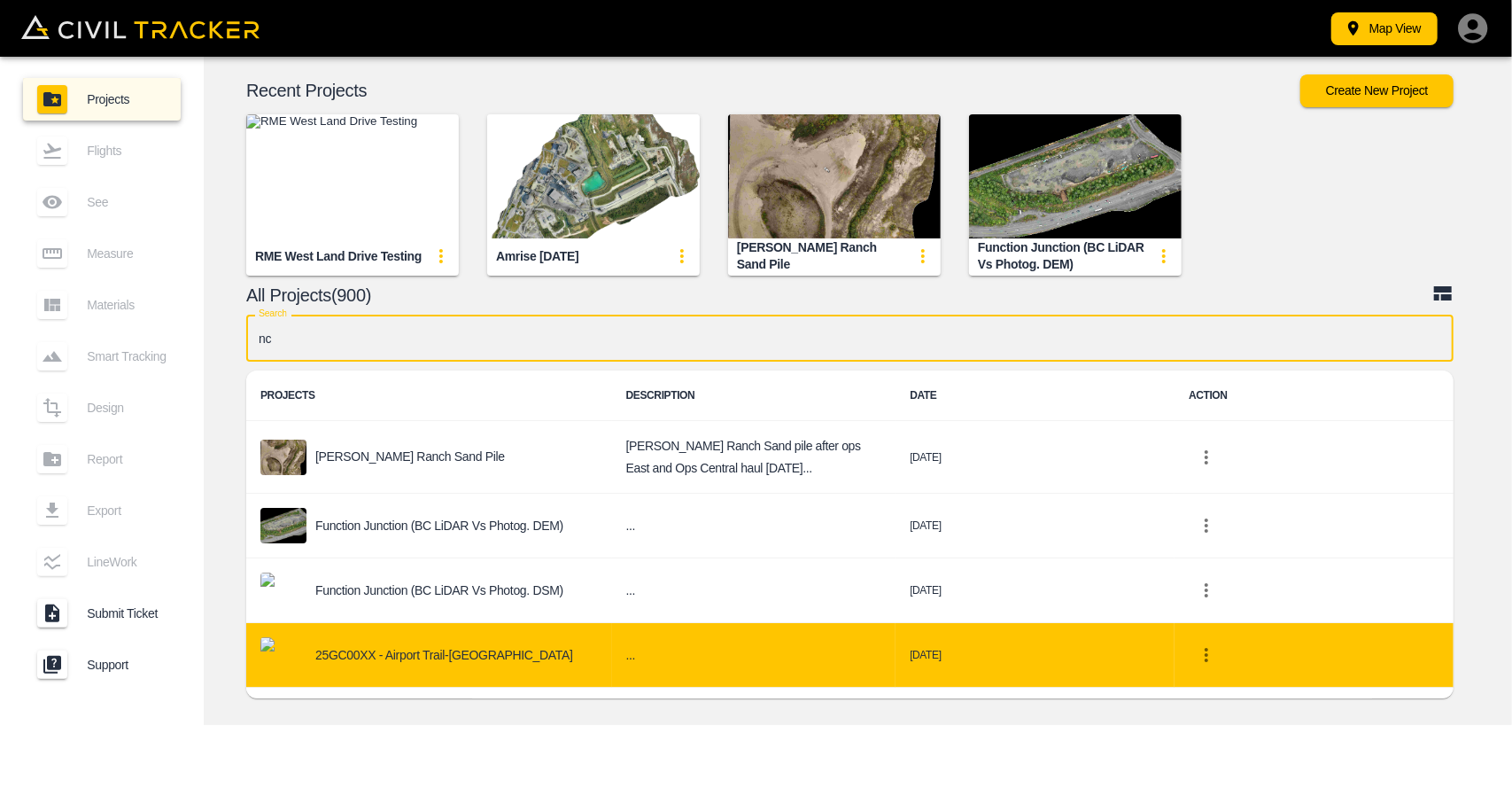
type input "nc"
click at [488, 639] on div "25GC00XX - Airport Trail-[GEOGRAPHIC_DATA]" at bounding box center [429, 654] width 338 height 36
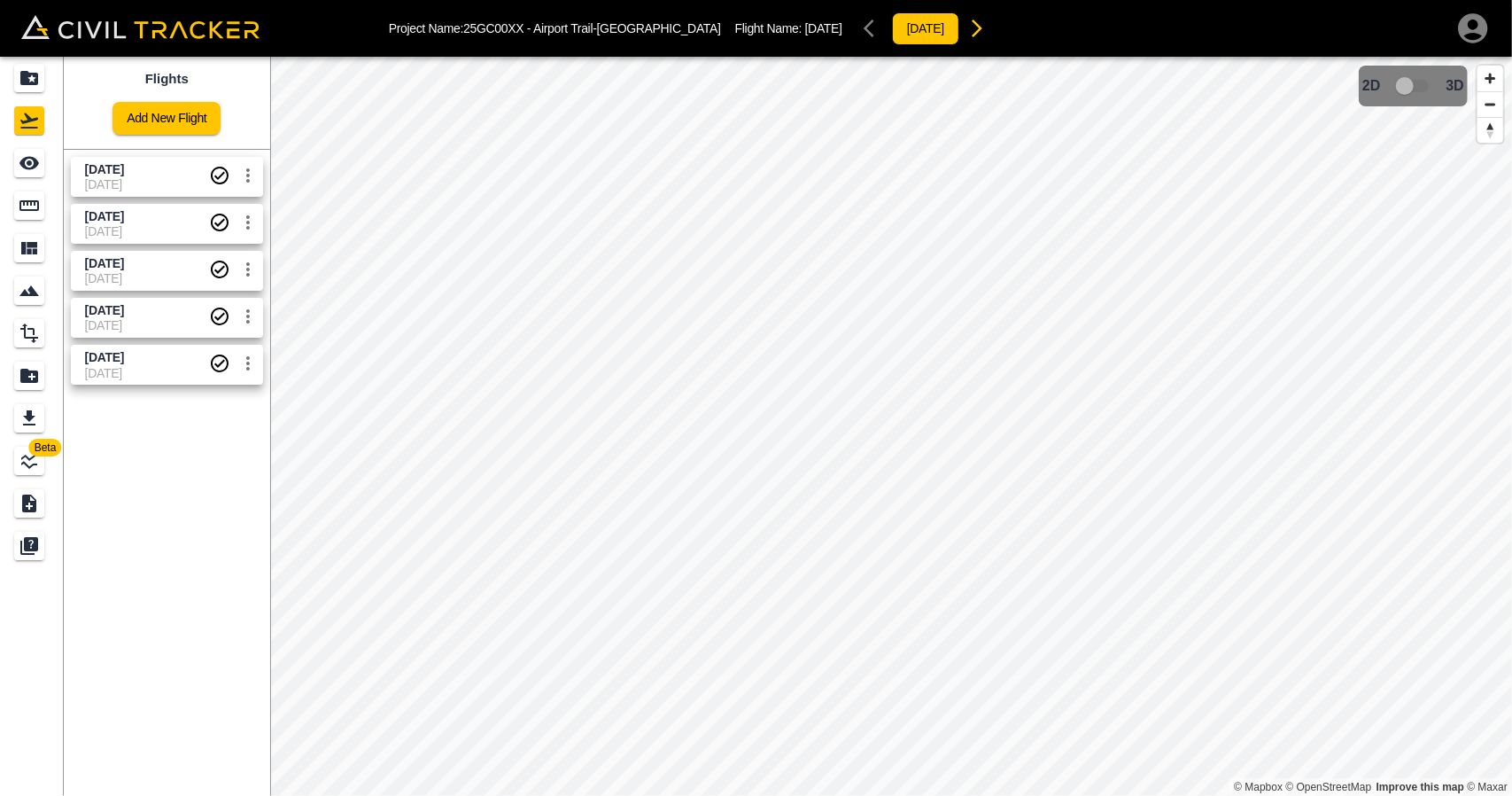
click at [165, 366] on span "[DATE]" at bounding box center [147, 373] width 124 height 14
click at [1408, 86] on span "3D model not uploaded yet" at bounding box center [1414, 85] width 52 height 34
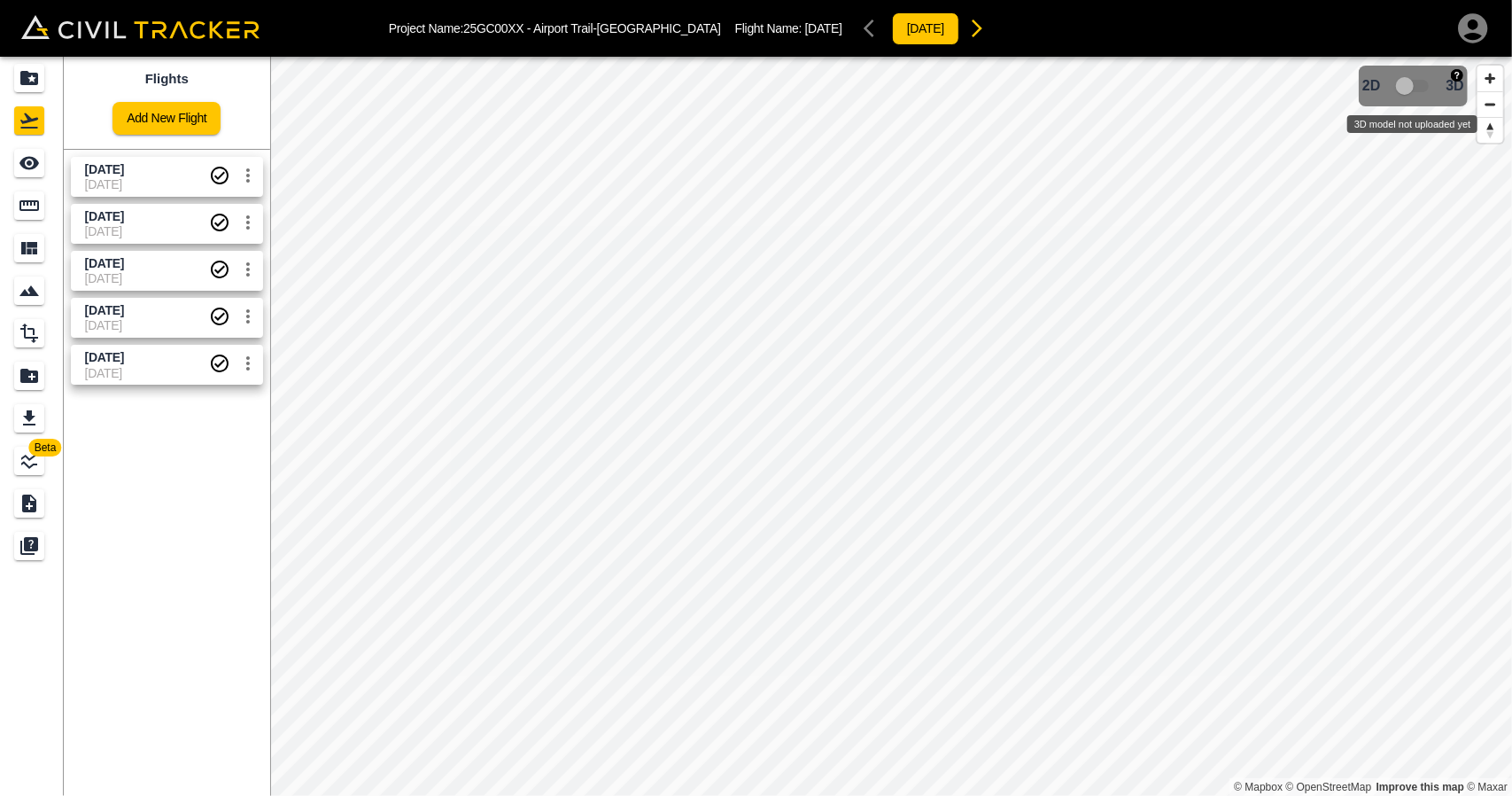
click at [1408, 86] on span "3D model not uploaded yet" at bounding box center [1414, 85] width 52 height 34
click at [1402, 88] on span "3D model not uploaded yet" at bounding box center [1414, 85] width 52 height 34
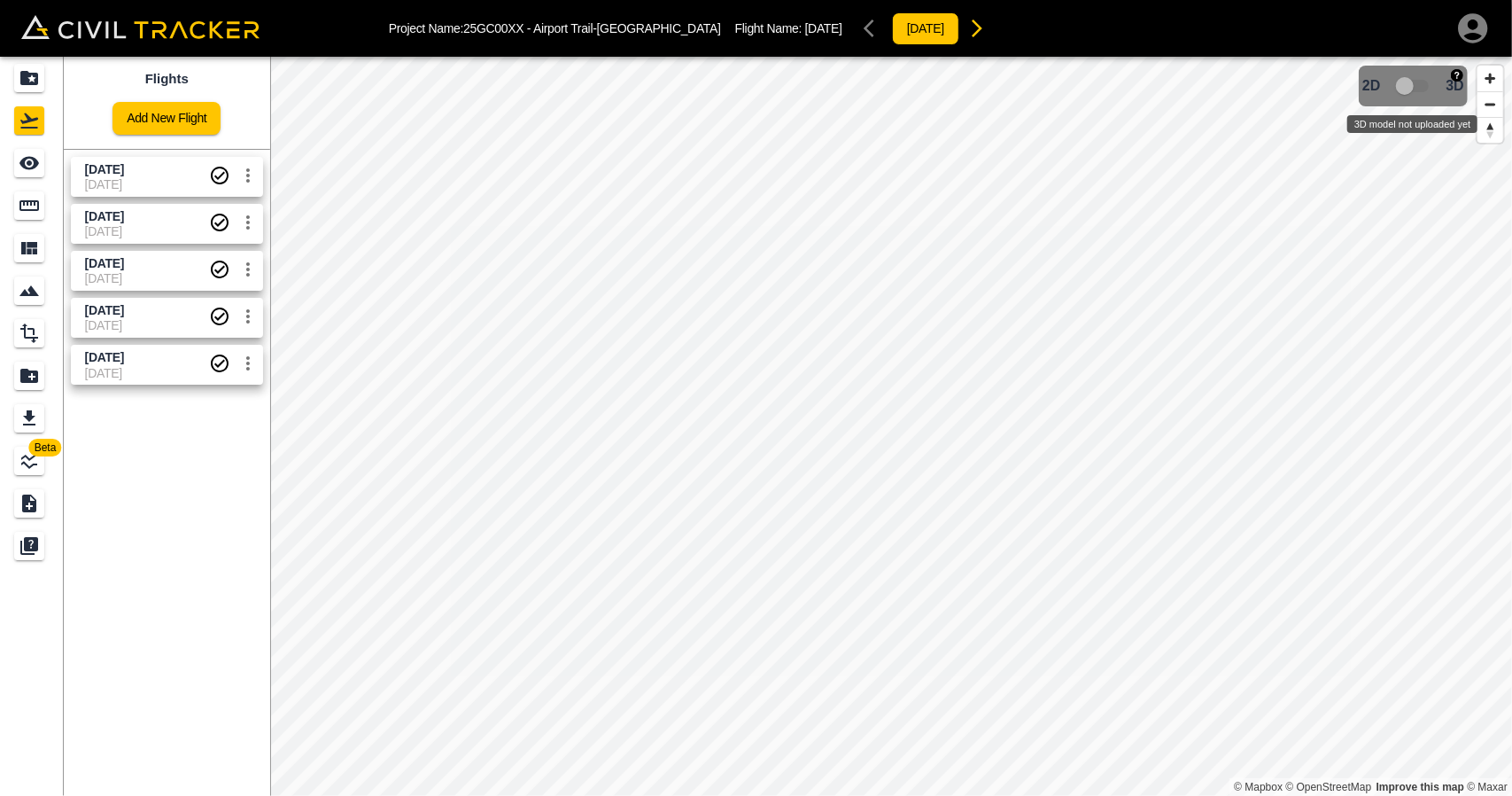
click at [1402, 88] on span "3D model not uploaded yet" at bounding box center [1414, 85] width 52 height 34
click at [139, 326] on span "[DATE]" at bounding box center [147, 325] width 124 height 14
click at [132, 363] on div "[DATE]" at bounding box center [107, 378] width 49 height 32
click at [32, 108] on div "Flights" at bounding box center [29, 121] width 30 height 29
click at [14, 70] on div "Projects" at bounding box center [29, 78] width 30 height 29
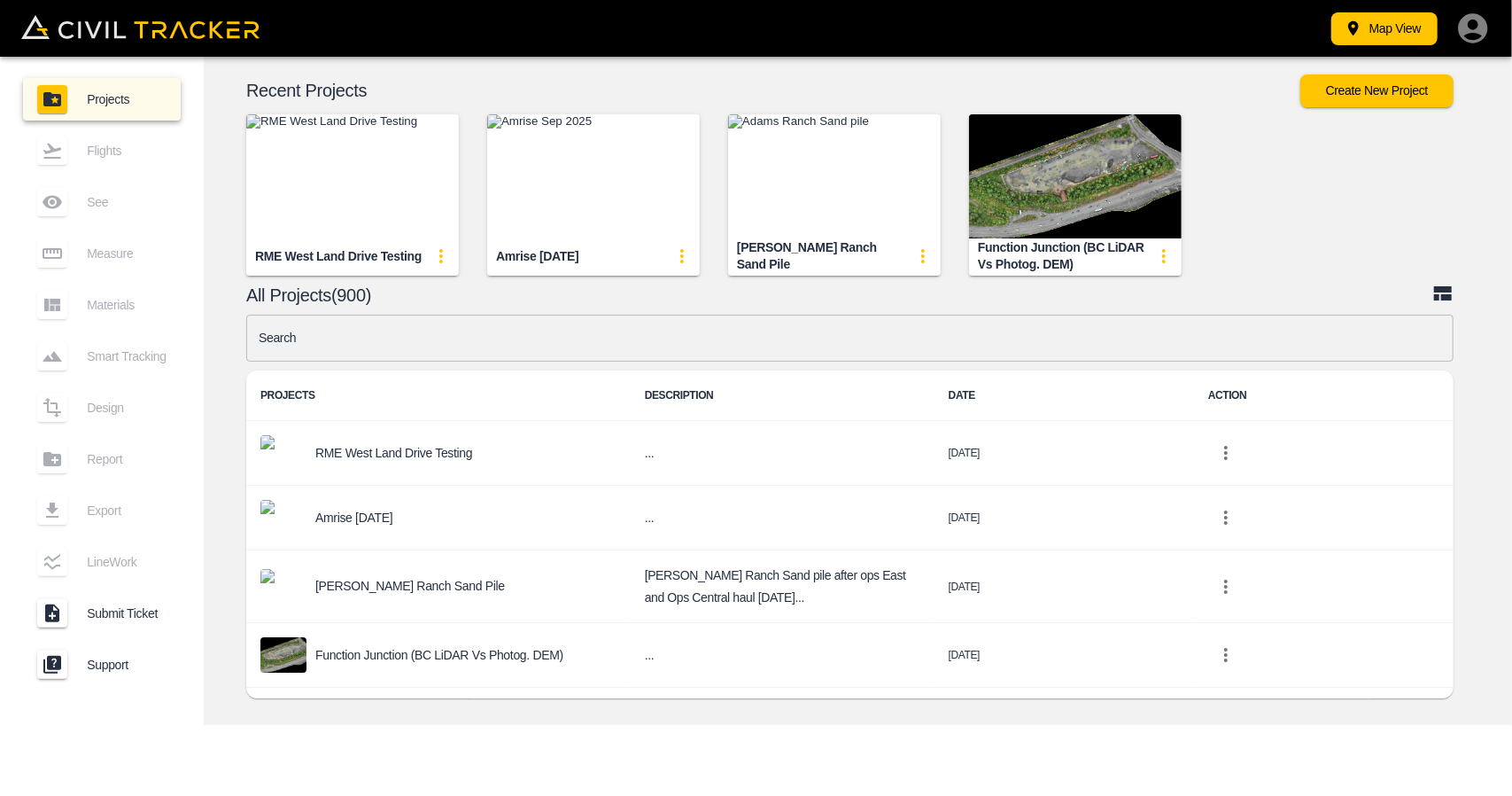
click at [629, 350] on input "text" at bounding box center [851, 338] width 1208 height 47
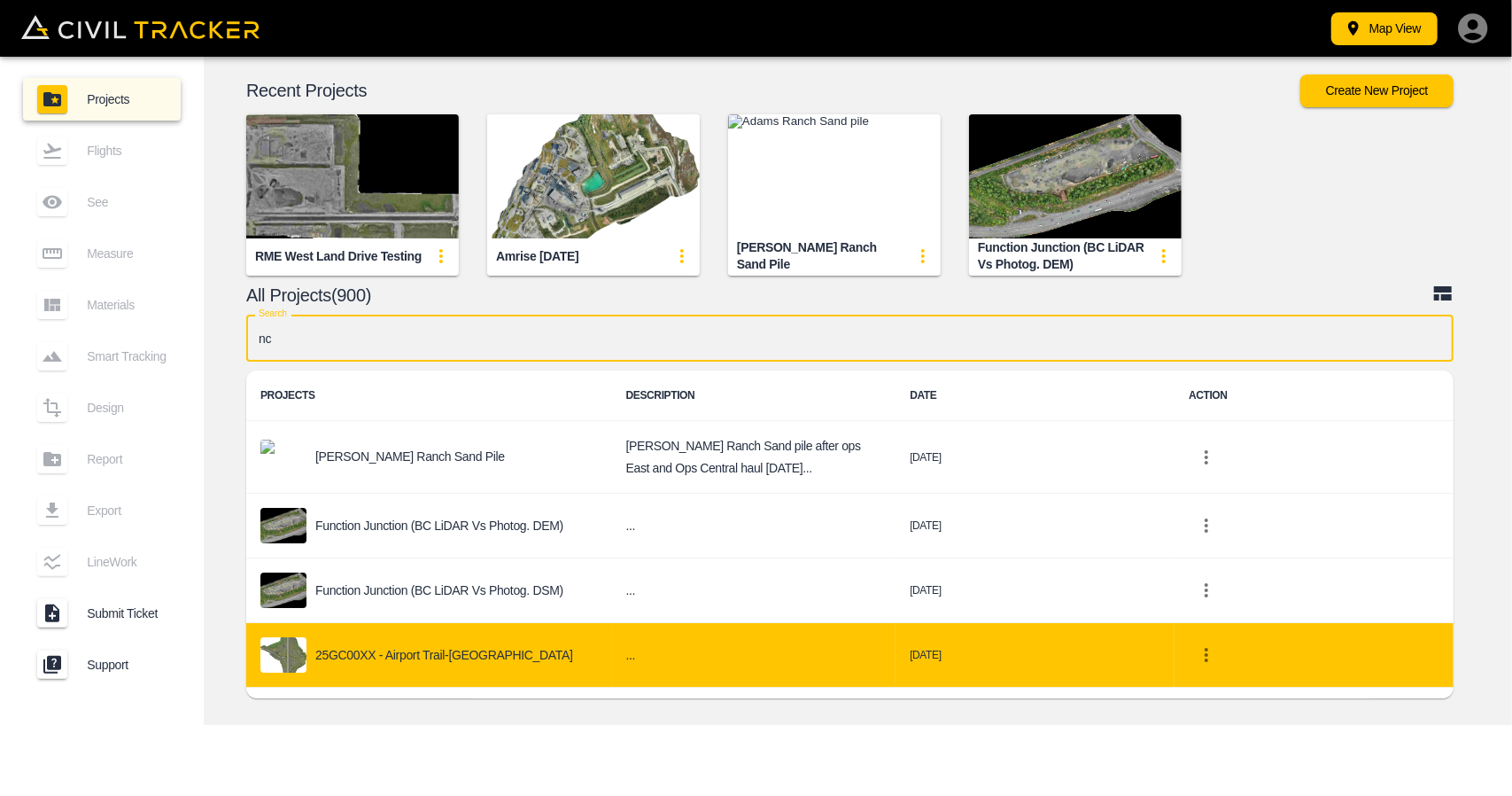
type input "nc"
click at [492, 651] on div "25GC00XX - Airport Trail-[GEOGRAPHIC_DATA]" at bounding box center [429, 654] width 338 height 36
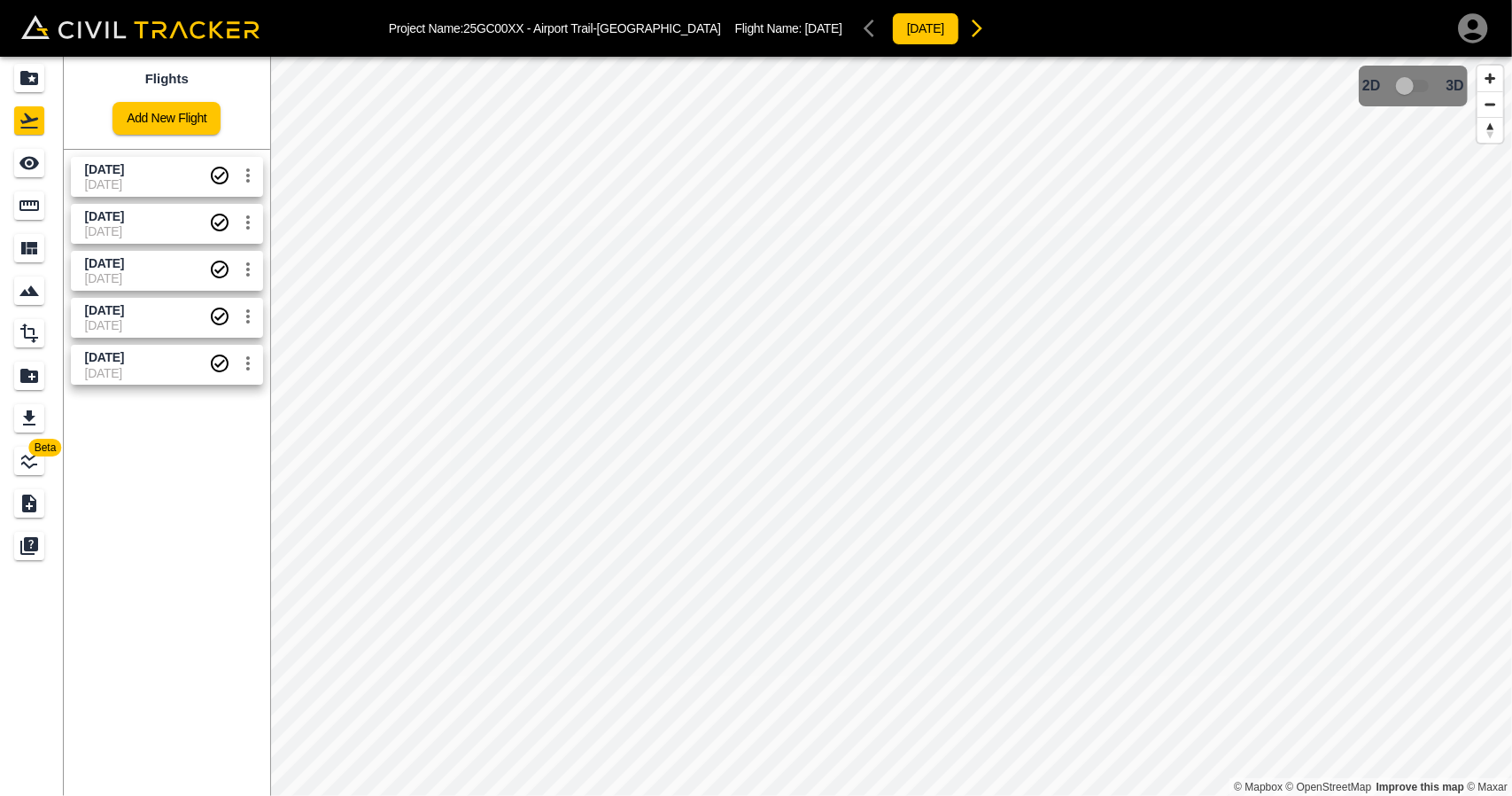
click at [472, 26] on p "Project Name: 25GC00XX - Airport Trail-[GEOGRAPHIC_DATA]" at bounding box center [555, 28] width 332 height 14
drag, startPoint x: 469, startPoint y: 26, endPoint x: 647, endPoint y: 36, distance: 178.3
click at [615, 26] on p "Project Name: 25GC00XX - Airport Trail-[GEOGRAPHIC_DATA]" at bounding box center [555, 28] width 332 height 14
copy p "25GC00XX - Airport Trail-[GEOGRAPHIC_DATA]"
click at [26, 84] on icon "Projects" at bounding box center [29, 78] width 17 height 14
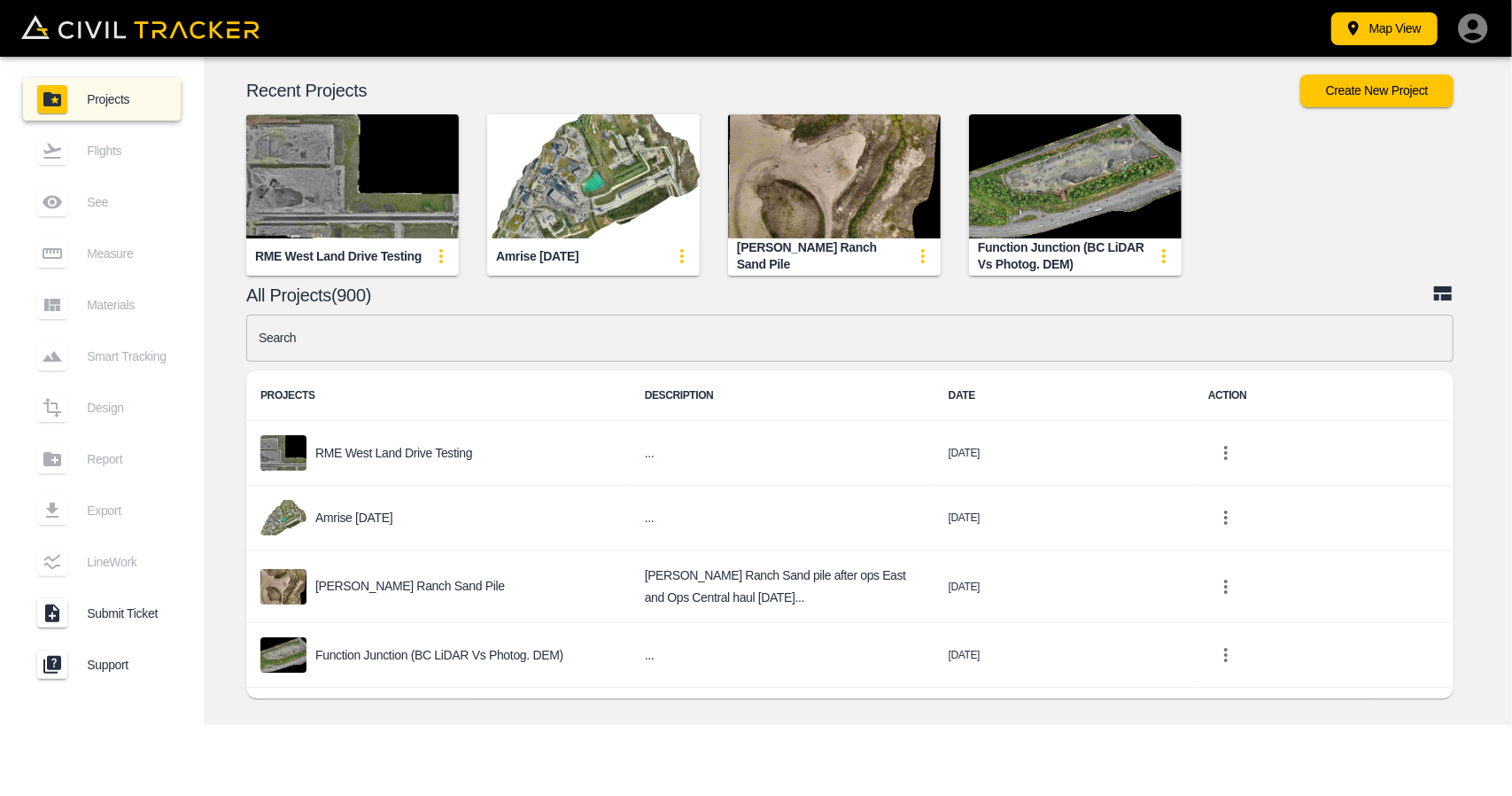
click at [498, 350] on input "text" at bounding box center [851, 338] width 1208 height 47
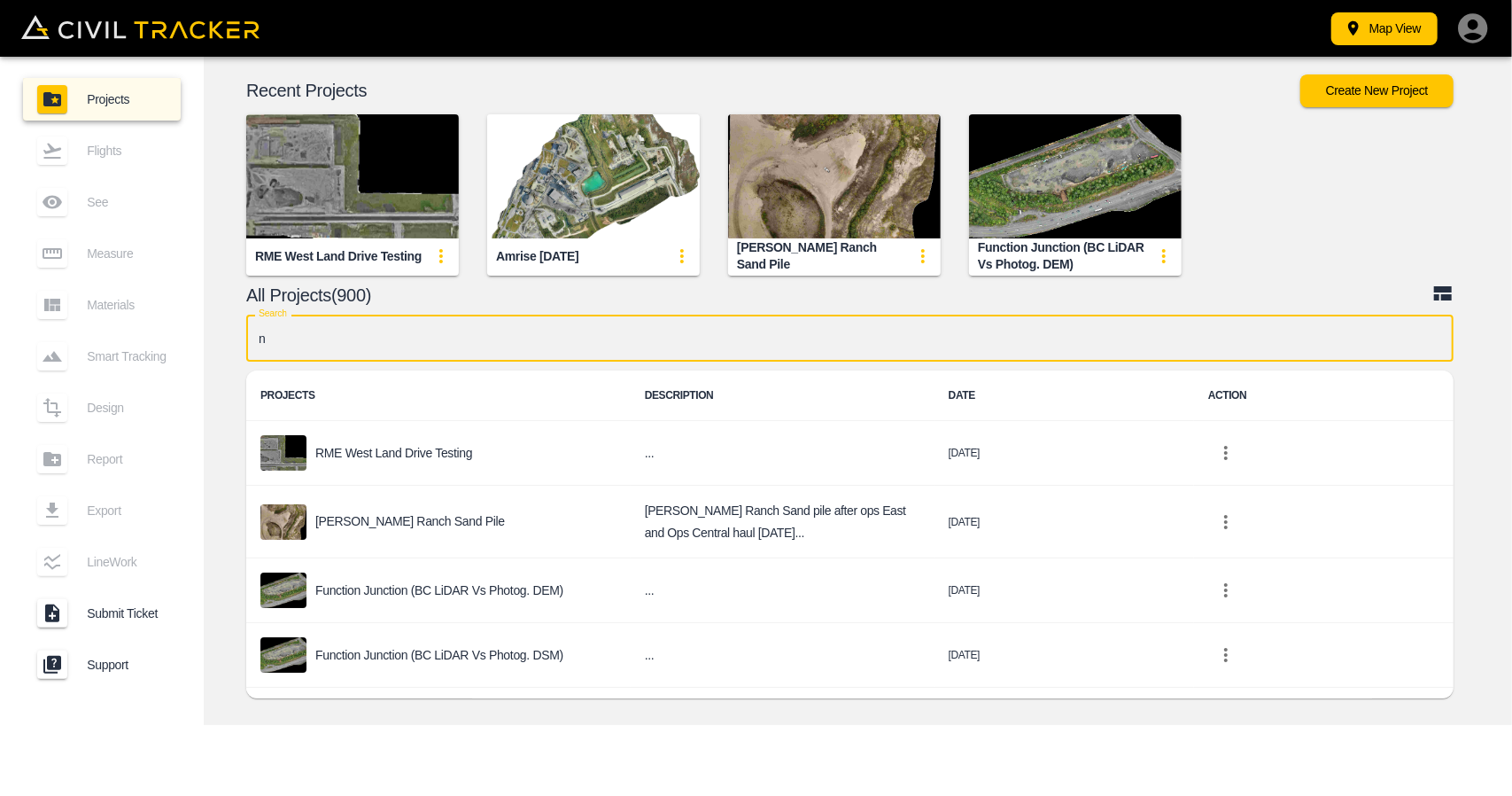
type input "nc"
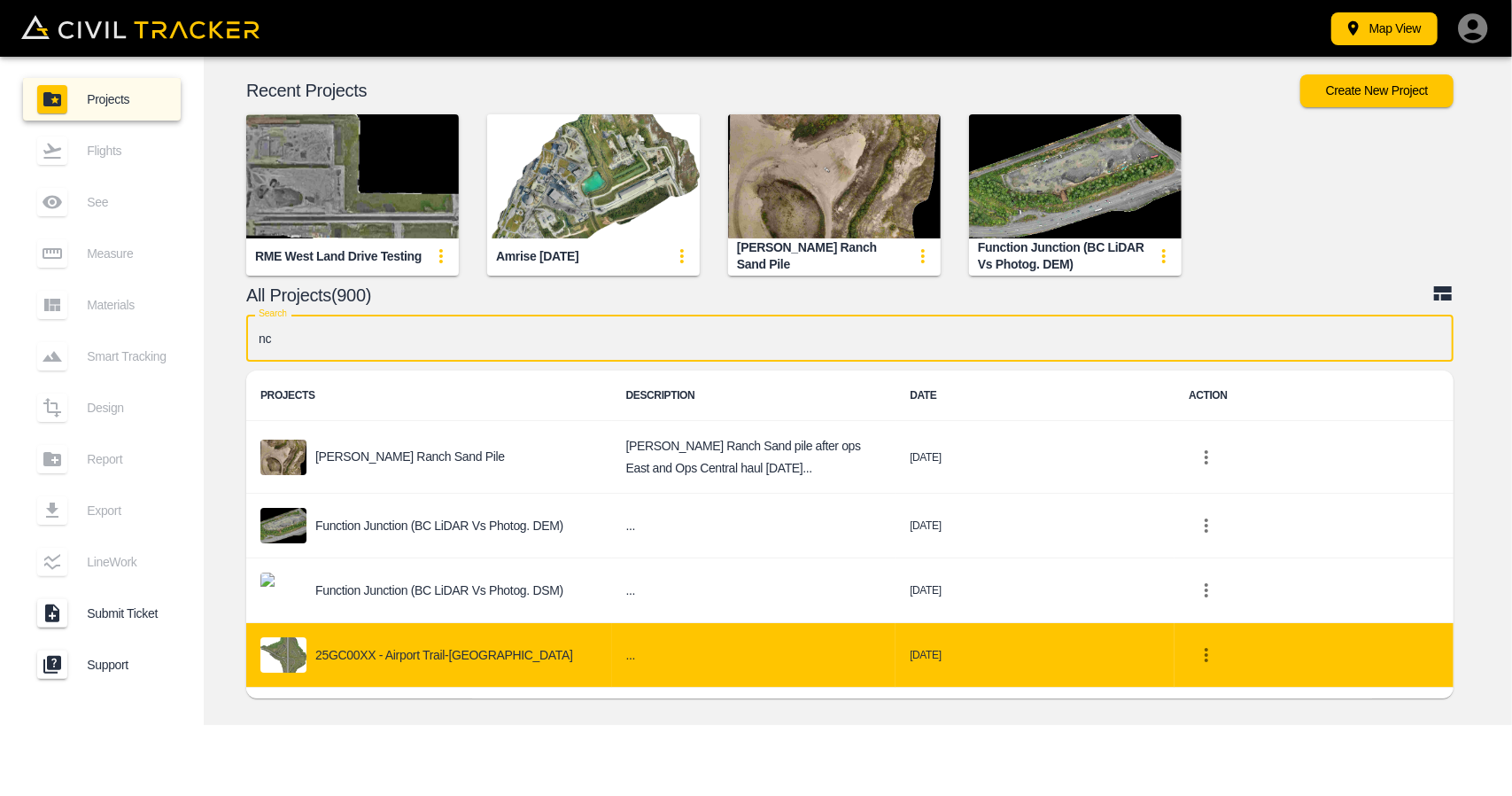
click at [419, 663] on div "25GC00XX - Airport Trail-[GEOGRAPHIC_DATA]" at bounding box center [429, 654] width 338 height 36
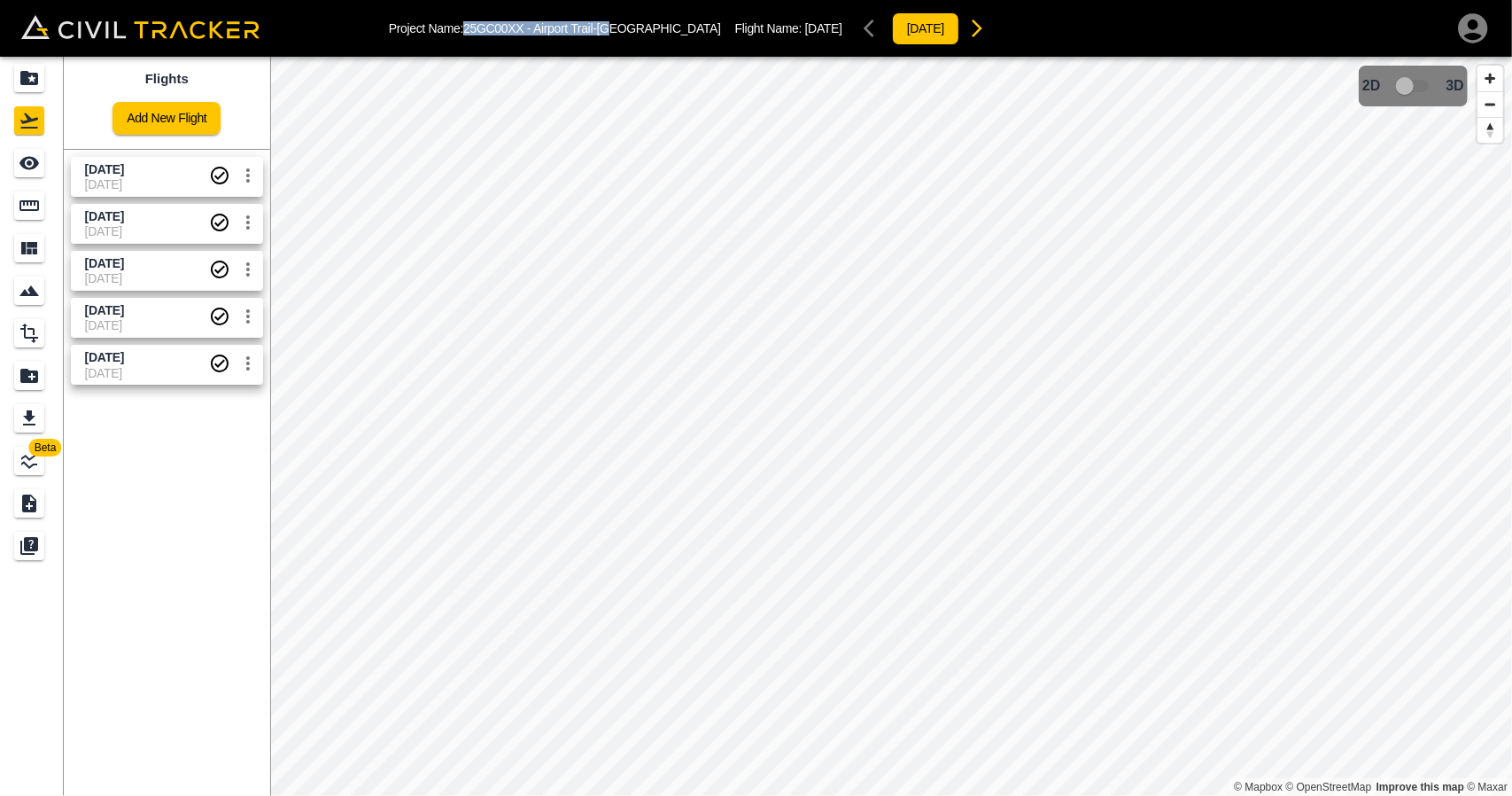
drag, startPoint x: 467, startPoint y: 29, endPoint x: 613, endPoint y: 30, distance: 146.0
click at [613, 30] on p "Project Name: 25GC00XX - Airport Trail-[GEOGRAPHIC_DATA]" at bounding box center [555, 28] width 332 height 14
copy p "25GC00XX - Airport Trail-[GEOGRAPHIC_DATA]"
click at [20, 74] on icon "Projects" at bounding box center [29, 78] width 17 height 14
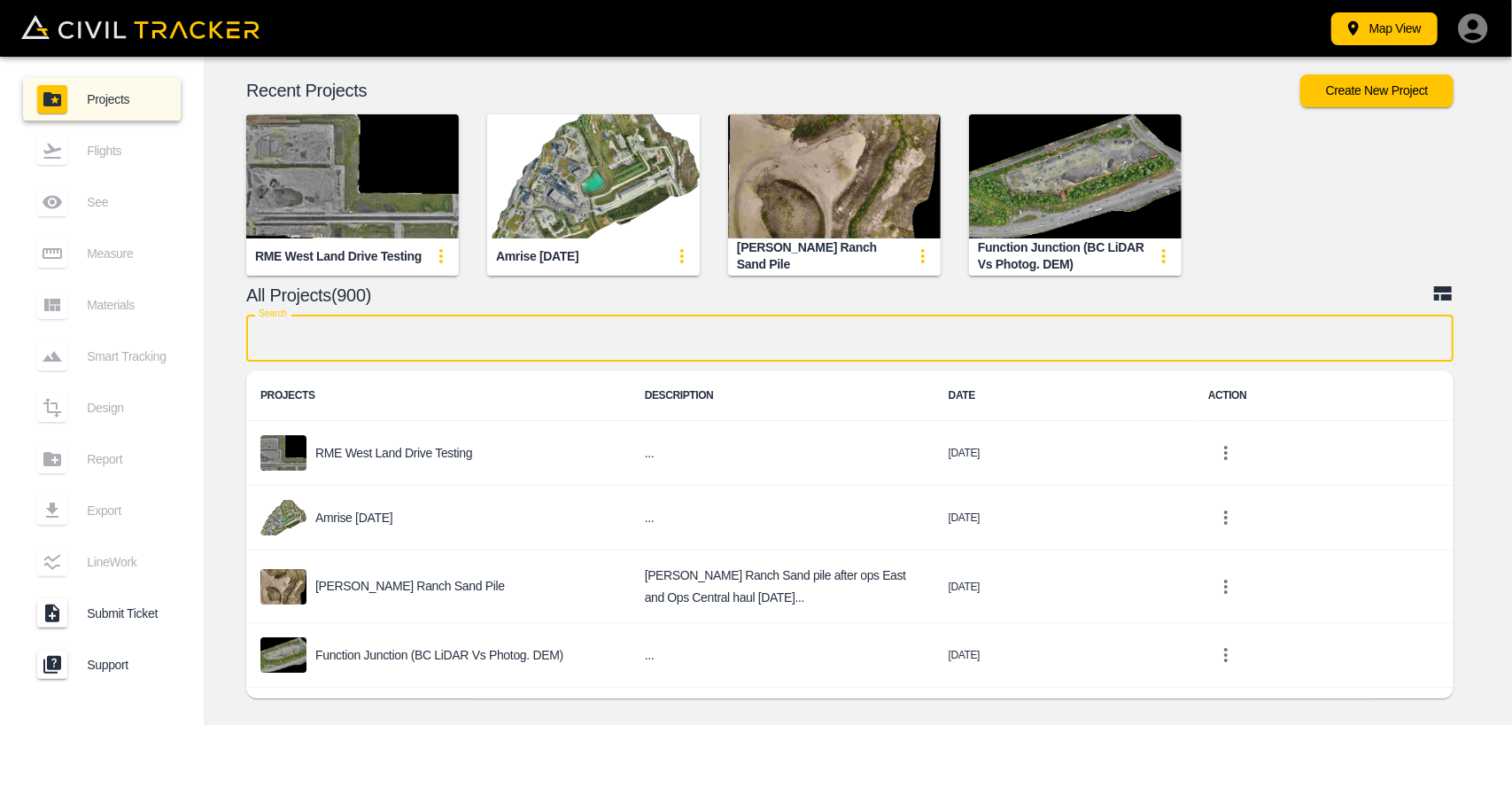
click at [713, 336] on input "text" at bounding box center [851, 338] width 1208 height 47
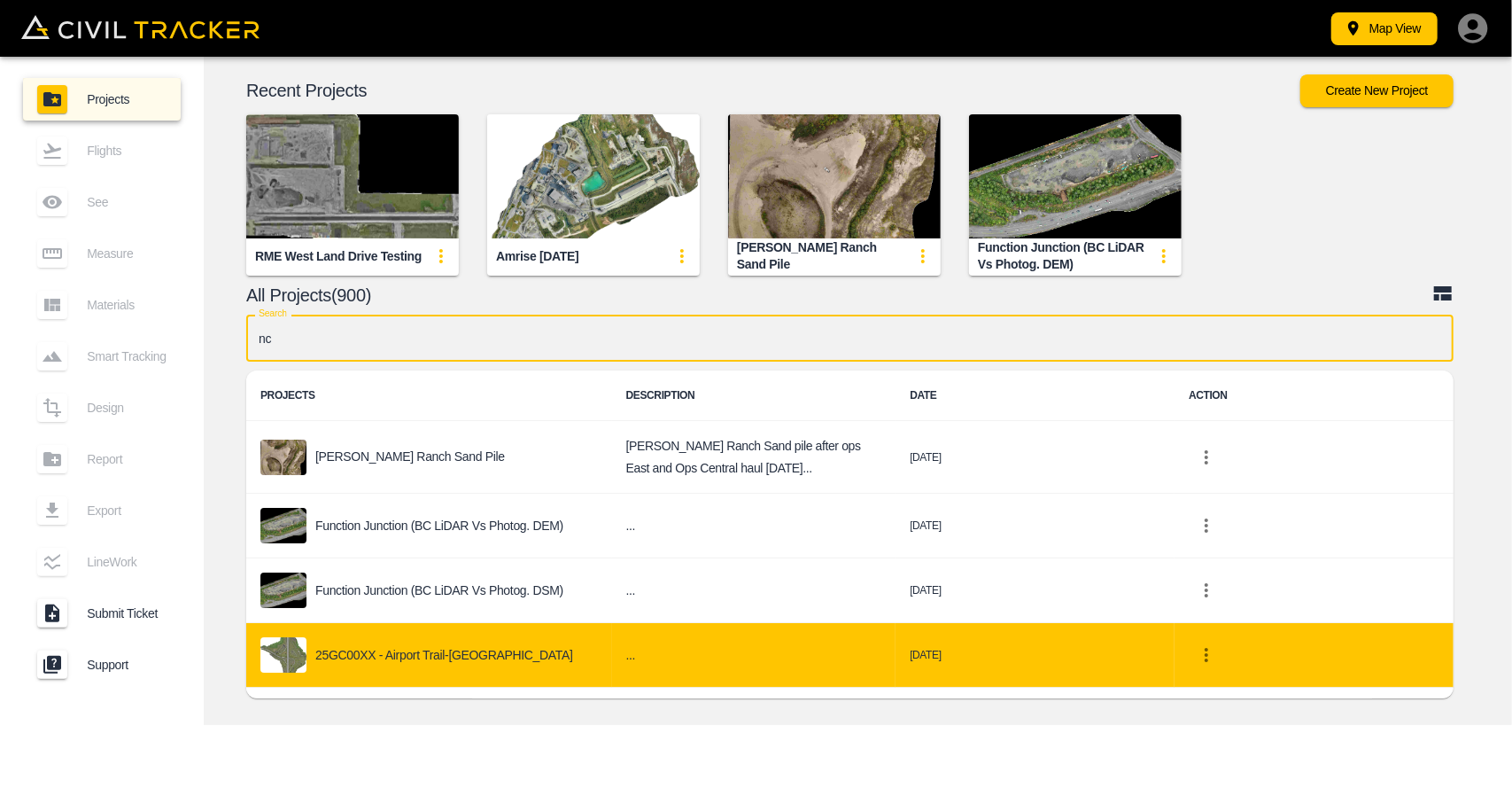
type input "nc"
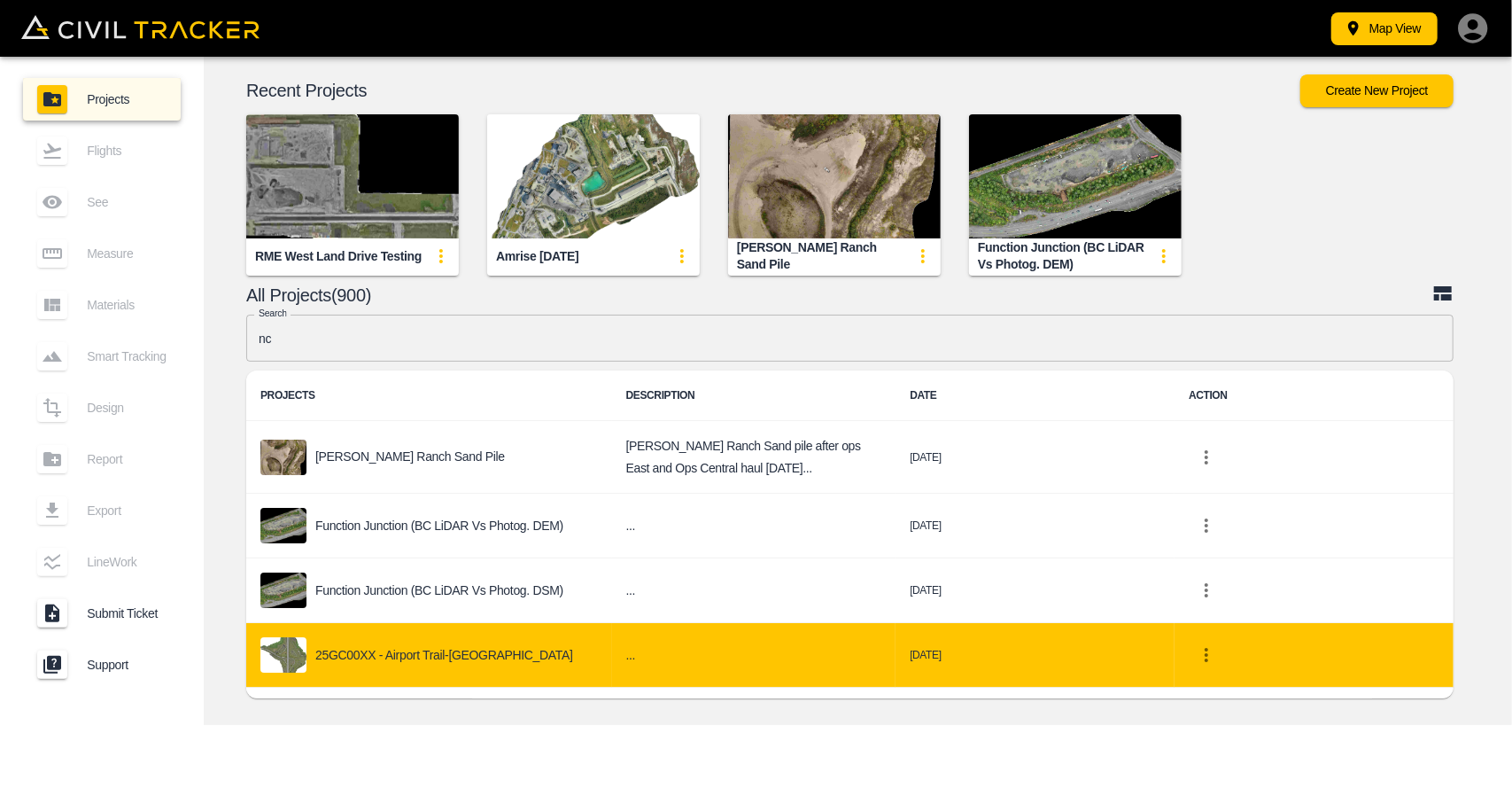
click at [626, 654] on h6 "..." at bounding box center [754, 655] width 256 height 22
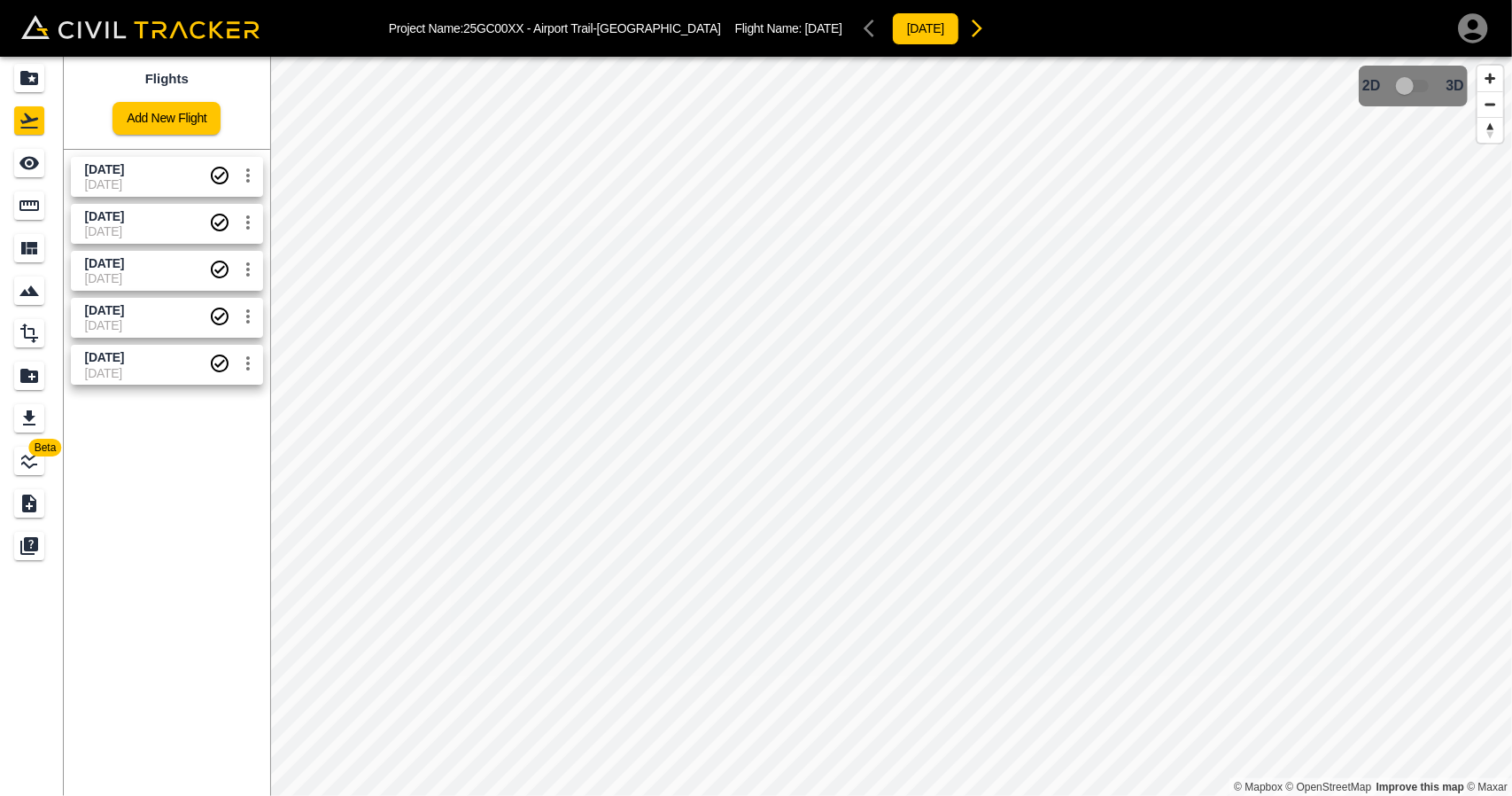
click at [170, 313] on span "[DATE]" at bounding box center [147, 311] width 124 height 17
click at [32, 161] on icon "See" at bounding box center [29, 163] width 21 height 21
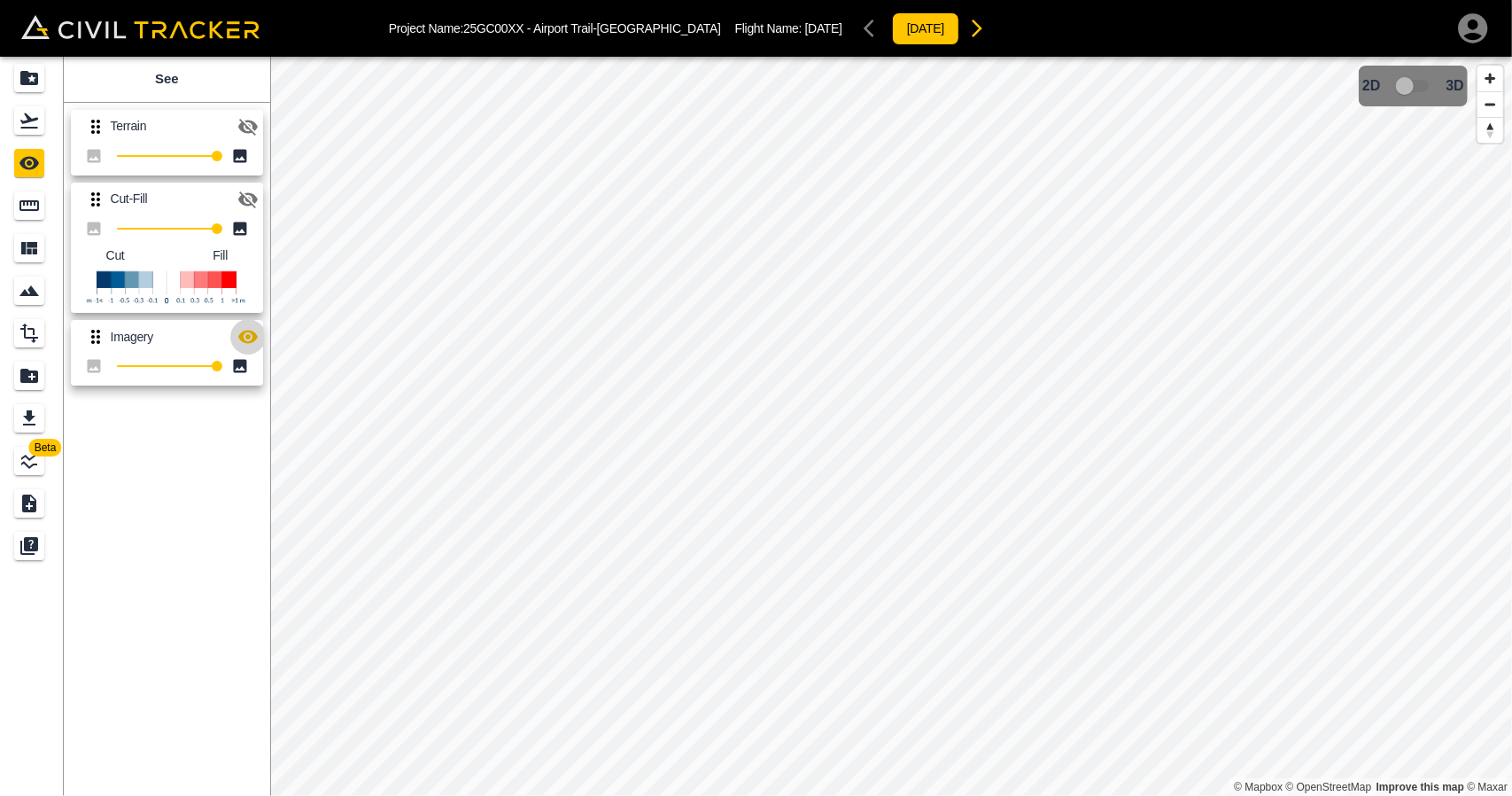
click at [247, 332] on icon "button" at bounding box center [248, 337] width 21 height 21
click at [248, 120] on icon "button" at bounding box center [248, 128] width 19 height 17
click at [248, 120] on icon "button" at bounding box center [248, 127] width 19 height 13
click at [29, 78] on icon "Projects" at bounding box center [29, 78] width 21 height 21
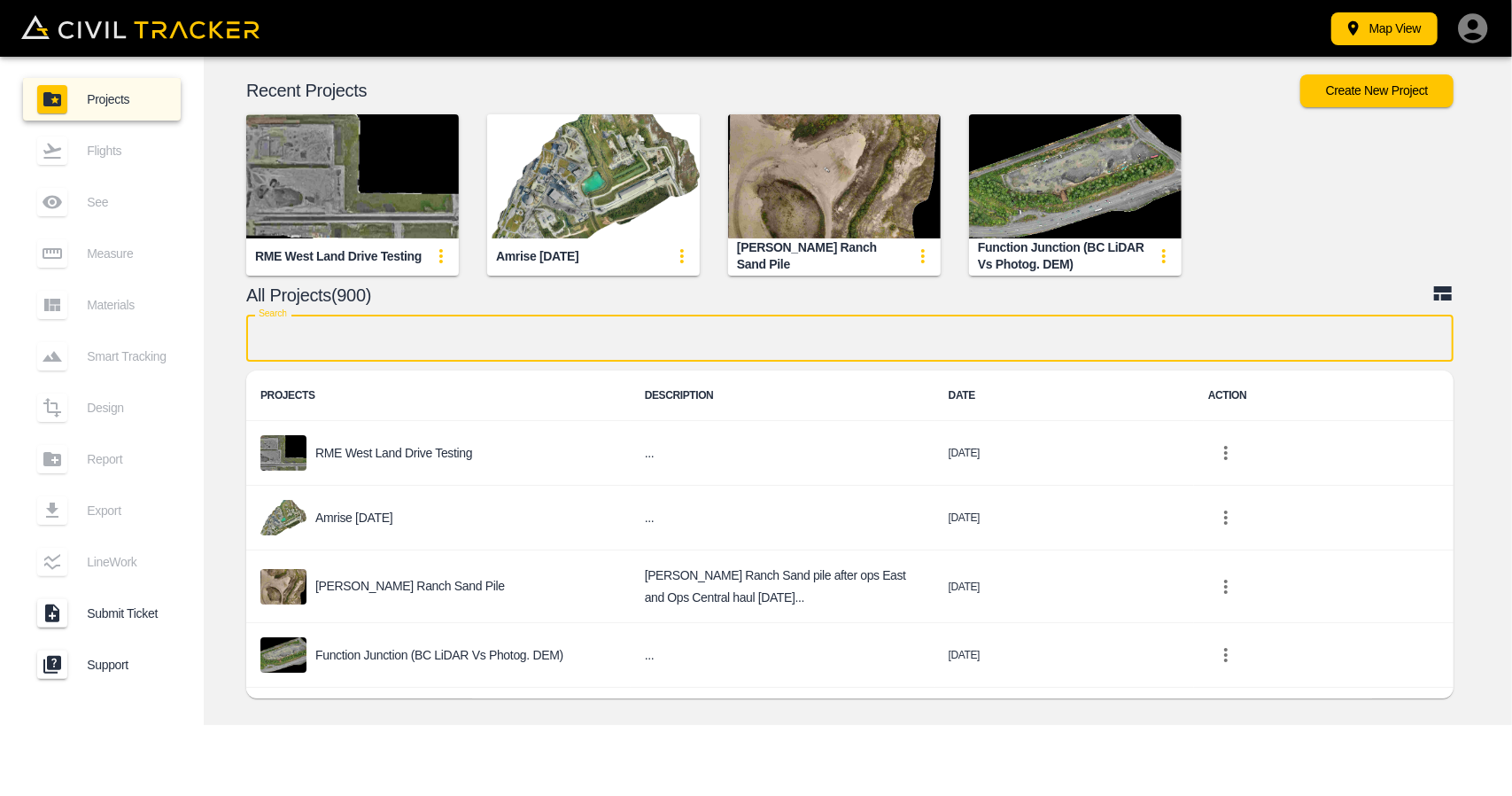
click at [590, 328] on input "text" at bounding box center [851, 338] width 1208 height 47
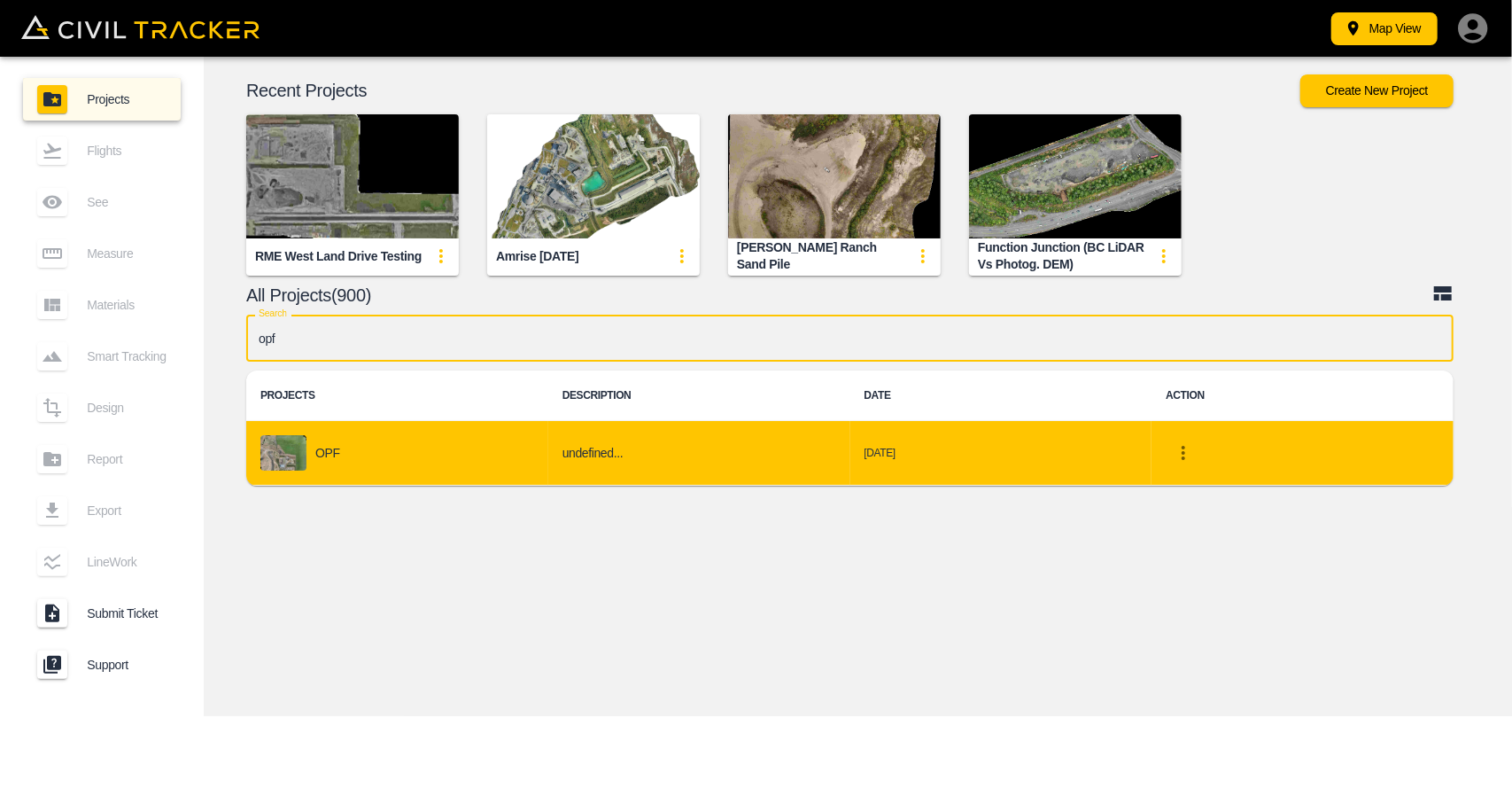
type input "opf"
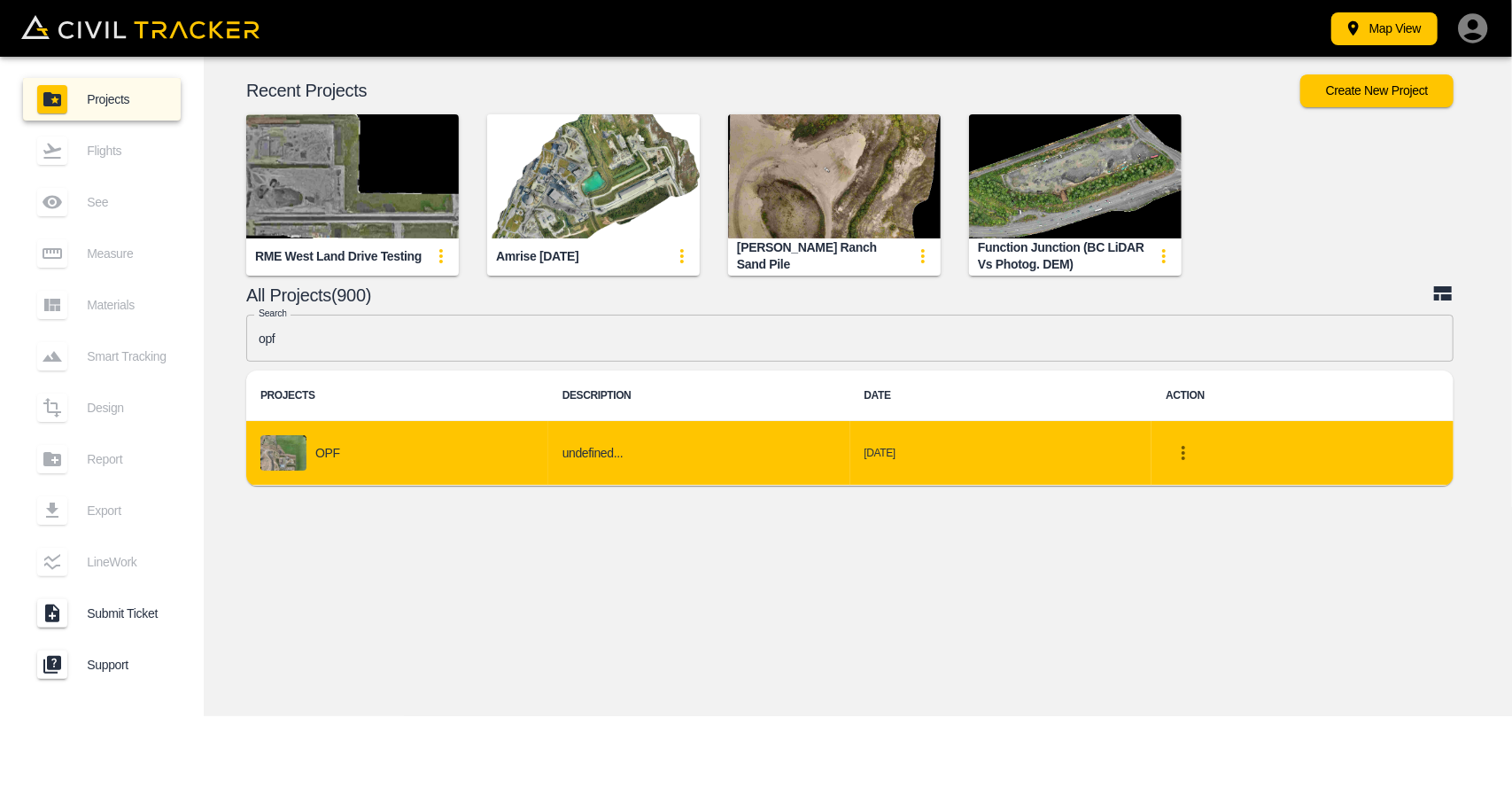
click at [453, 485] on div "Search opf Search PROJECTS DESCRIPTION DATE ACTION OPF undefined... 2023-06-13" at bounding box center [851, 404] width 1208 height 180
click at [430, 446] on div "OPF" at bounding box center [396, 452] width 274 height 36
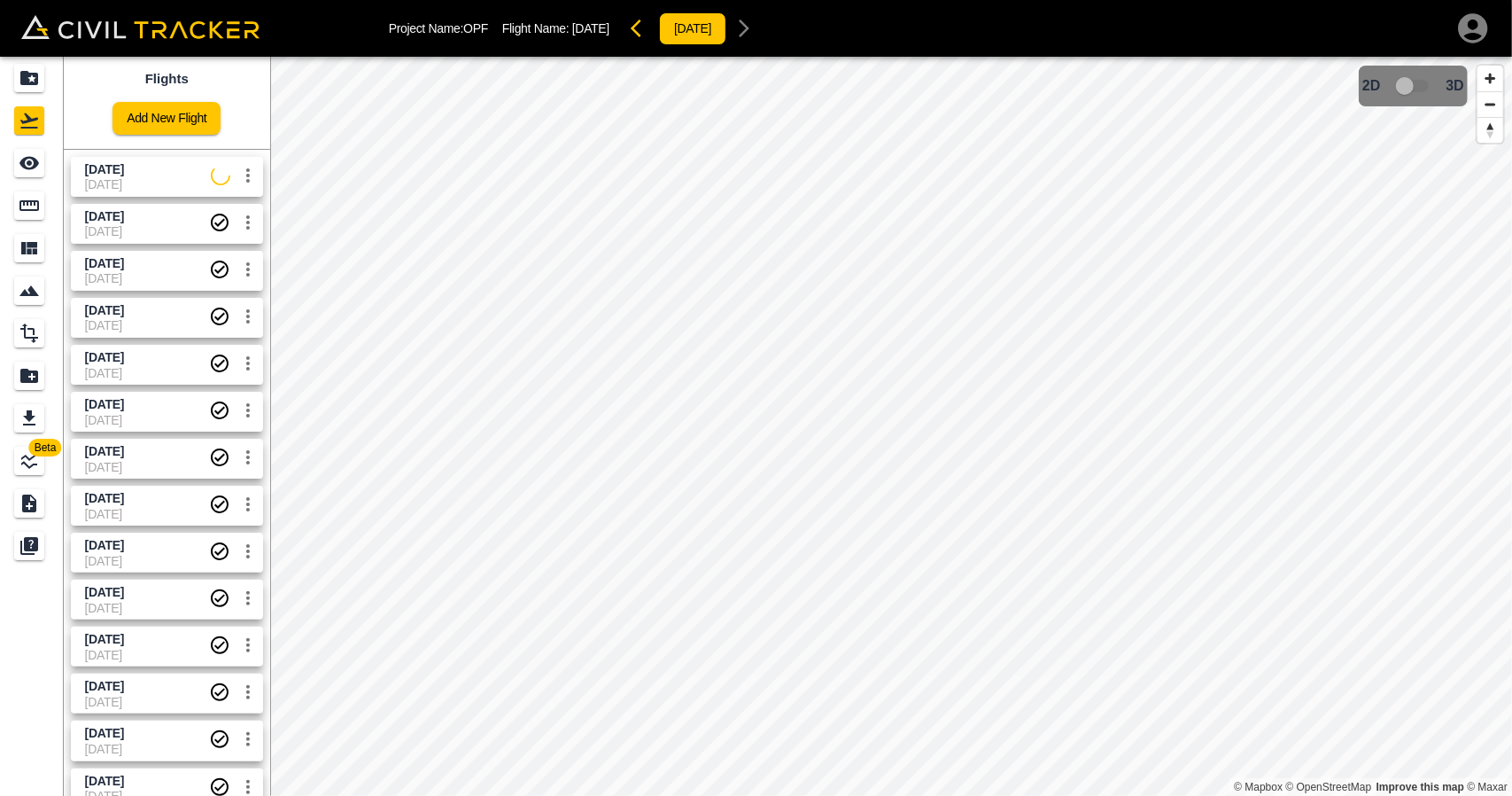
click at [160, 188] on span "18-09-2025" at bounding box center [148, 184] width 126 height 14
click at [24, 162] on icon "See" at bounding box center [29, 163] width 19 height 13
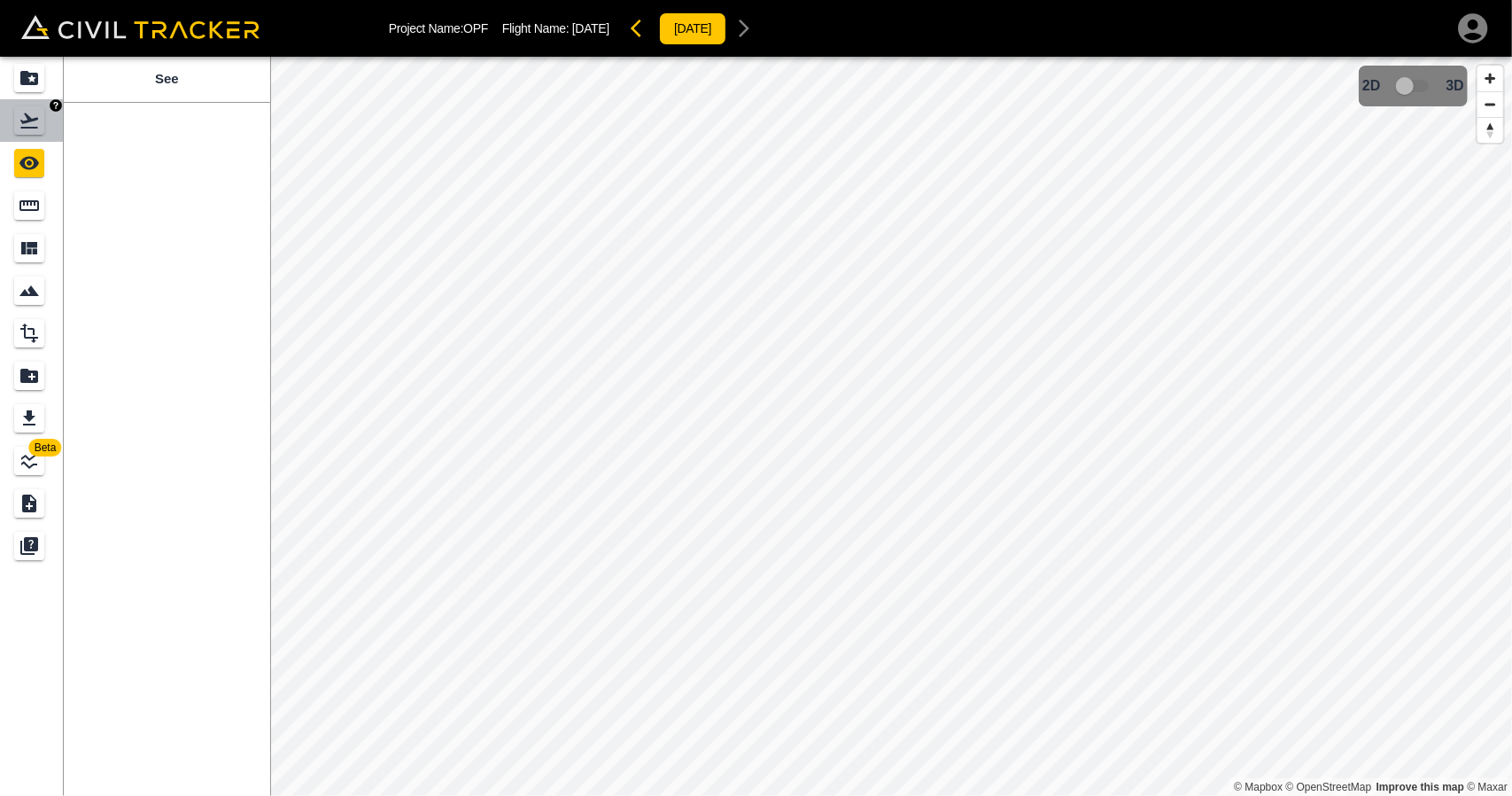
click at [12, 110] on link at bounding box center [32, 120] width 63 height 42
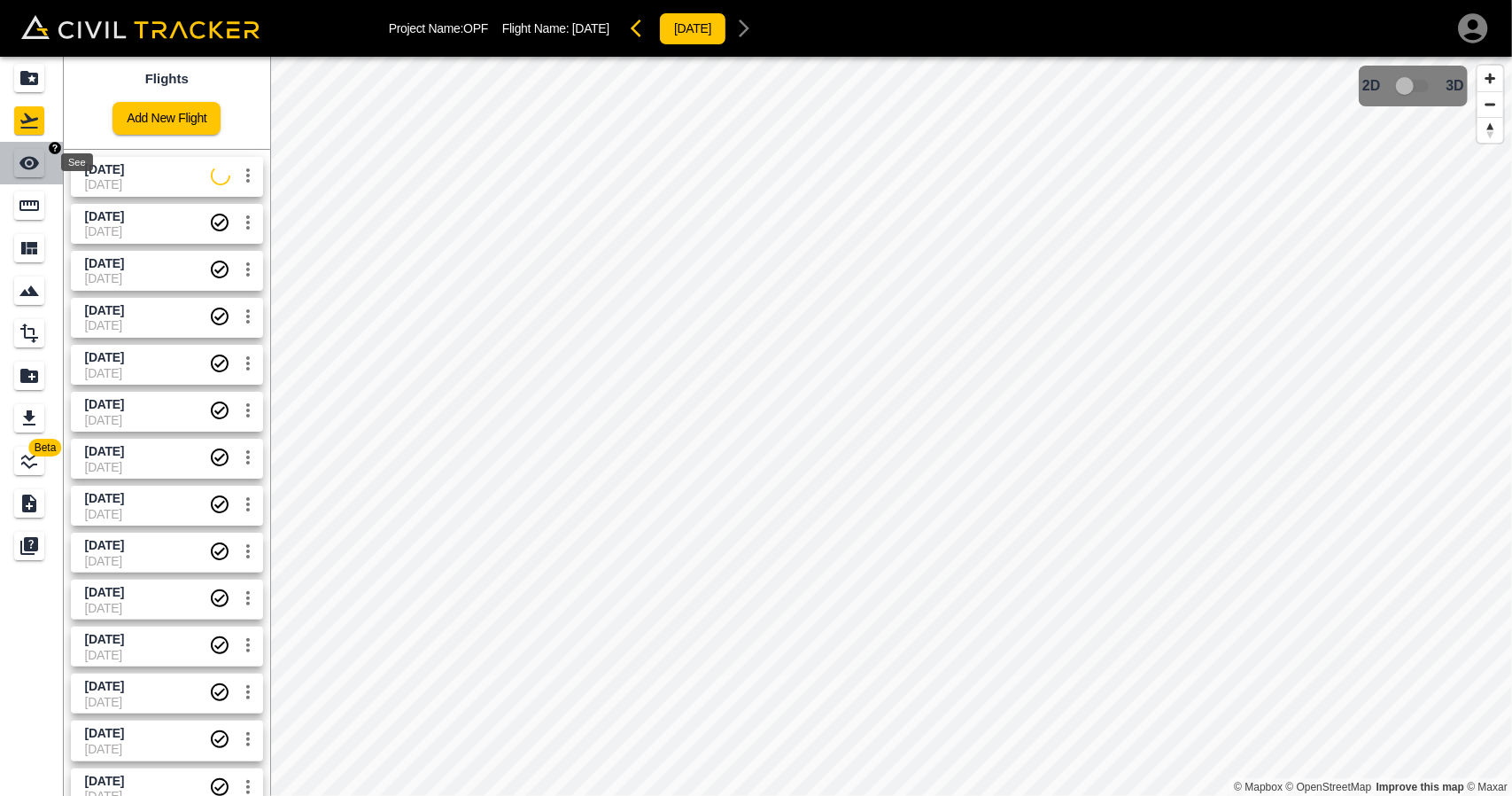
click at [28, 157] on icon "See" at bounding box center [29, 163] width 19 height 13
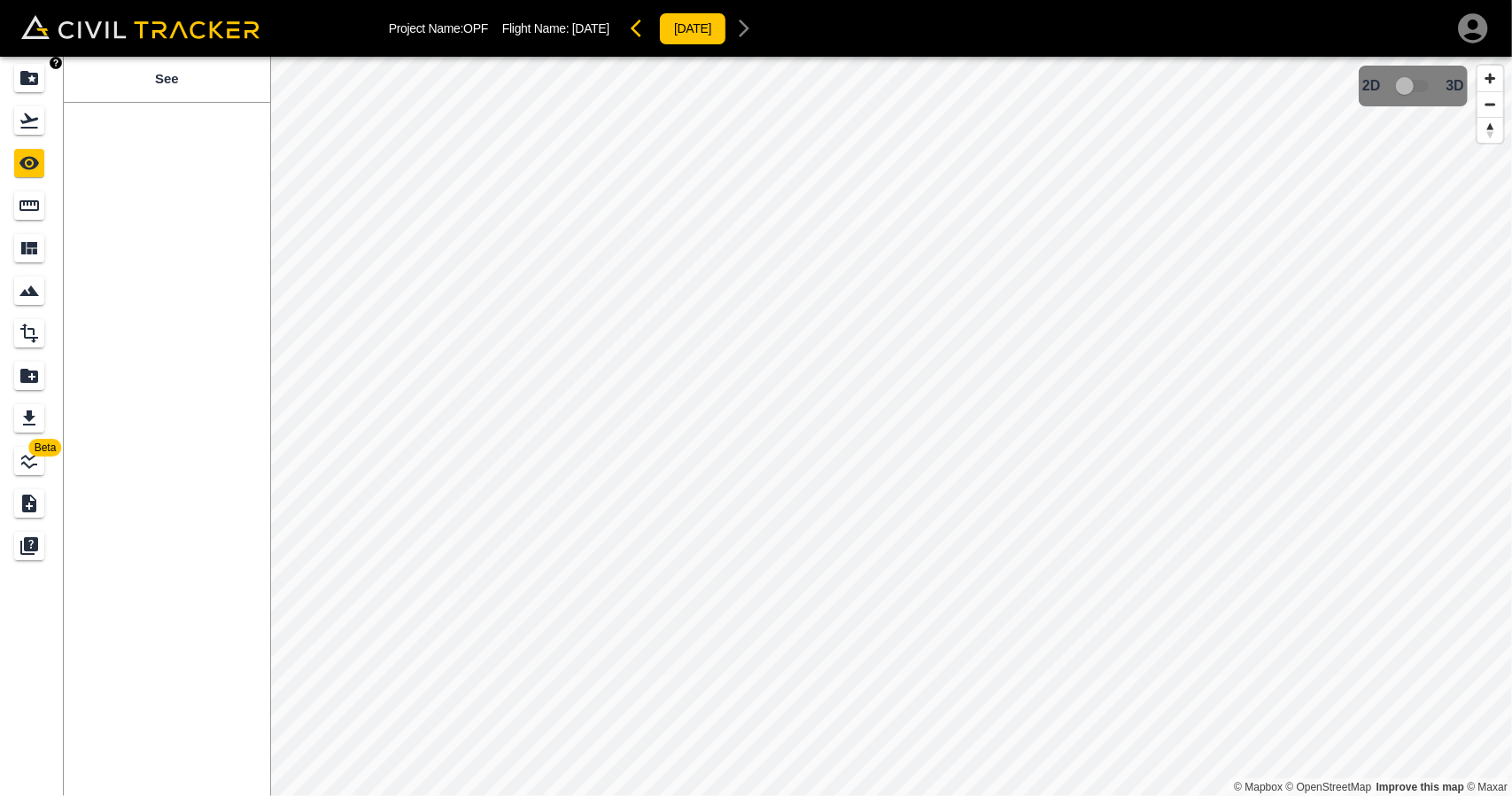
click at [20, 92] on link at bounding box center [32, 78] width 63 height 42
